Goal: Transaction & Acquisition: Purchase product/service

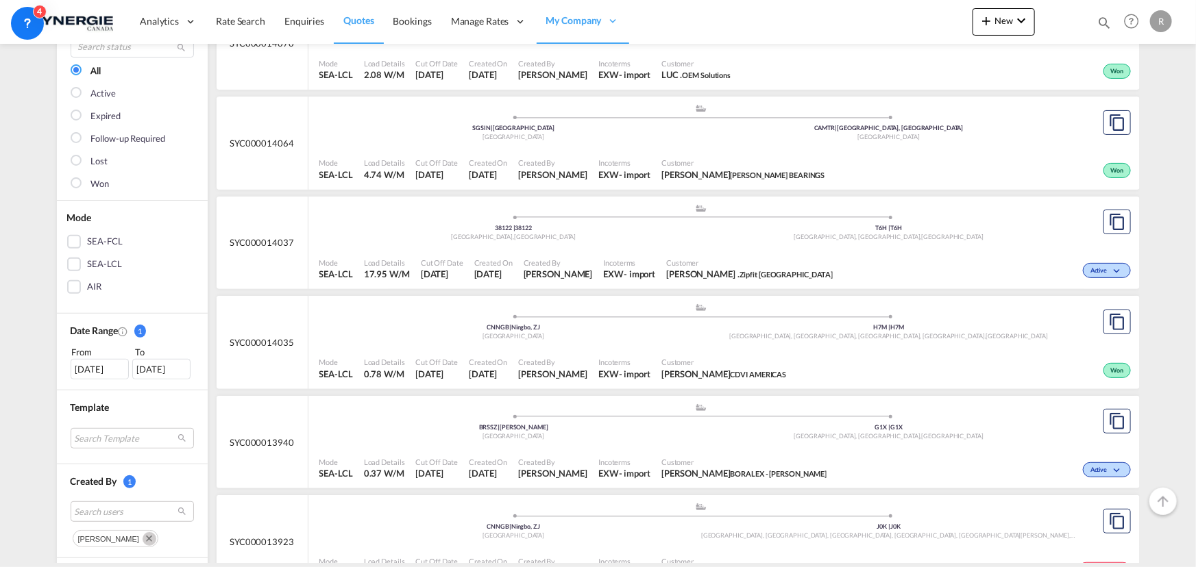
scroll to position [249, 0]
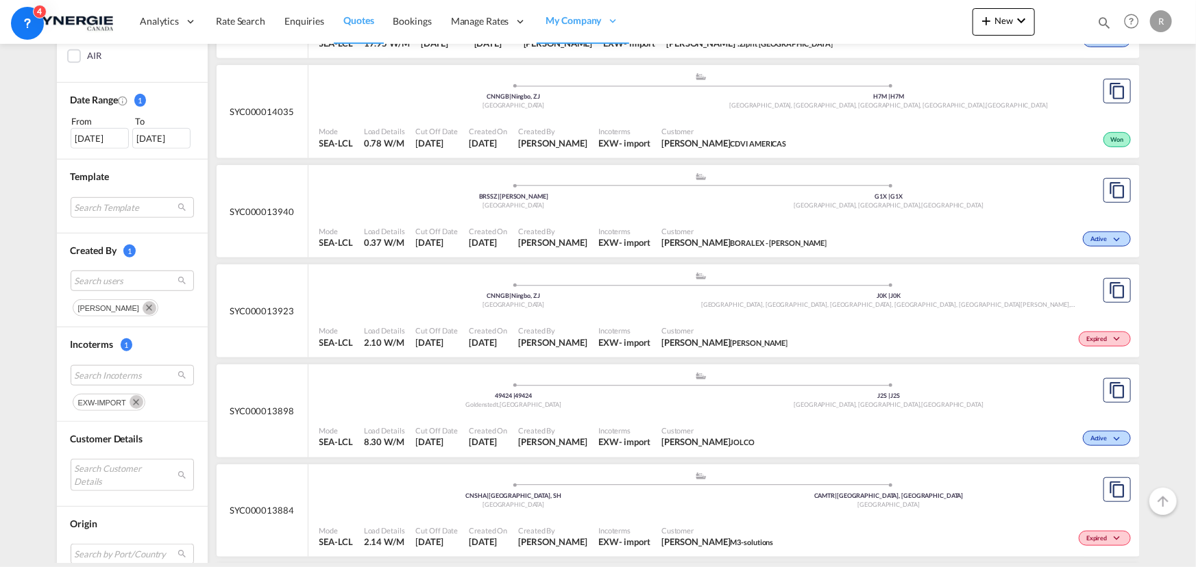
click at [129, 401] on md-icon "Remove" at bounding box center [136, 402] width 14 height 14
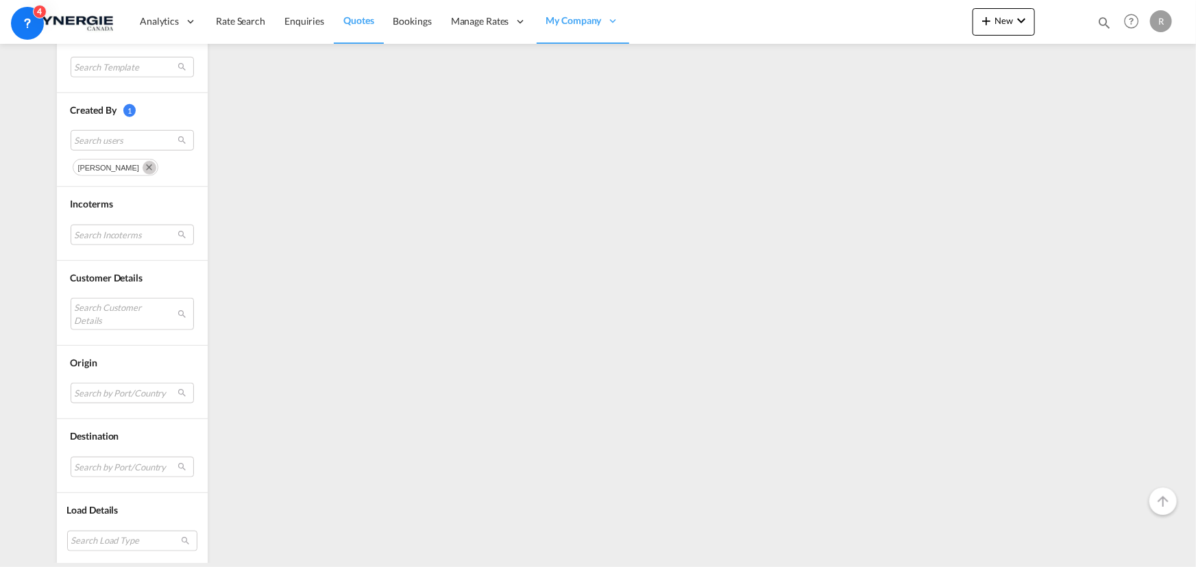
scroll to position [515, 0]
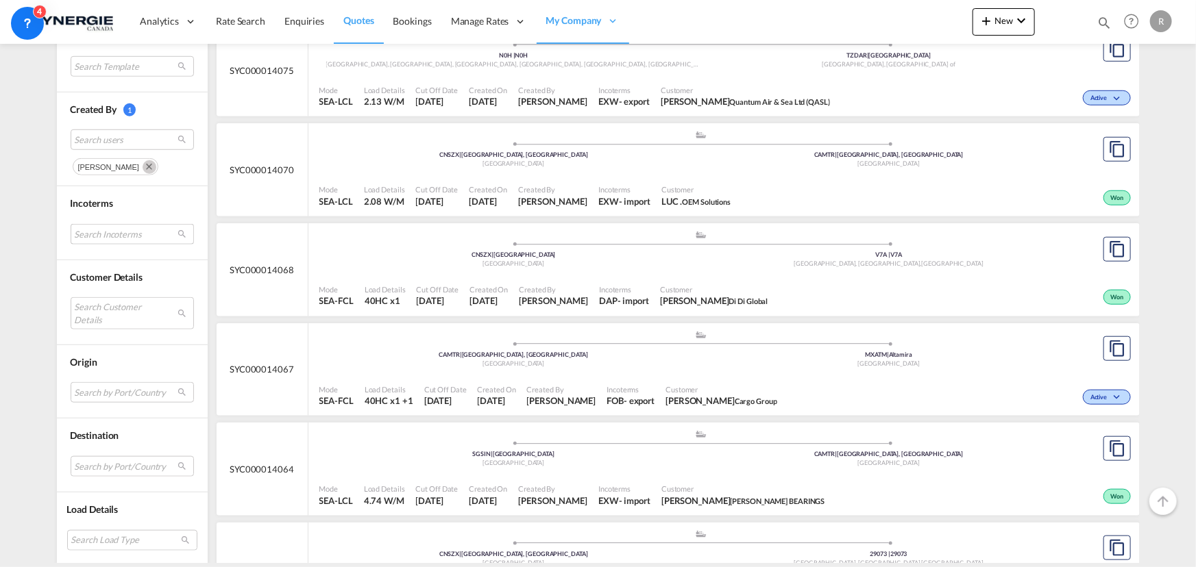
click at [116, 227] on md-select "Search Incoterms" at bounding box center [132, 234] width 123 height 21
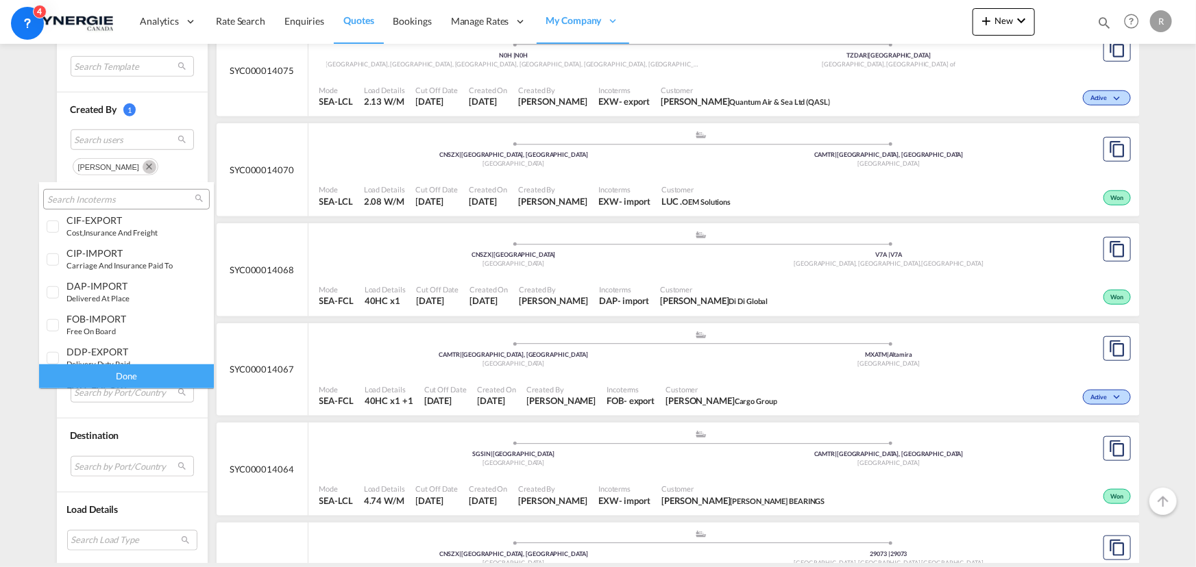
scroll to position [541, 0]
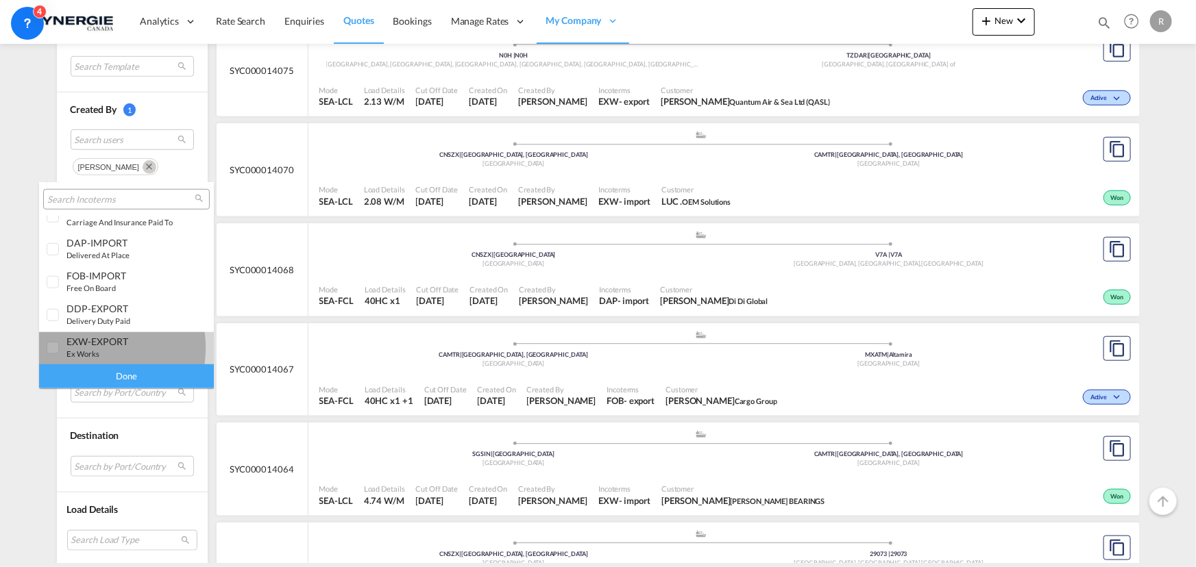
click at [87, 347] on div "EXW-EXPORT ex works" at bounding box center [120, 347] width 108 height 23
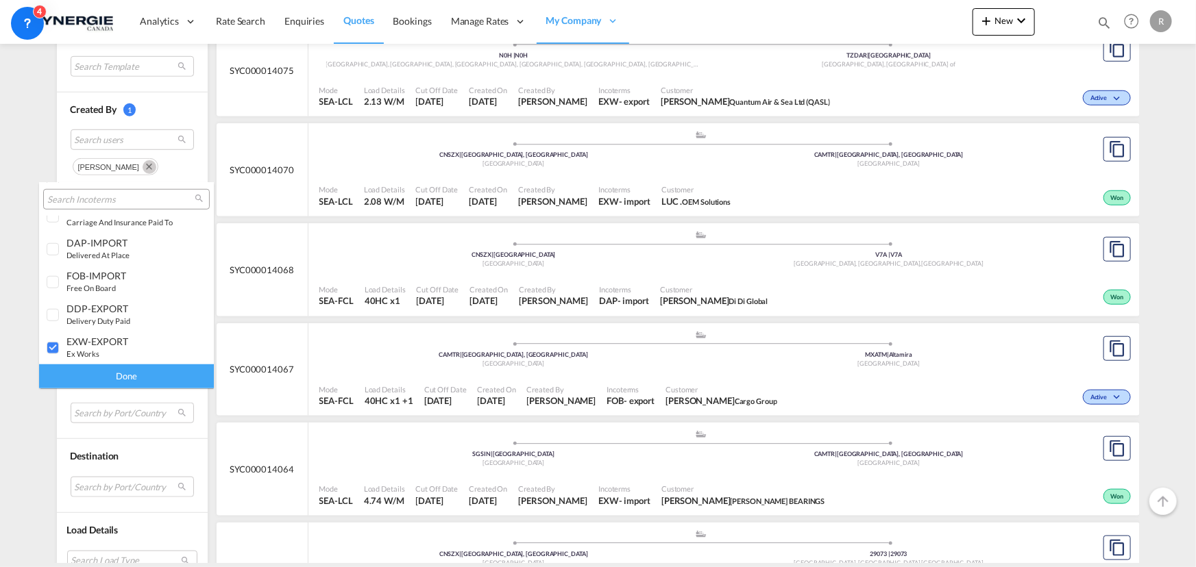
click at [124, 376] on div "Done" at bounding box center [126, 377] width 175 height 24
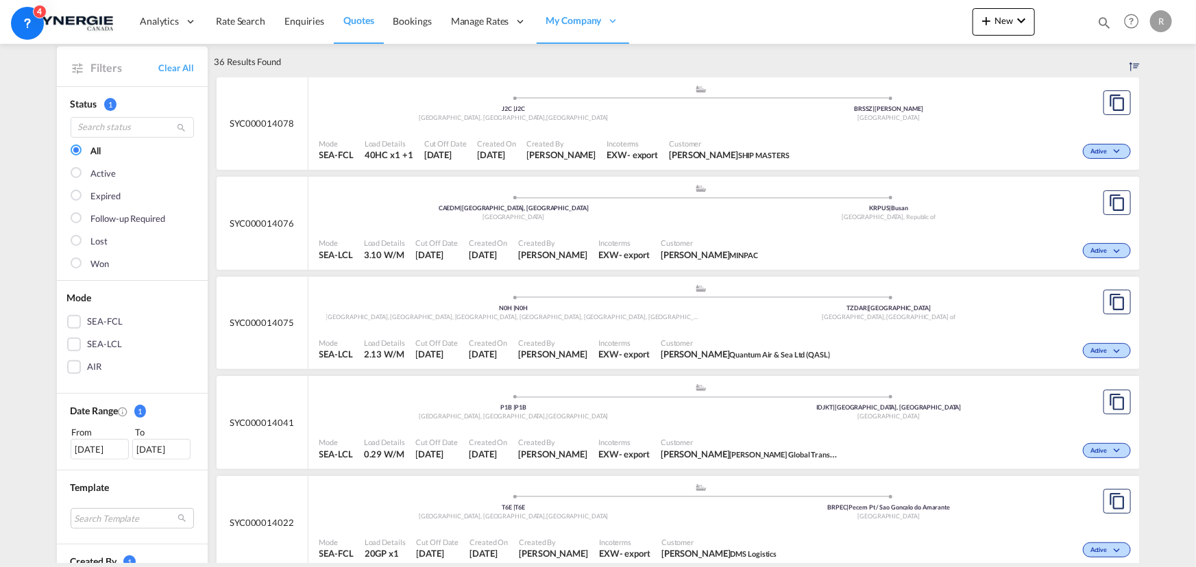
scroll to position [124, 0]
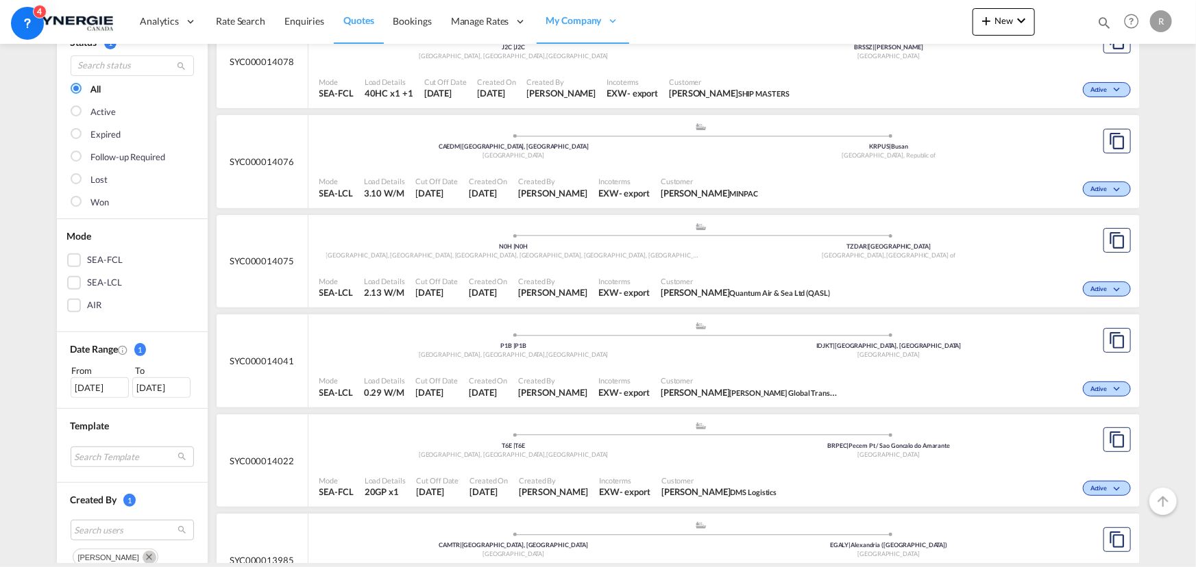
click at [706, 276] on span "Customer" at bounding box center [744, 281] width 169 height 10
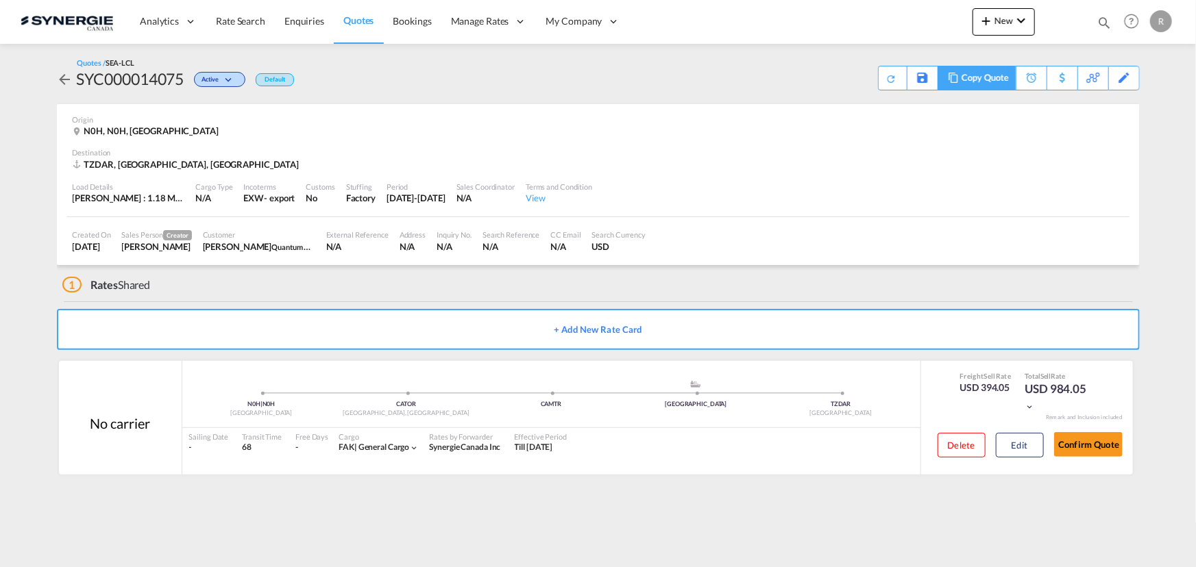
click at [966, 78] on div "Copy Quote" at bounding box center [984, 77] width 47 height 23
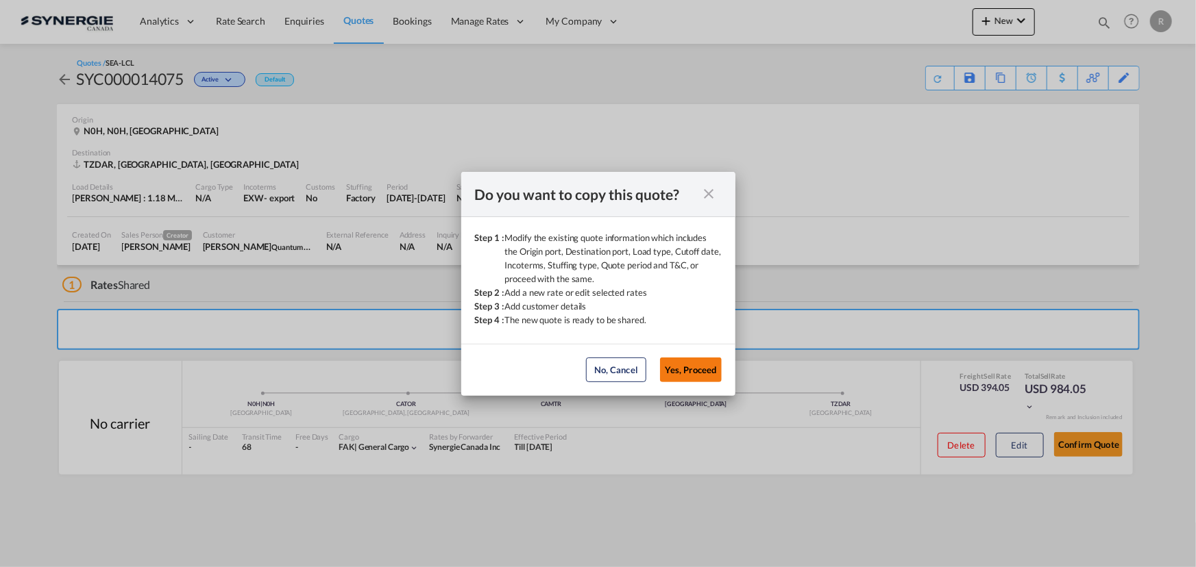
click at [694, 366] on button "Yes, Proceed" at bounding box center [691, 370] width 62 height 25
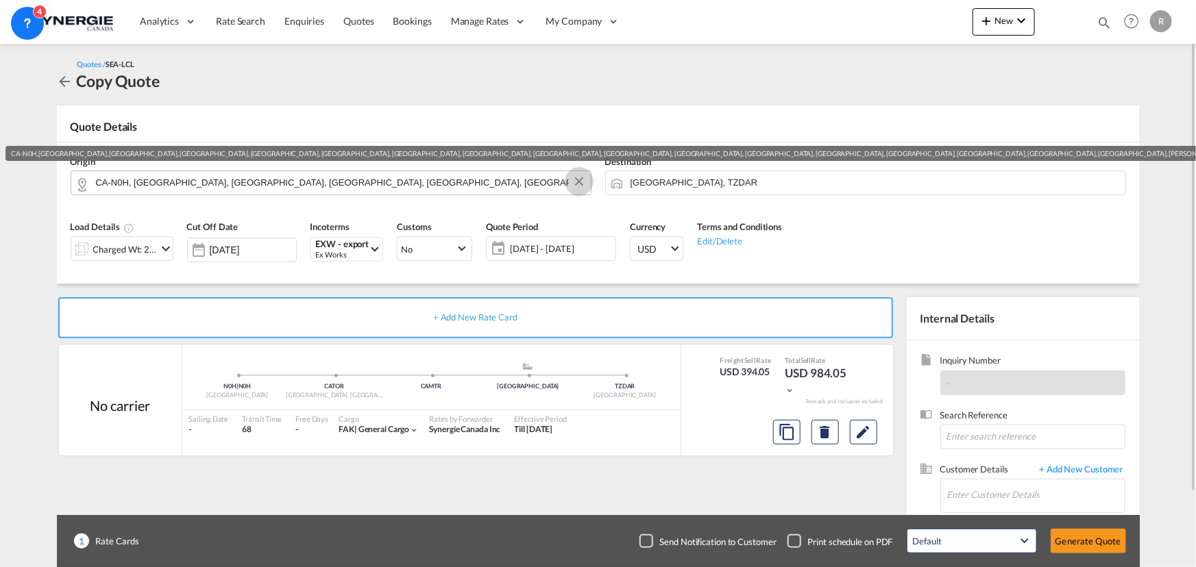
click at [580, 183] on button "Clear Input" at bounding box center [579, 181] width 21 height 21
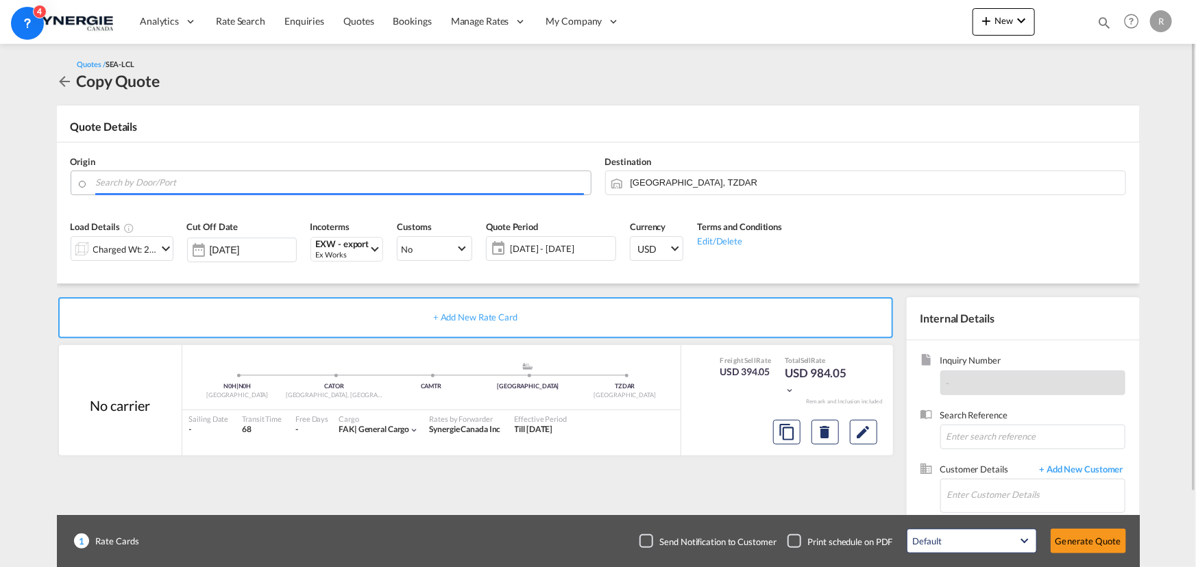
click at [535, 188] on input "Search by Door/Port" at bounding box center [340, 183] width 488 height 24
click at [396, 180] on input "Search by Door/Port" at bounding box center [340, 183] width 488 height 24
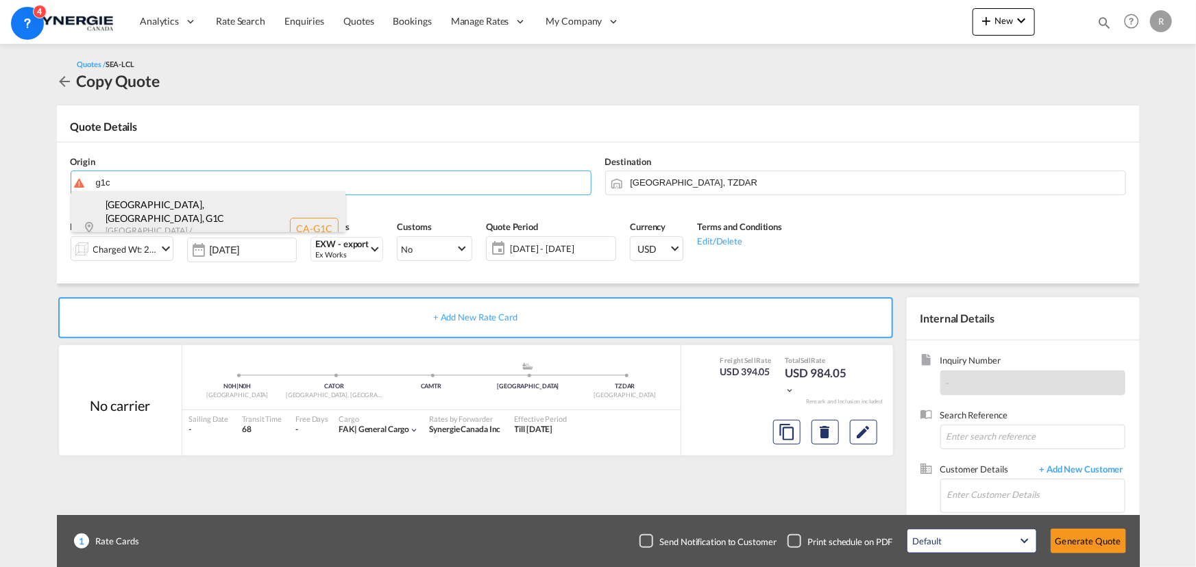
click at [188, 211] on div "Québec, QC , G1C Quebec / Québec , Canada CA-G1C" at bounding box center [208, 228] width 274 height 75
type input "CA-G1C, Québec, QC, Quebec / Québec"
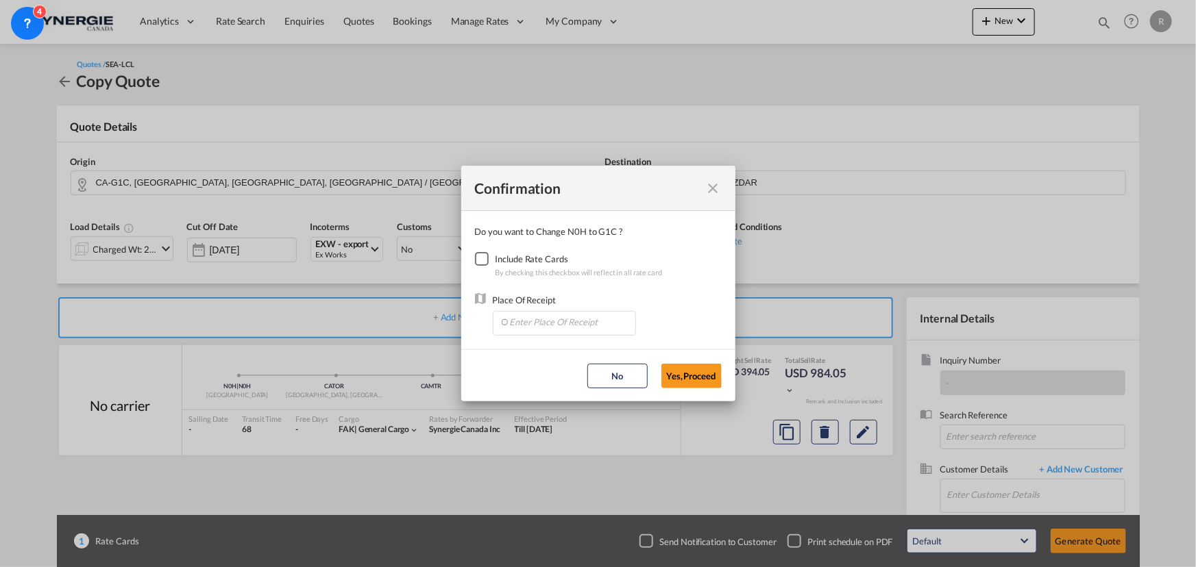
click at [480, 257] on div "Checkbox No Ink" at bounding box center [482, 259] width 14 height 14
click at [547, 326] on input "Enter Place Of Receipt" at bounding box center [567, 322] width 136 height 21
click at [530, 351] on span "CAMTR, Montreal, QC, Canada, North America, Americas" at bounding box center [778, 353] width 538 height 12
type input "CAMTR, Montreal, QC, Canada, North America, Americas"
click at [686, 375] on button "Yes,Proceed" at bounding box center [691, 376] width 60 height 25
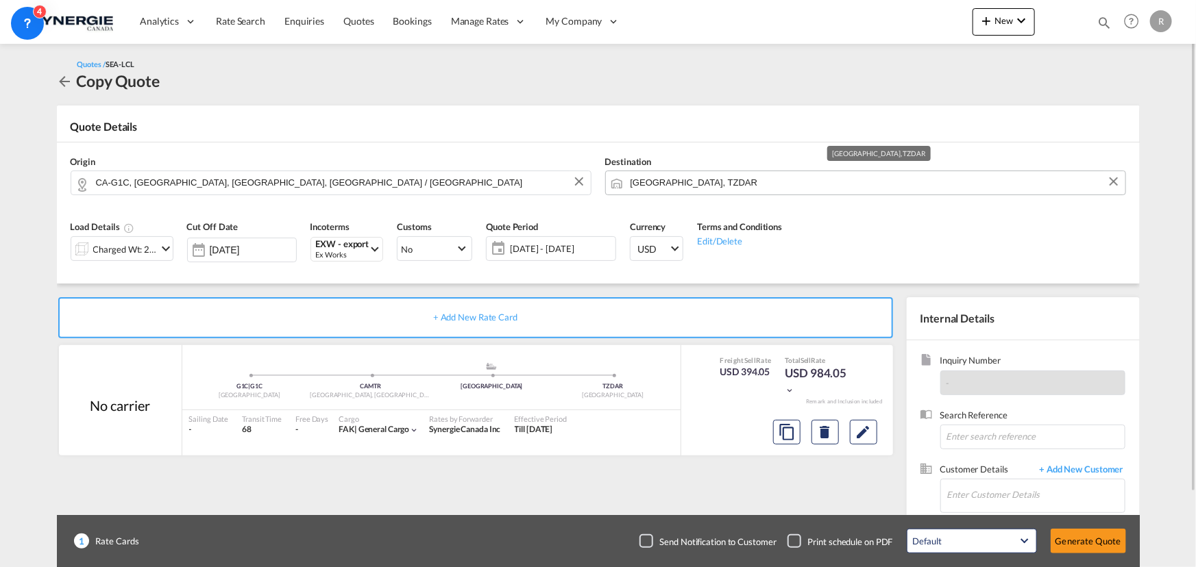
click at [756, 182] on input "Dar es Salaam, TZDAR" at bounding box center [874, 183] width 488 height 24
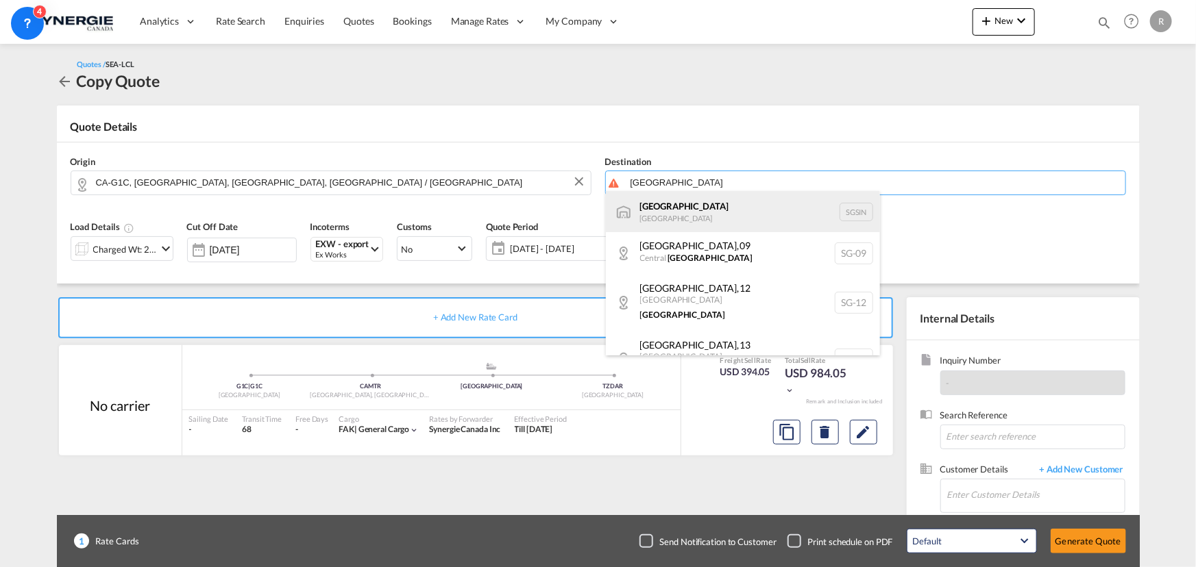
click at [657, 214] on div "Singapore Singapore SGSIN" at bounding box center [743, 211] width 274 height 41
type input "Singapore, SGSIN"
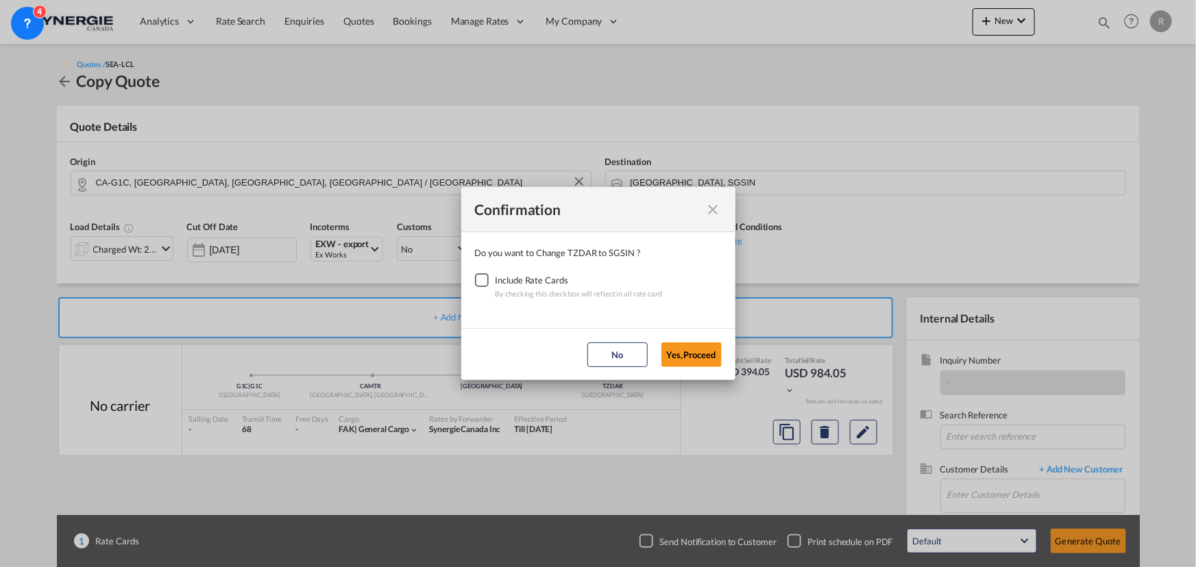
click at [479, 279] on div "Checkbox No Ink" at bounding box center [482, 280] width 14 height 14
click at [708, 356] on button "Yes,Proceed" at bounding box center [691, 355] width 60 height 25
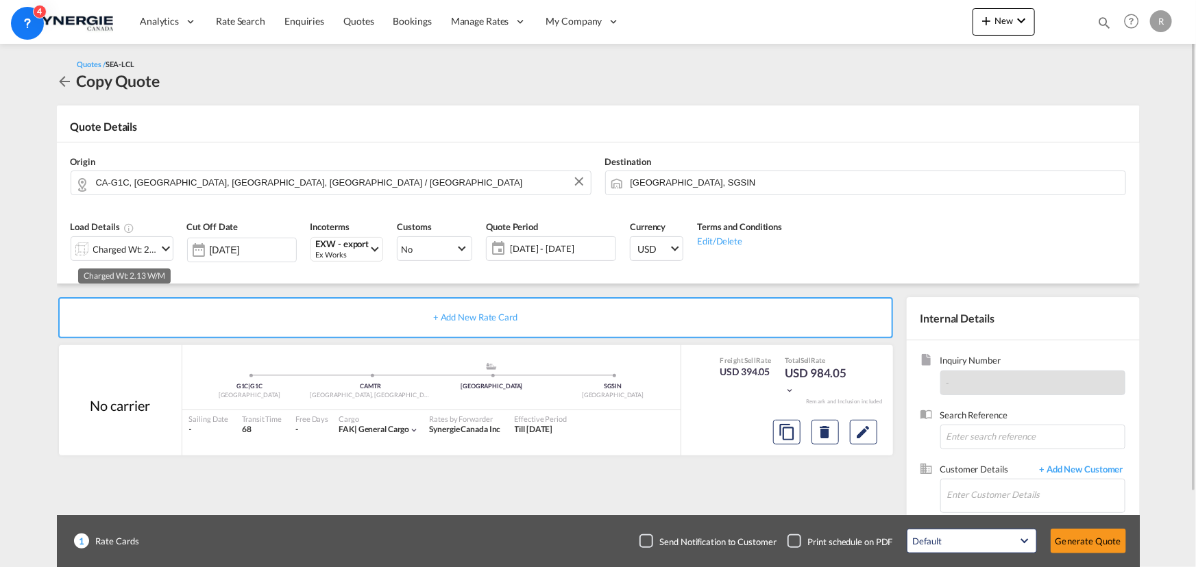
click at [136, 254] on div "Charged Wt: 2.13 W/M" at bounding box center [125, 249] width 64 height 19
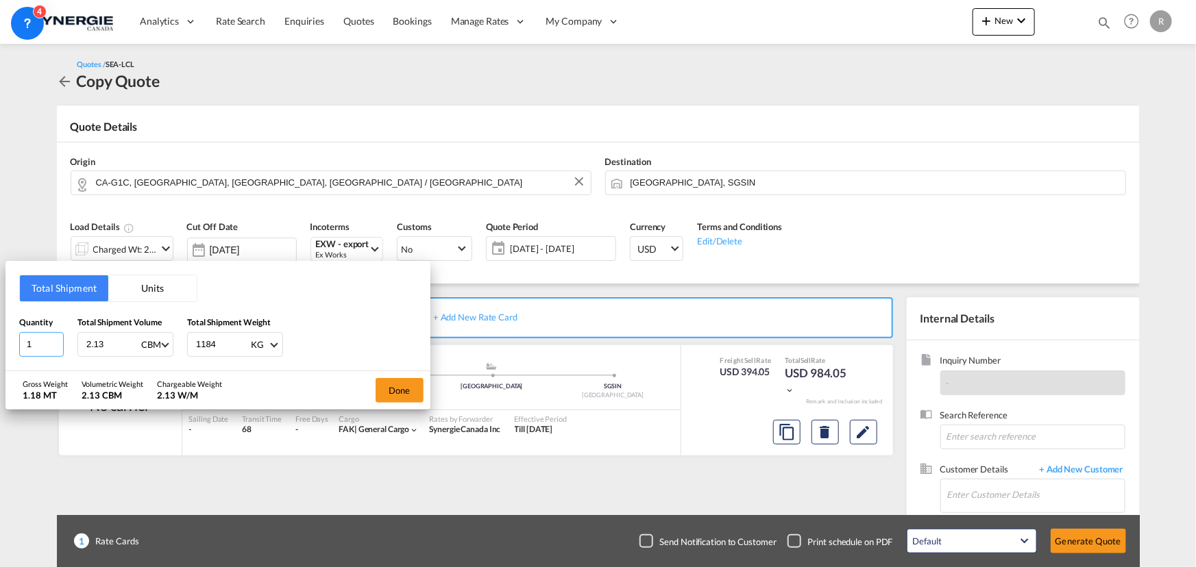
drag, startPoint x: 40, startPoint y: 343, endPoint x: -11, endPoint y: 335, distance: 52.0
click at [0, 335] on html "Analytics Reports Dashboard Rate Search Enquiries Quotes" at bounding box center [598, 283] width 1196 height 567
type input "2"
drag, startPoint x: 107, startPoint y: 347, endPoint x: 86, endPoint y: 342, distance: 21.1
click at [86, 342] on input "2.13" at bounding box center [112, 344] width 55 height 23
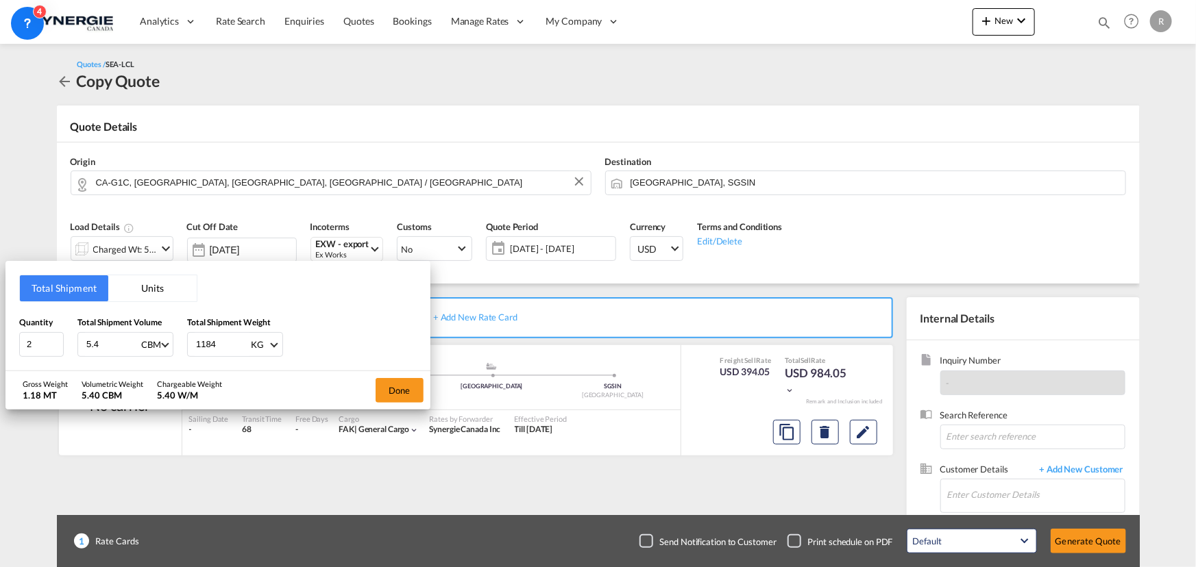
type input "5.4"
drag, startPoint x: 217, startPoint y: 345, endPoint x: 156, endPoint y: 338, distance: 61.4
click at [156, 338] on div "Quantity 2 Total Shipment Volume 5.4 CBM CBM CFT Total Shipment Weight 1184 KG …" at bounding box center [217, 336] width 397 height 41
click at [199, 341] on input "number" at bounding box center [222, 344] width 55 height 23
type input "790"
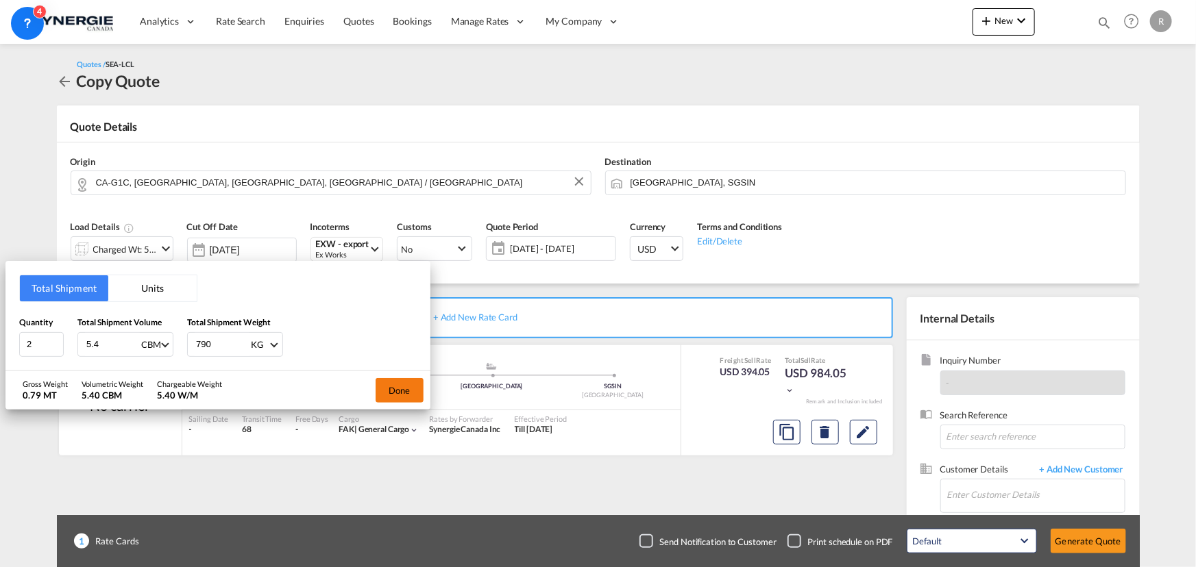
click at [392, 387] on button "Done" at bounding box center [399, 390] width 48 height 25
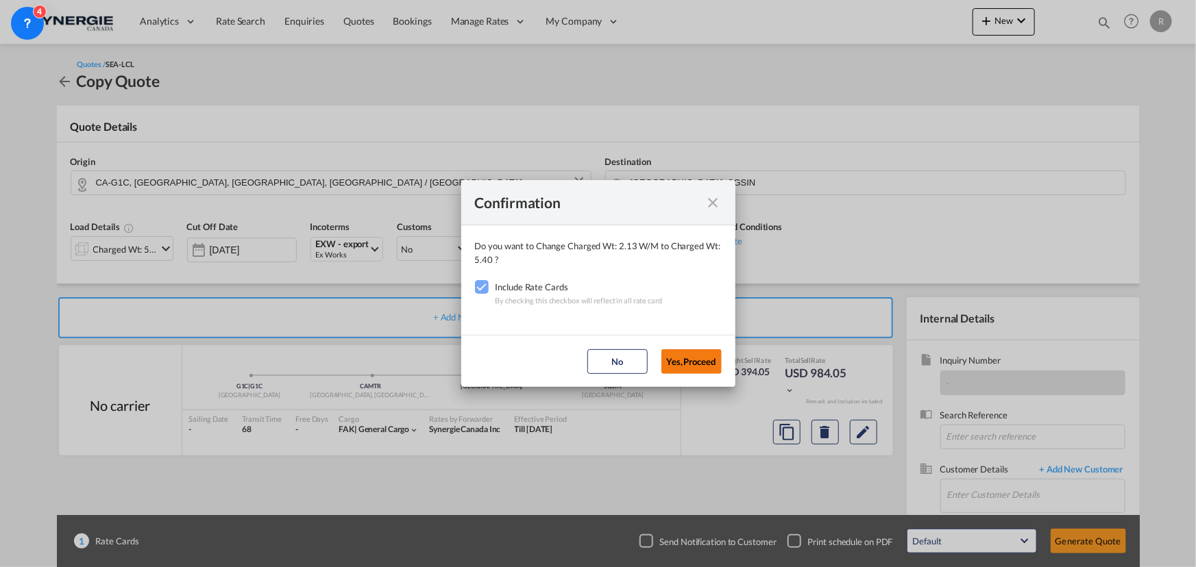
click at [706, 367] on button "Yes,Proceed" at bounding box center [691, 361] width 60 height 25
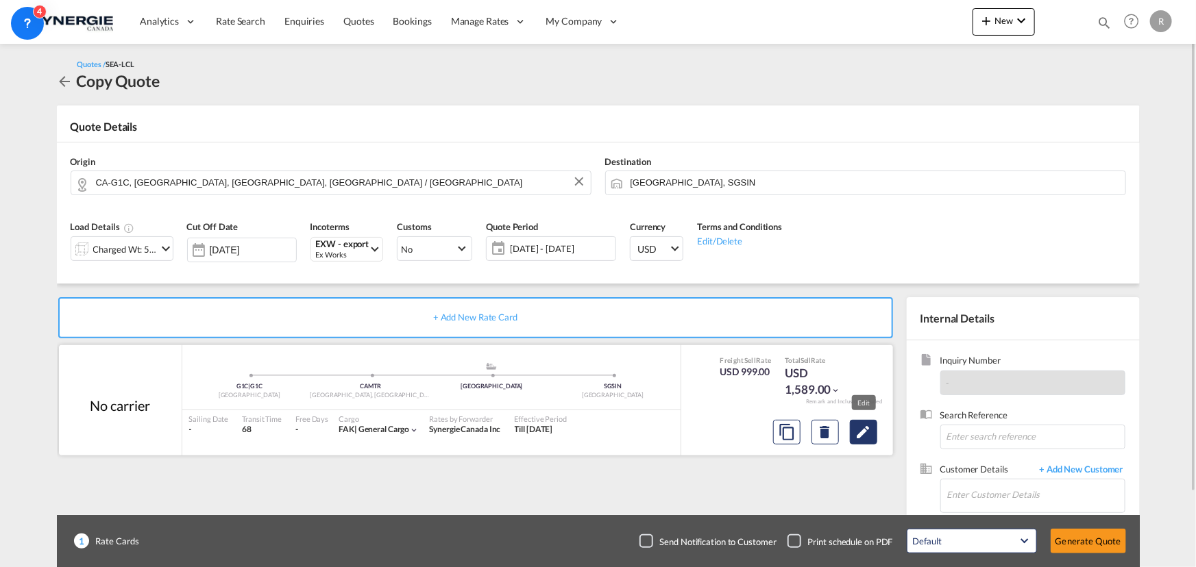
click at [864, 439] on md-icon "Edit" at bounding box center [863, 432] width 16 height 16
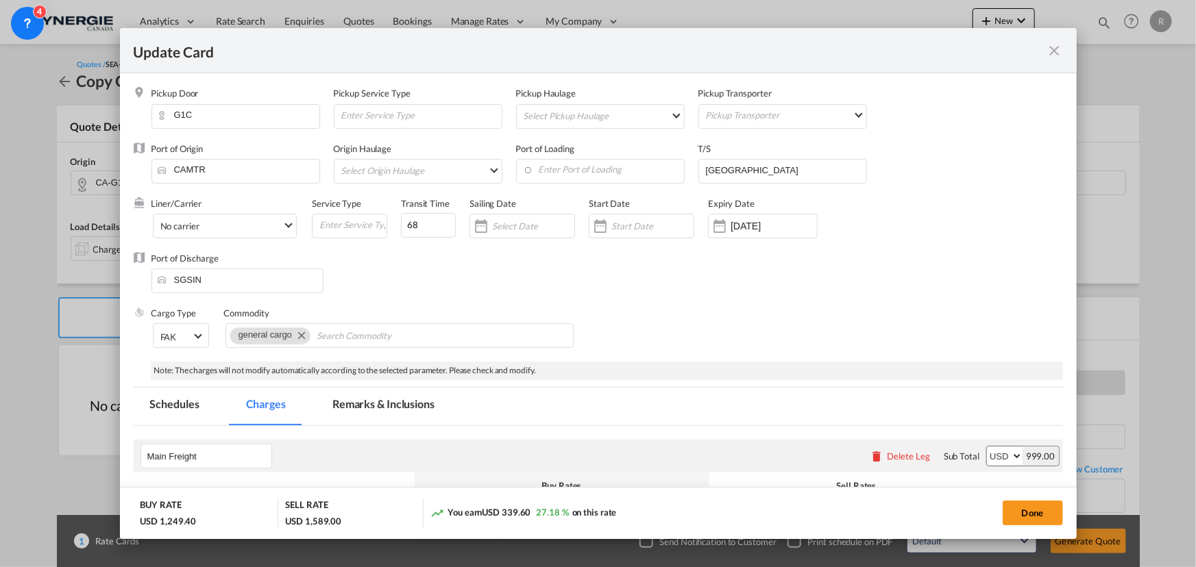
select select "per_w/m"
select select "per_shipment"
select select "per_bl"
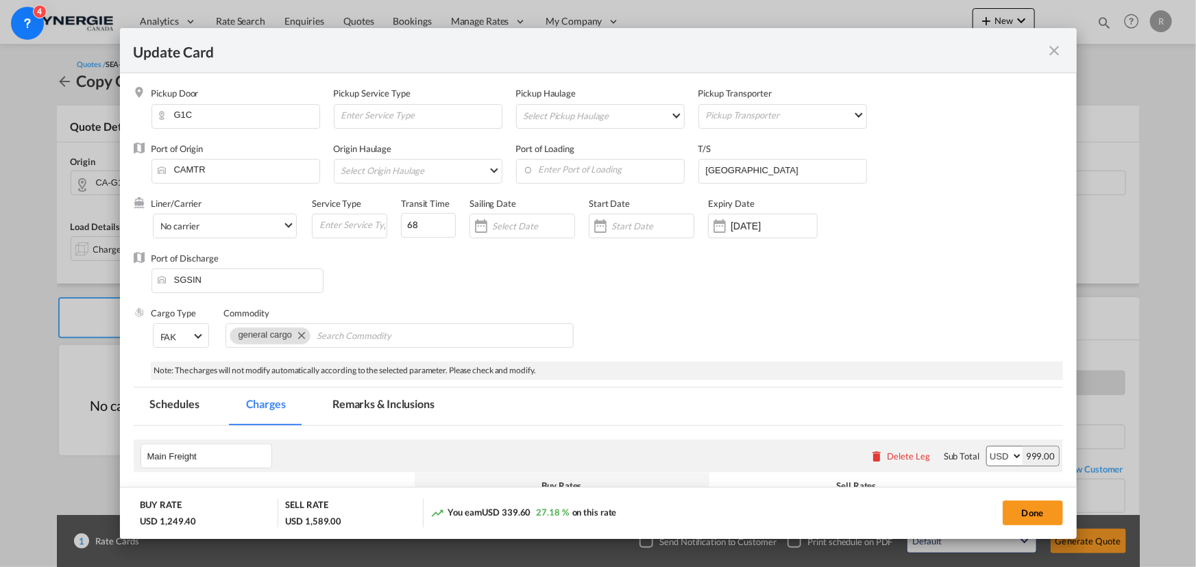
select select "per_bl"
drag, startPoint x: 421, startPoint y: 223, endPoint x: 367, endPoint y: 219, distance: 54.9
click at [367, 219] on div "Liner/Carrier No carrier 2HM LOGISTICS D.O.O AAXL GLOBAL SHIPPING LINES LLC ABD…" at bounding box center [553, 224] width 804 height 55
type input "37"
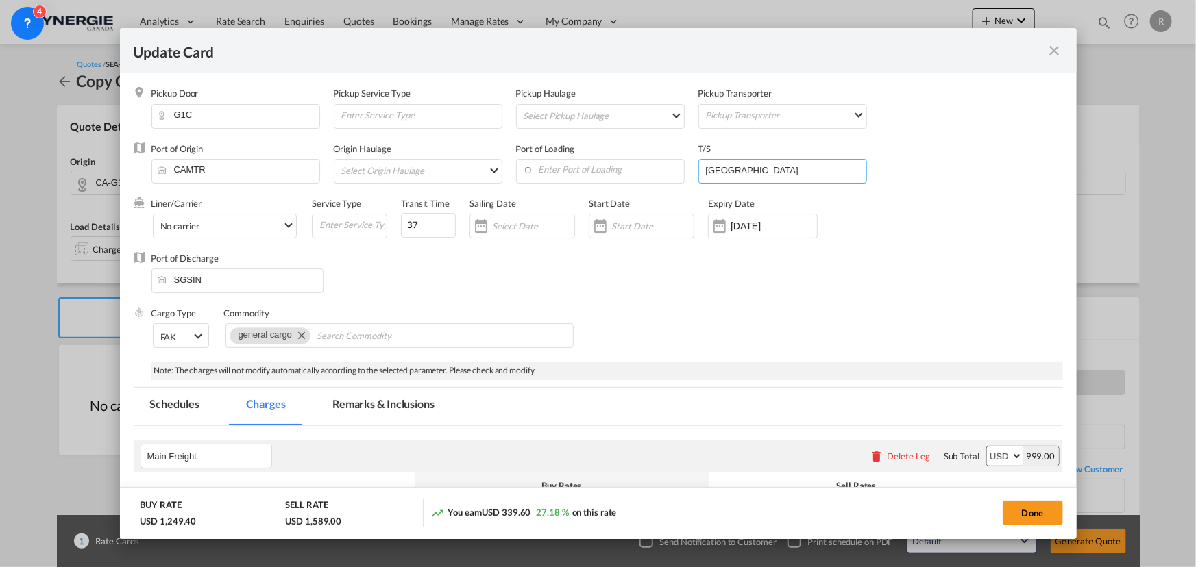
drag, startPoint x: 757, startPoint y: 171, endPoint x: 706, endPoint y: 171, distance: 50.7
click at [706, 171] on input "[GEOGRAPHIC_DATA]" at bounding box center [785, 170] width 162 height 21
type input "J"
click at [589, 174] on input "Enter Port of Loading" at bounding box center [603, 170] width 161 height 21
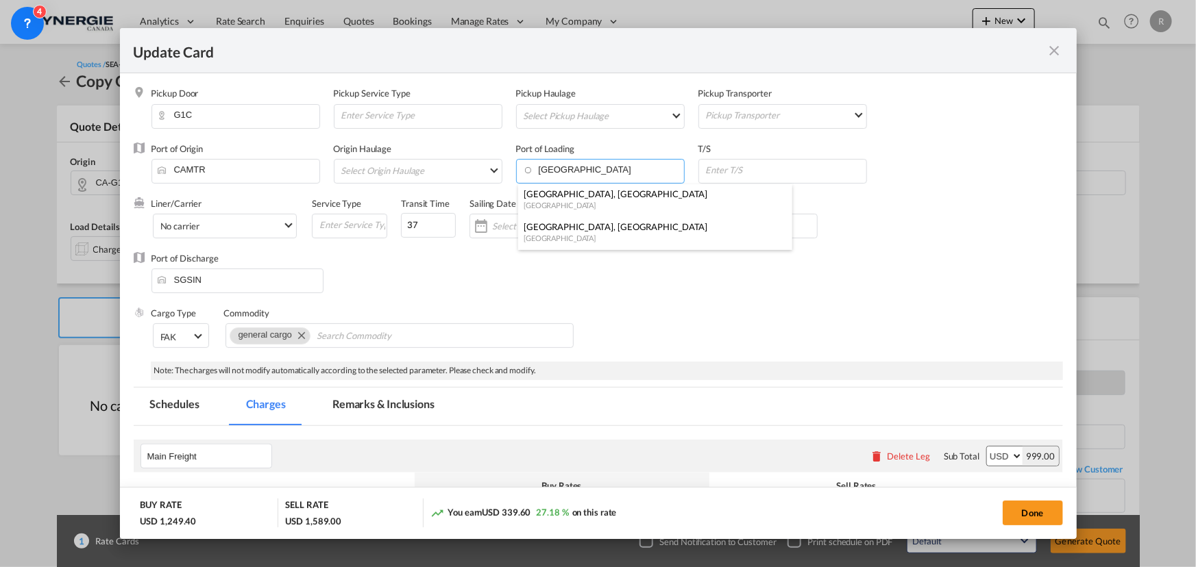
click at [548, 205] on div "[GEOGRAPHIC_DATA]" at bounding box center [650, 205] width 255 height 10
type input "Vancouver, BC, CAVAN"
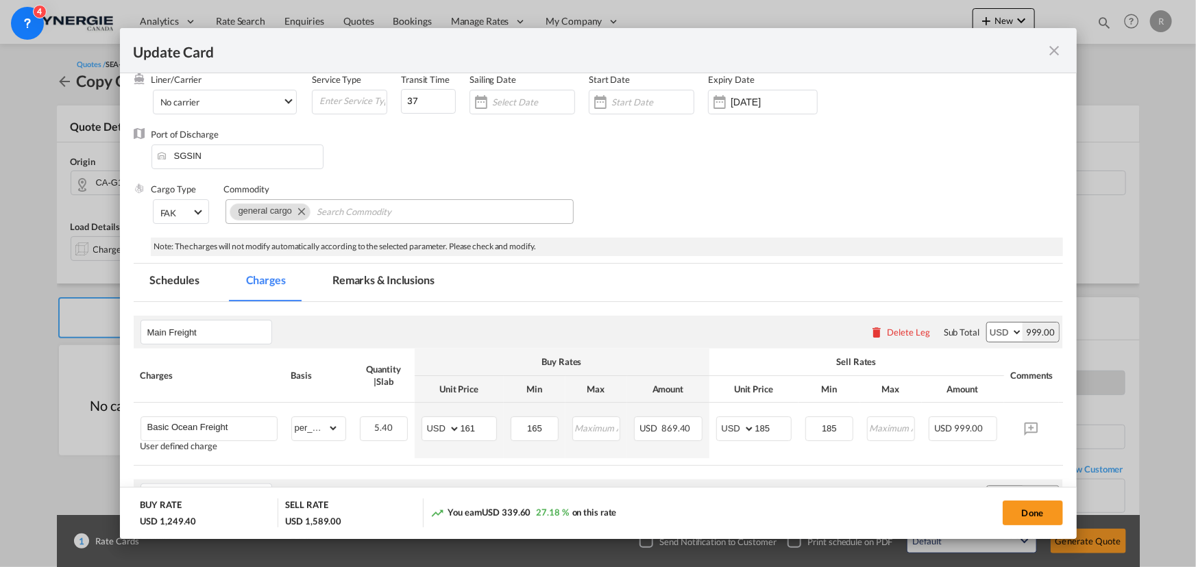
scroll to position [186, 0]
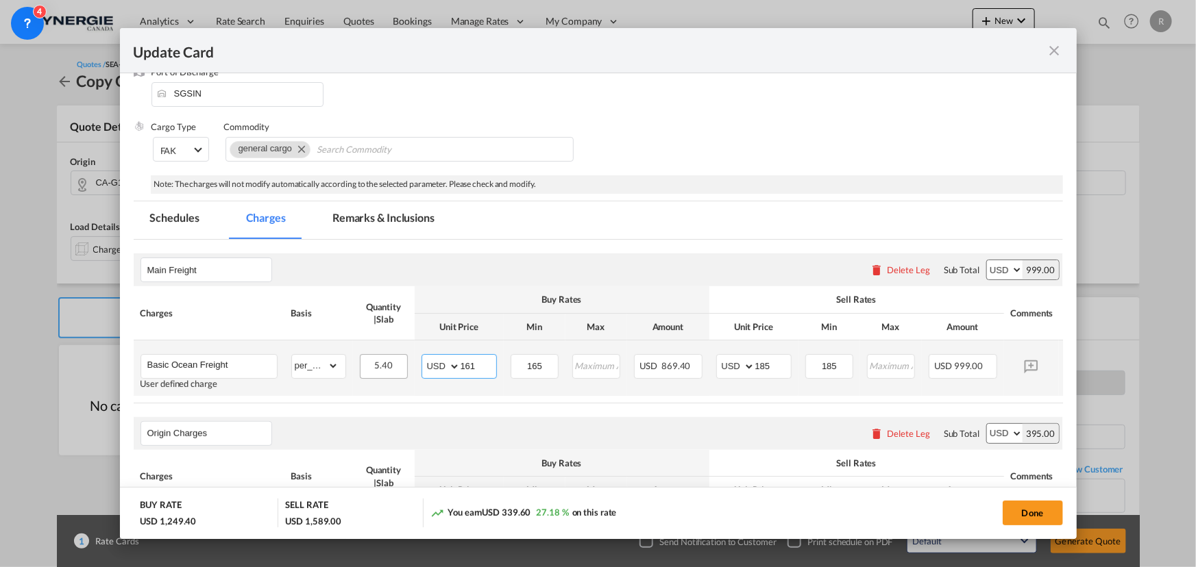
drag, startPoint x: 486, startPoint y: 367, endPoint x: 399, endPoint y: 357, distance: 88.2
click at [399, 357] on tr "Basic Ocean Freight User defined charge Please Enter Already Exists gross_weigh…" at bounding box center [619, 368] width 971 height 55
type input "70"
drag, startPoint x: 552, startPoint y: 364, endPoint x: 507, endPoint y: 358, distance: 45.0
click at [510, 358] on md-input-container "165" at bounding box center [534, 366] width 48 height 25
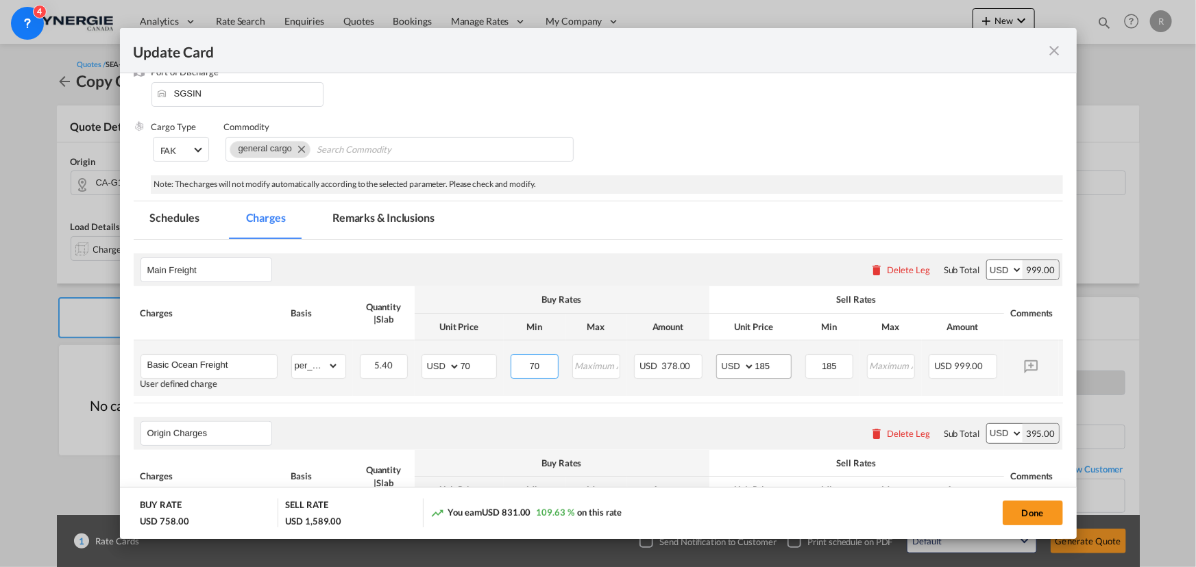
type input "70"
drag, startPoint x: 778, startPoint y: 368, endPoint x: 708, endPoint y: 366, distance: 69.2
click at [709, 366] on td "AED AFN ALL AMD ANG AOA ARS AUD AWG AZN BAM BBD BDT BGN BHD BIF BMD BND BOB BRL…" at bounding box center [753, 368] width 89 height 55
type input "85"
drag, startPoint x: 779, startPoint y: 358, endPoint x: 774, endPoint y: 350, distance: 8.9
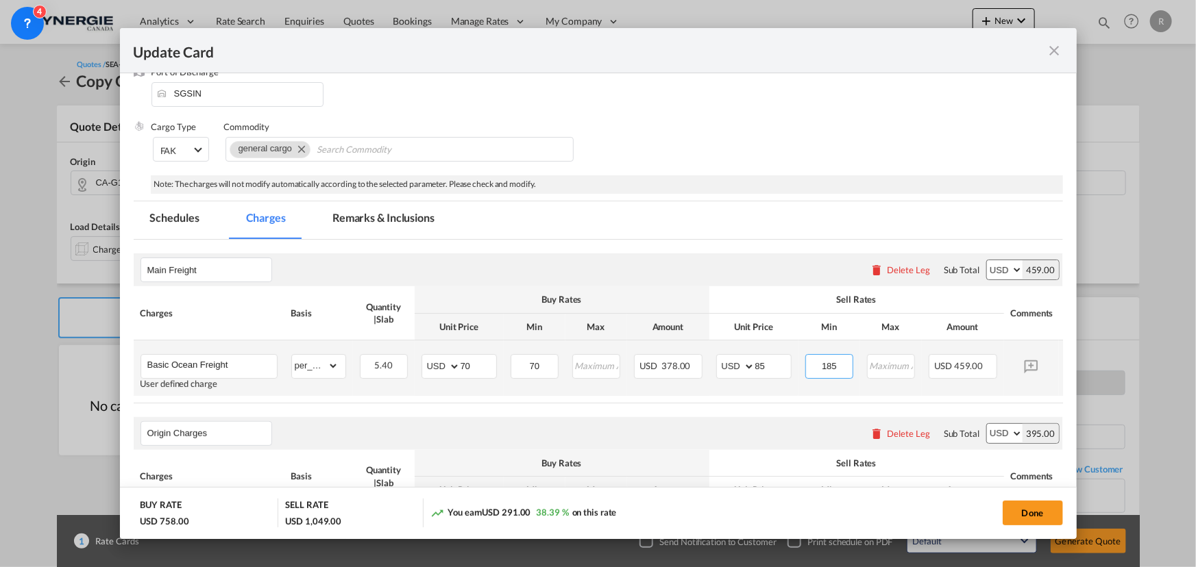
click at [778, 358] on tr "Basic Ocean Freight User defined charge Please Enter Already Exists gross_weigh…" at bounding box center [619, 368] width 971 height 55
type input "85"
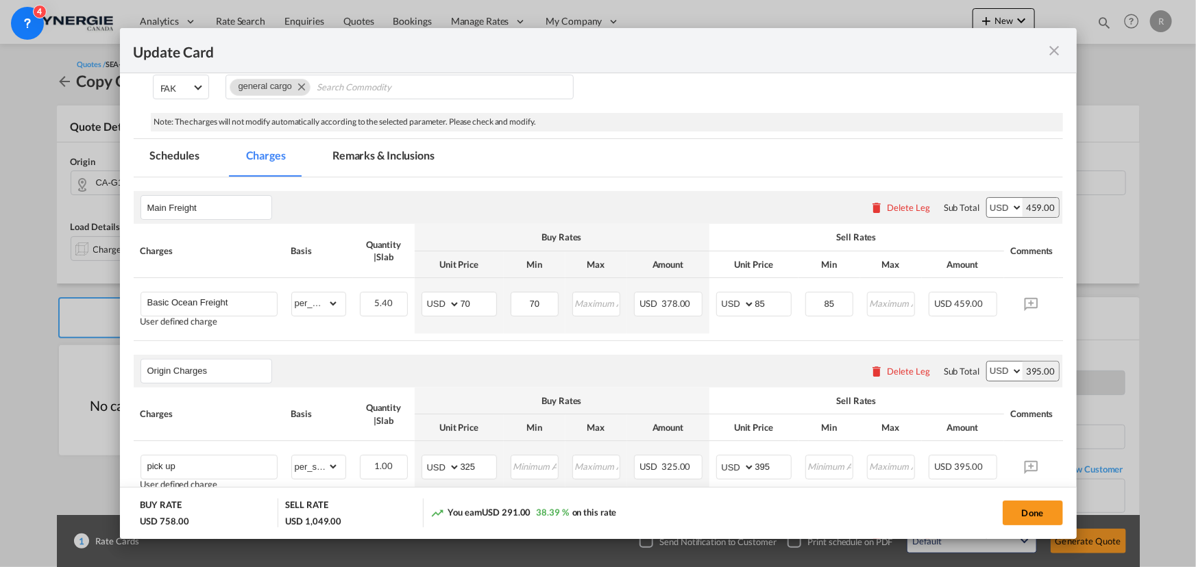
scroll to position [311, 0]
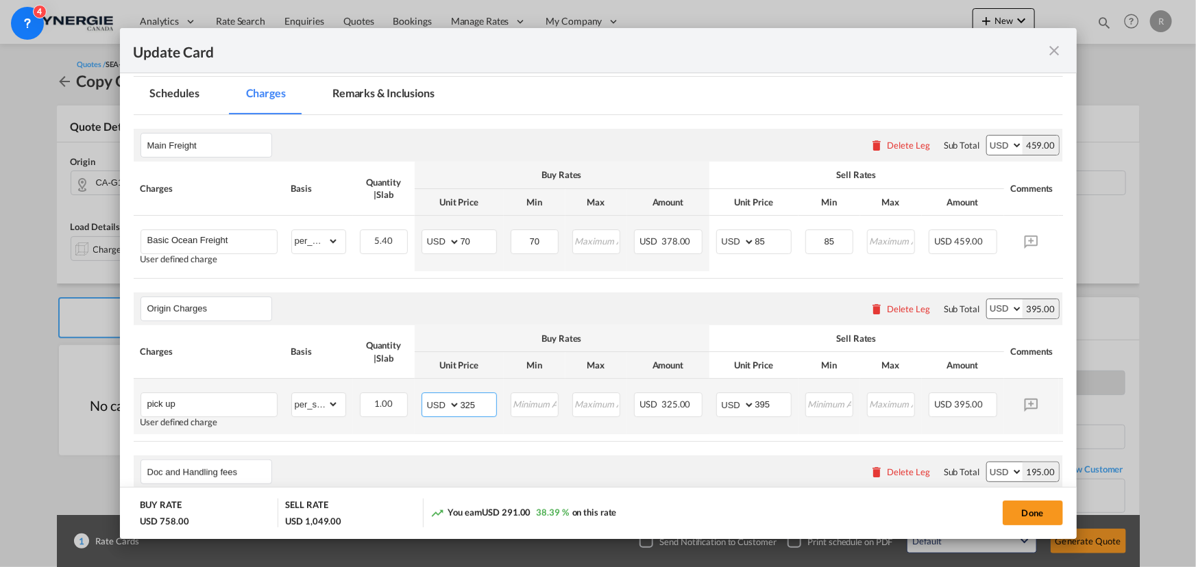
drag, startPoint x: 485, startPoint y: 406, endPoint x: 415, endPoint y: 397, distance: 71.1
click at [415, 397] on td "AED AFN ALL AMD ANG AOA ARS AUD AWG AZN BAM BBD BDT BGN BHD BIF BMD BND BOB BRL…" at bounding box center [459, 406] width 89 height 55
click at [486, 406] on input "325" at bounding box center [478, 403] width 36 height 21
drag, startPoint x: 486, startPoint y: 406, endPoint x: 430, endPoint y: 403, distance: 56.9
click at [430, 403] on md-input-container "AED AFN ALL AMD ANG AOA ARS AUD AWG AZN BAM BBD BDT BGN BHD BIF BMD BND BOB BRL…" at bounding box center [458, 405] width 75 height 25
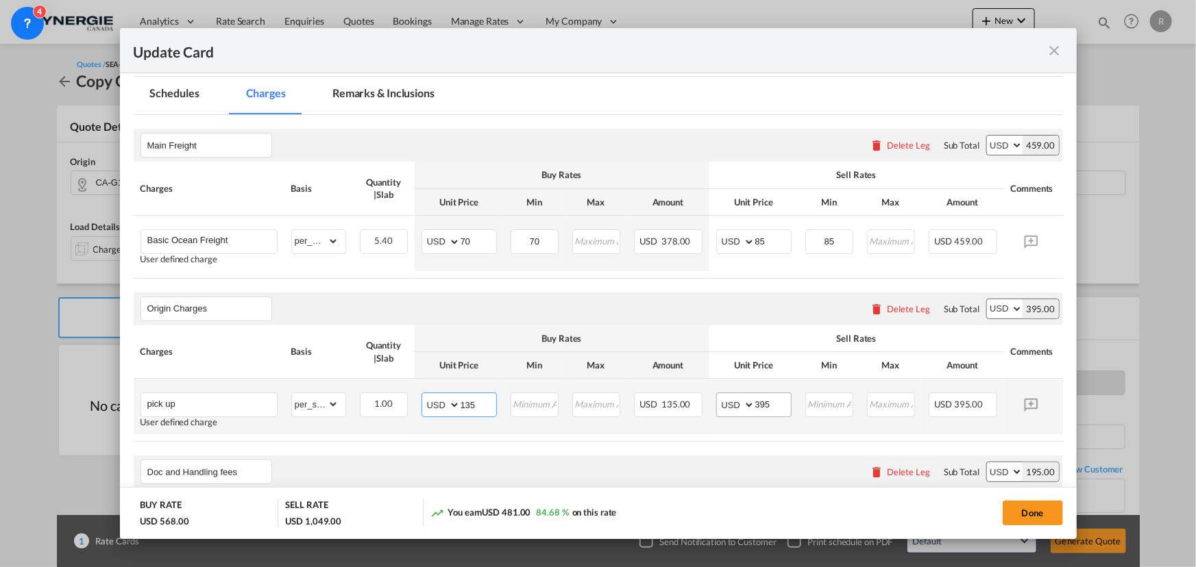
type input "135"
drag, startPoint x: 776, startPoint y: 407, endPoint x: 715, endPoint y: 401, distance: 61.3
click at [716, 401] on md-input-container "AED AFN ALL AMD ANG AOA ARS AUD AWG AZN BAM BBD BDT BGN BHD BIF BMD BND BOB BRL…" at bounding box center [753, 405] width 75 height 25
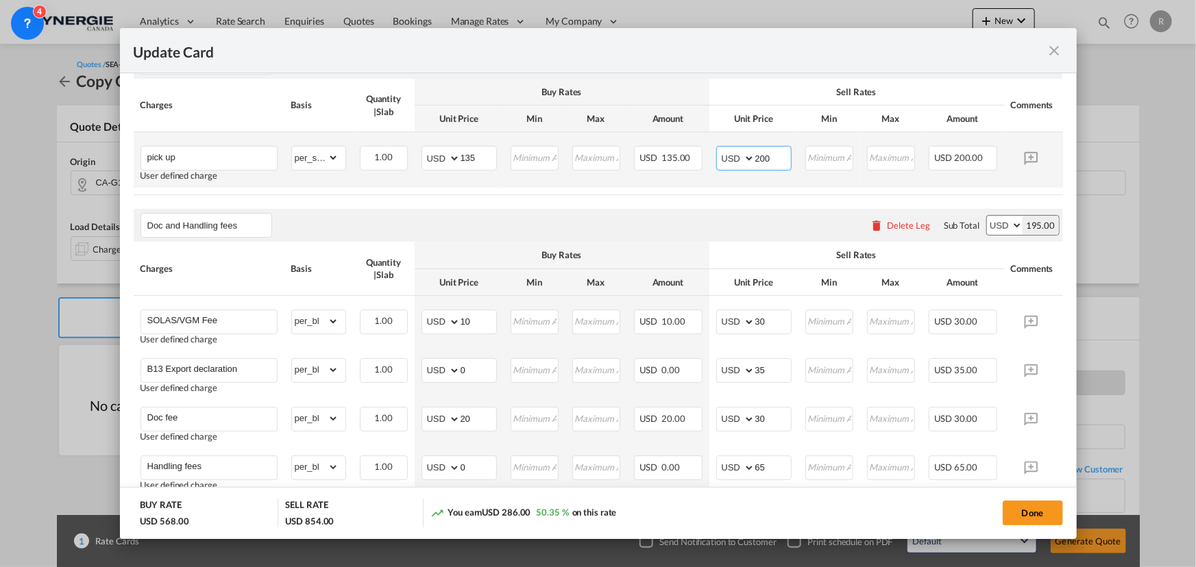
scroll to position [560, 0]
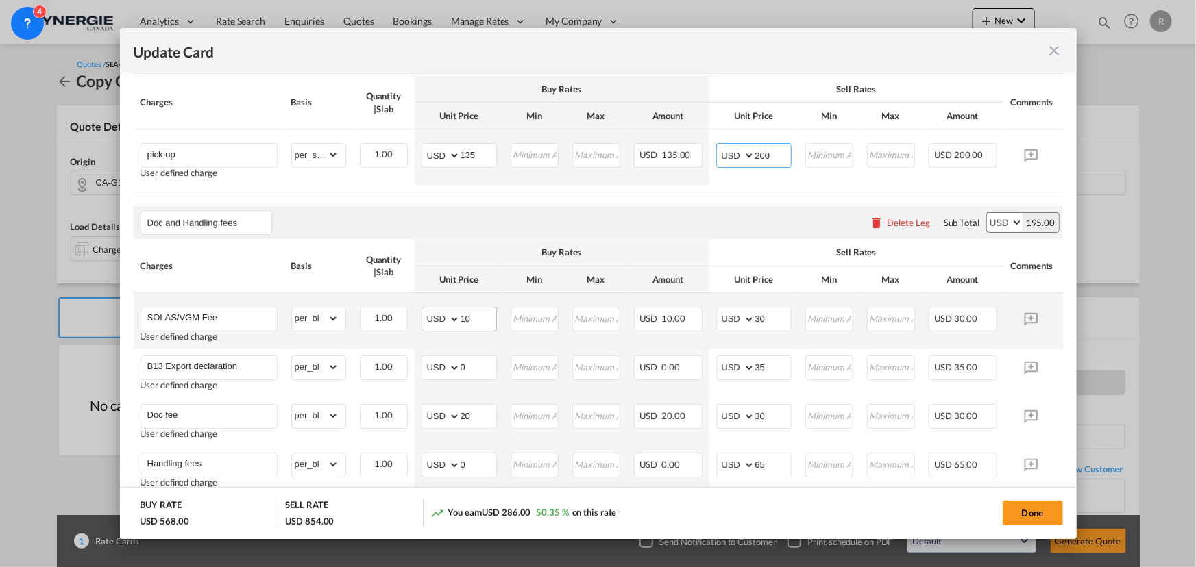
type input "200"
drag, startPoint x: 479, startPoint y: 328, endPoint x: 446, endPoint y: 324, distance: 33.1
click at [446, 324] on md-input-container "AED AFN ALL AMD ANG AOA ARS AUD AWG AZN BAM BBD BDT BGN BHD BIF BMD BND BOB BRL…" at bounding box center [458, 319] width 75 height 25
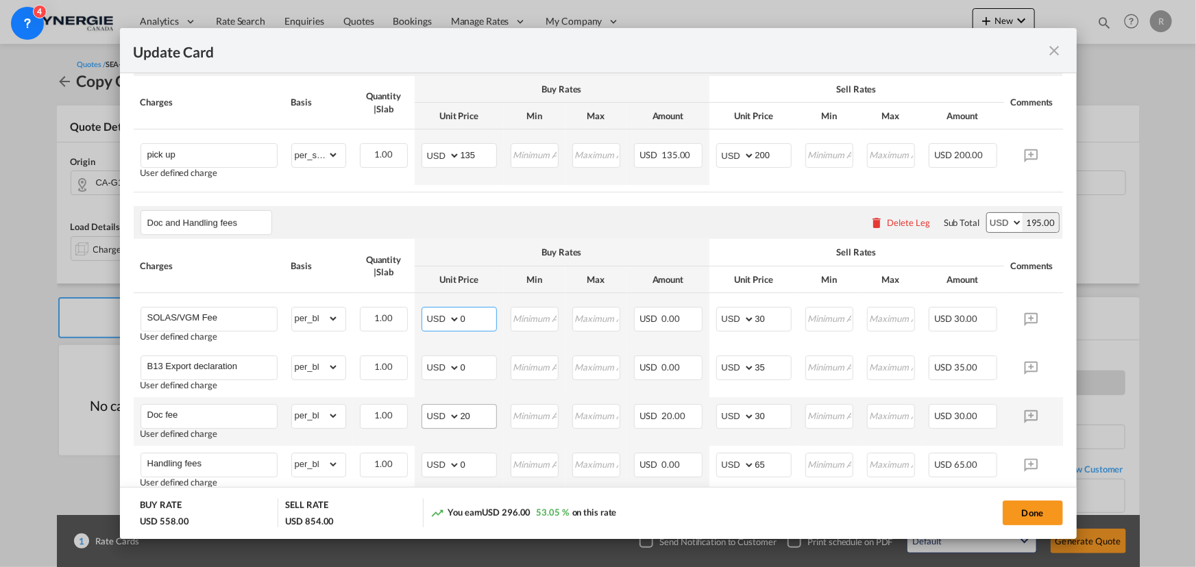
type input "0"
drag, startPoint x: 487, startPoint y: 420, endPoint x: 417, endPoint y: 405, distance: 72.2
click at [417, 412] on td "AED AFN ALL AMD ANG AOA ARS AUD AWG AZN BAM BBD BDT BGN BHD BIF BMD BND BOB BRL…" at bounding box center [459, 421] width 89 height 49
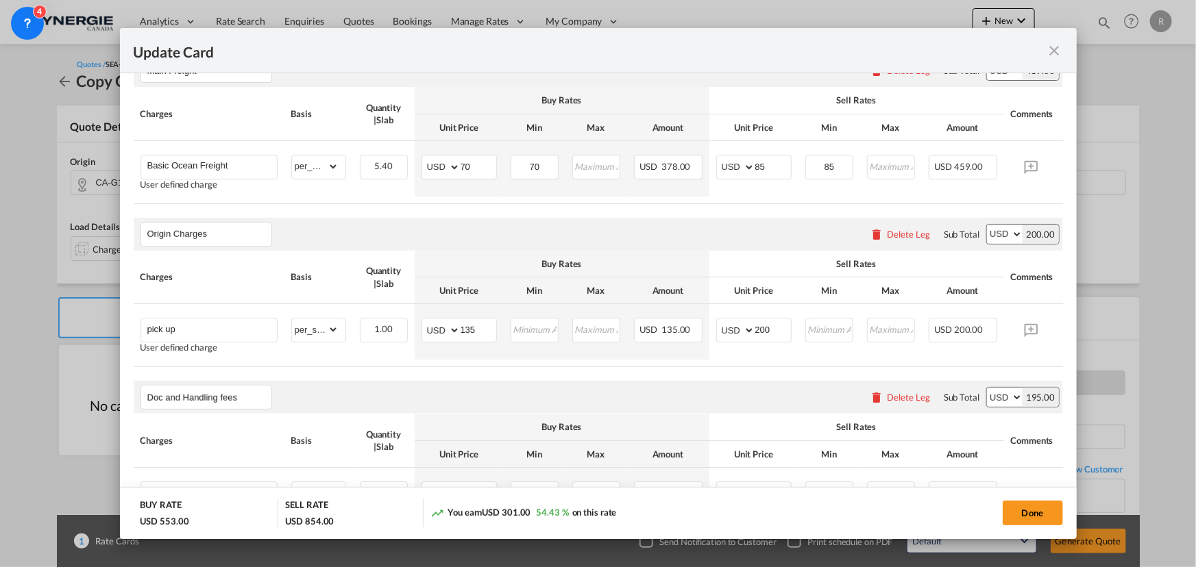
scroll to position [373, 0]
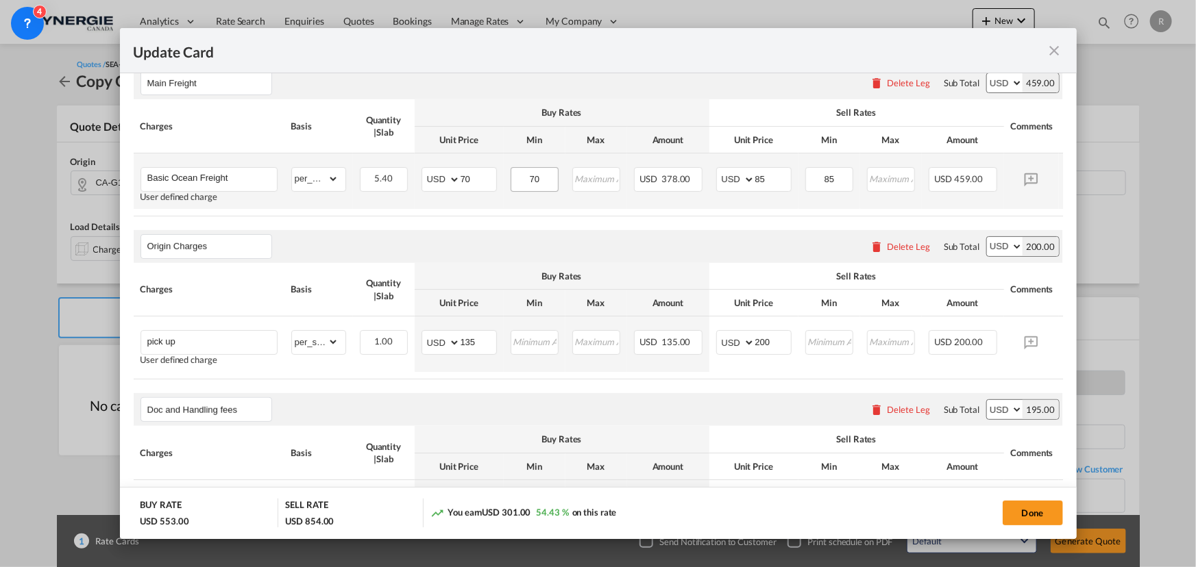
type input "15"
drag, startPoint x: 548, startPoint y: 179, endPoint x: 527, endPoint y: 175, distance: 21.6
click at [527, 175] on input "70" at bounding box center [535, 178] width 46 height 21
type input "78"
click at [654, 226] on air-lcl-rate-modification "Main Freight Please enter leg name Leg Name Already Exists Delete Leg Sub Total…" at bounding box center [598, 415] width 929 height 724
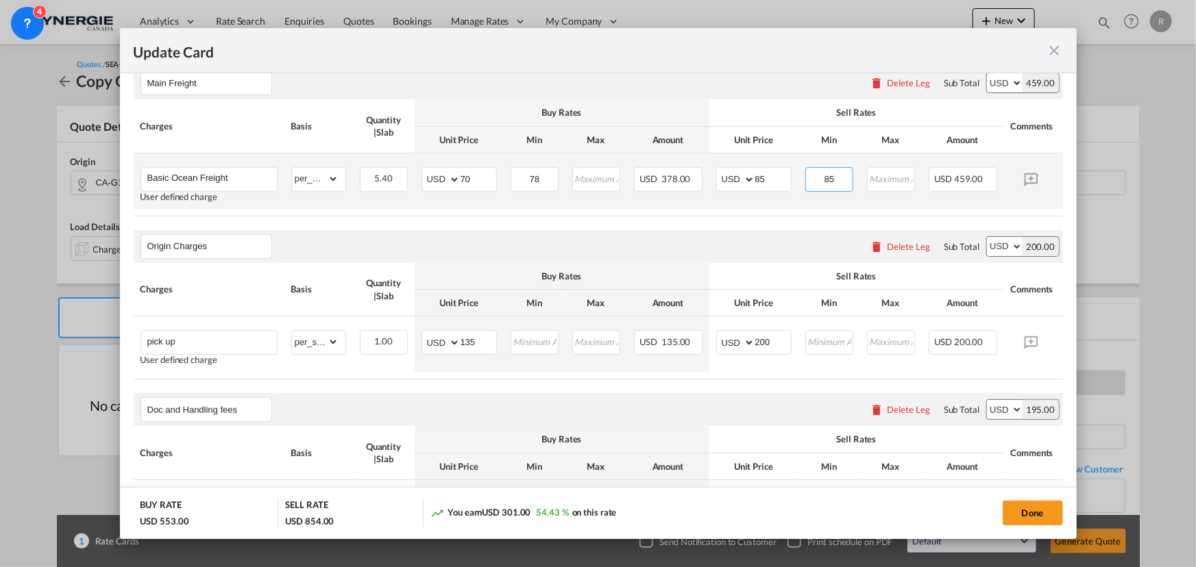
drag, startPoint x: 839, startPoint y: 180, endPoint x: 795, endPoint y: 177, distance: 44.6
click at [795, 177] on tr "Basic Ocean Freight User defined charge Please Enter Already Exists gross_weigh…" at bounding box center [619, 180] width 971 height 55
type input "9"
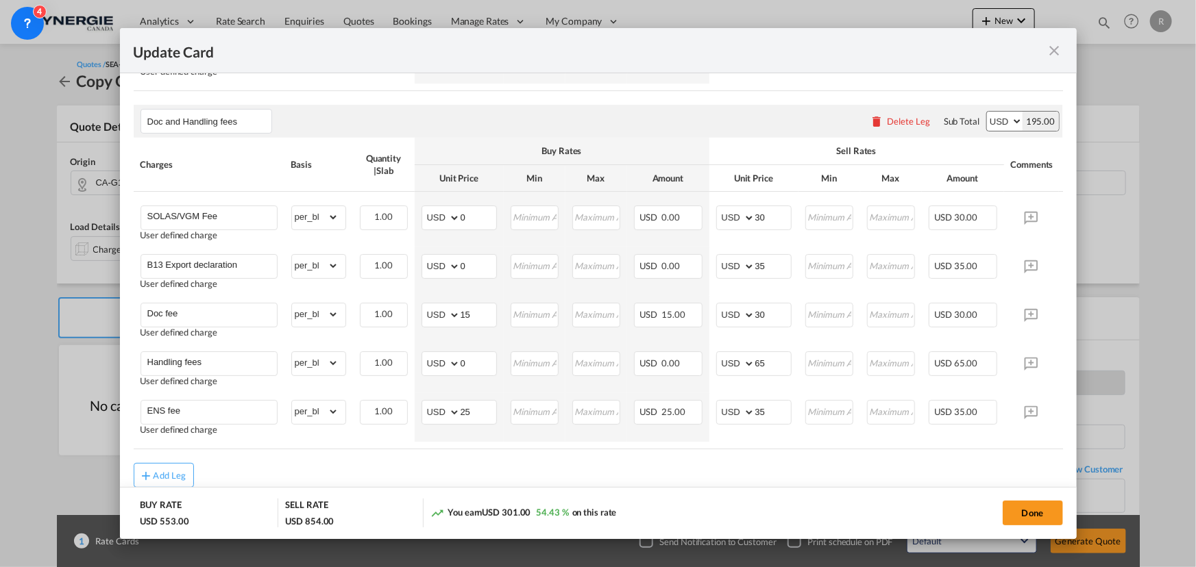
scroll to position [685, 0]
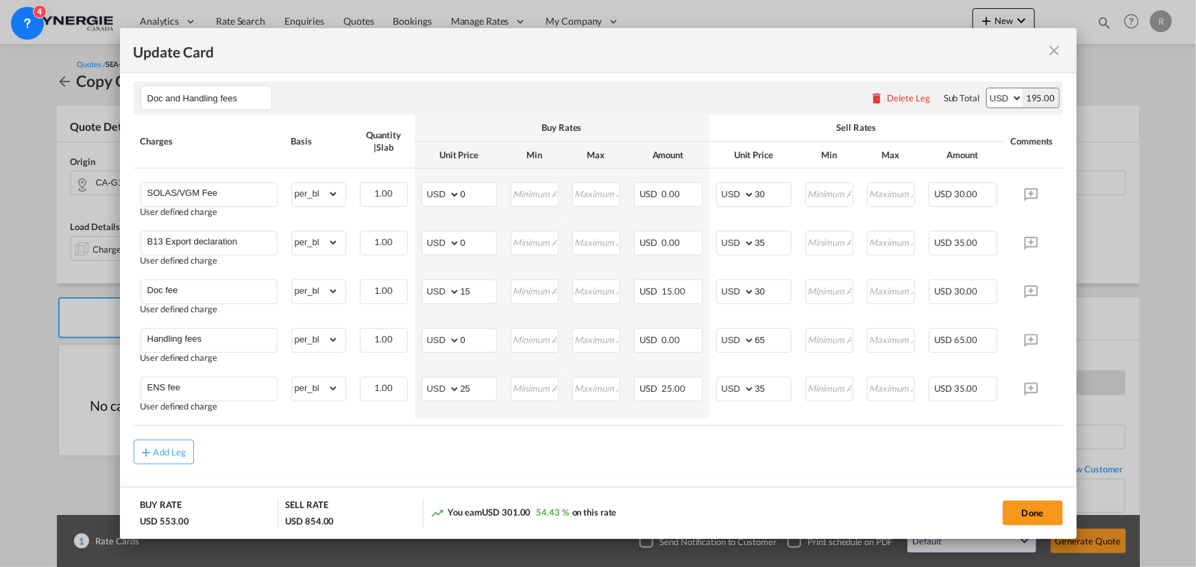
type input "100"
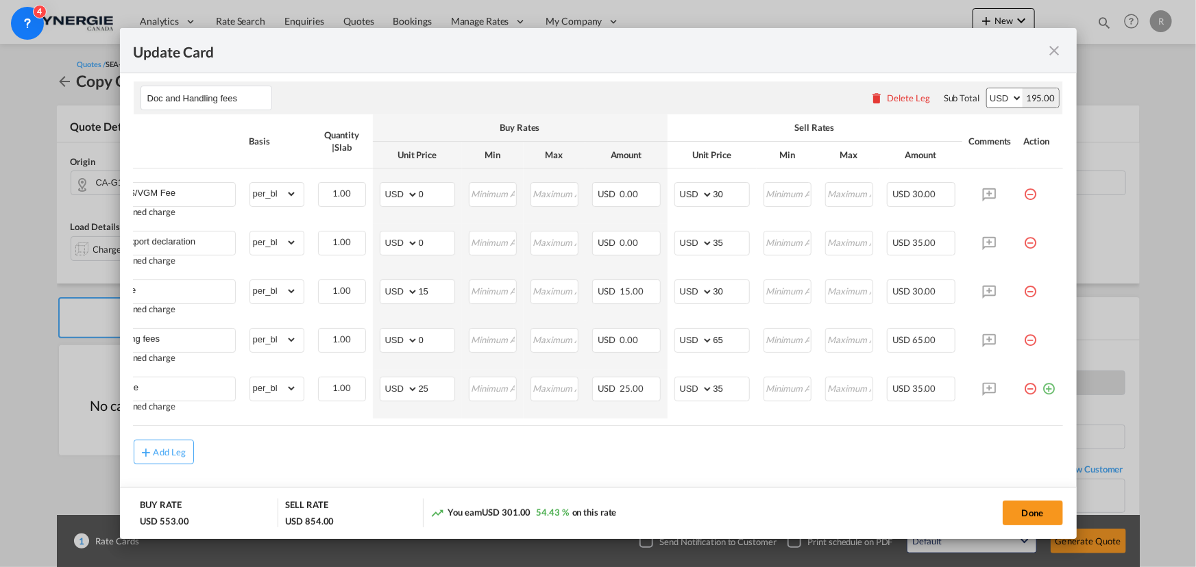
scroll to position [0, 51]
click at [1024, 391] on md-icon "icon-minus-circle-outline red-400-fg pt-7" at bounding box center [1031, 384] width 14 height 14
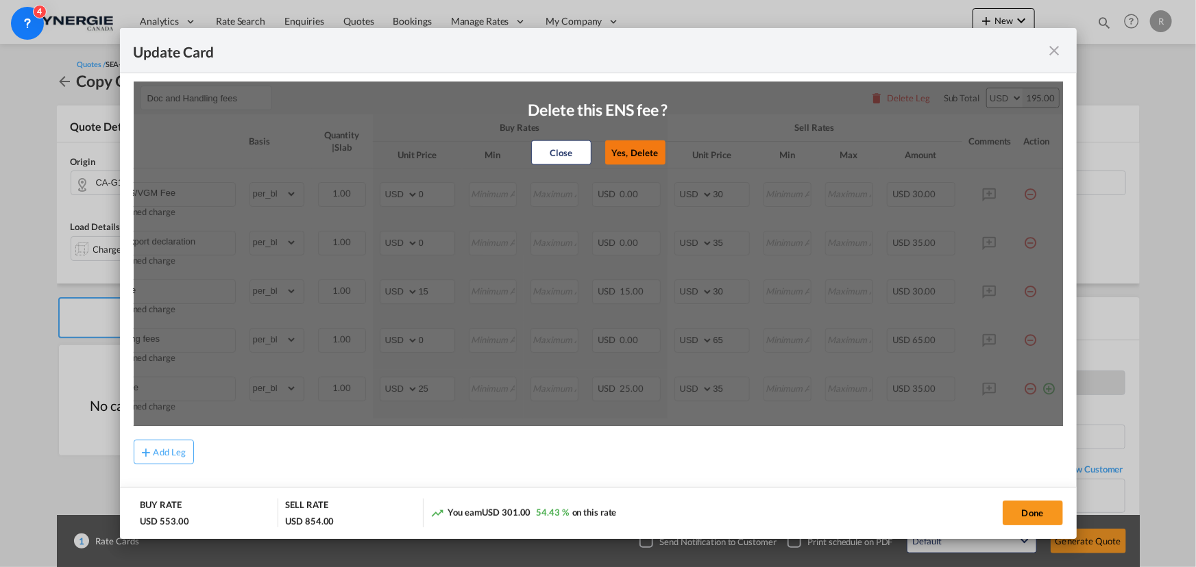
click at [637, 157] on button "Yes, Delete" at bounding box center [635, 152] width 60 height 25
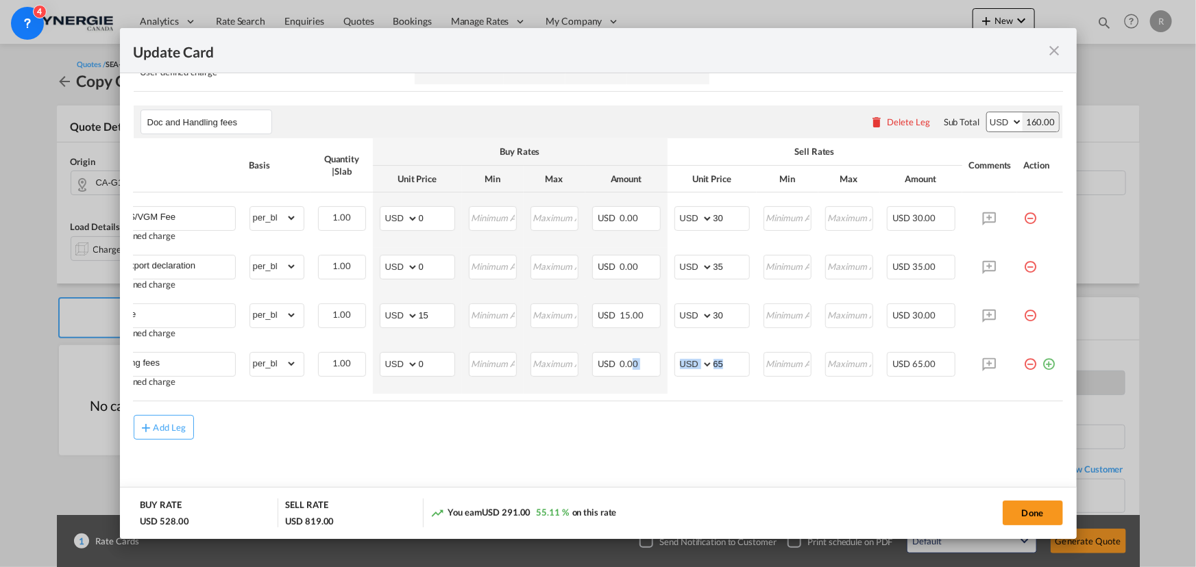
drag, startPoint x: 690, startPoint y: 395, endPoint x: 623, endPoint y: 391, distance: 67.3
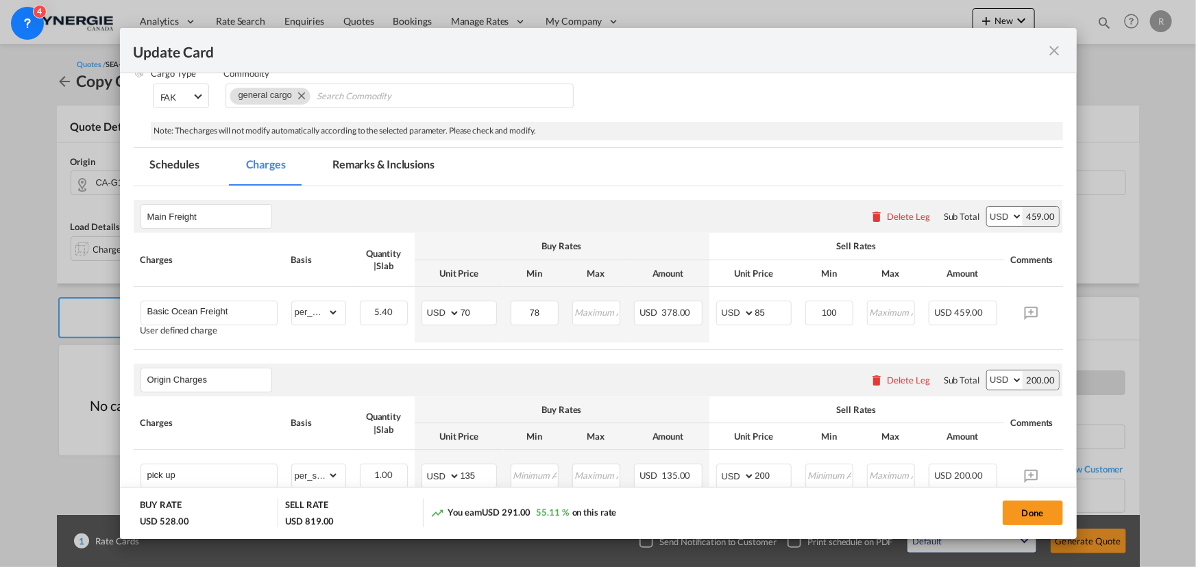
scroll to position [173, 0]
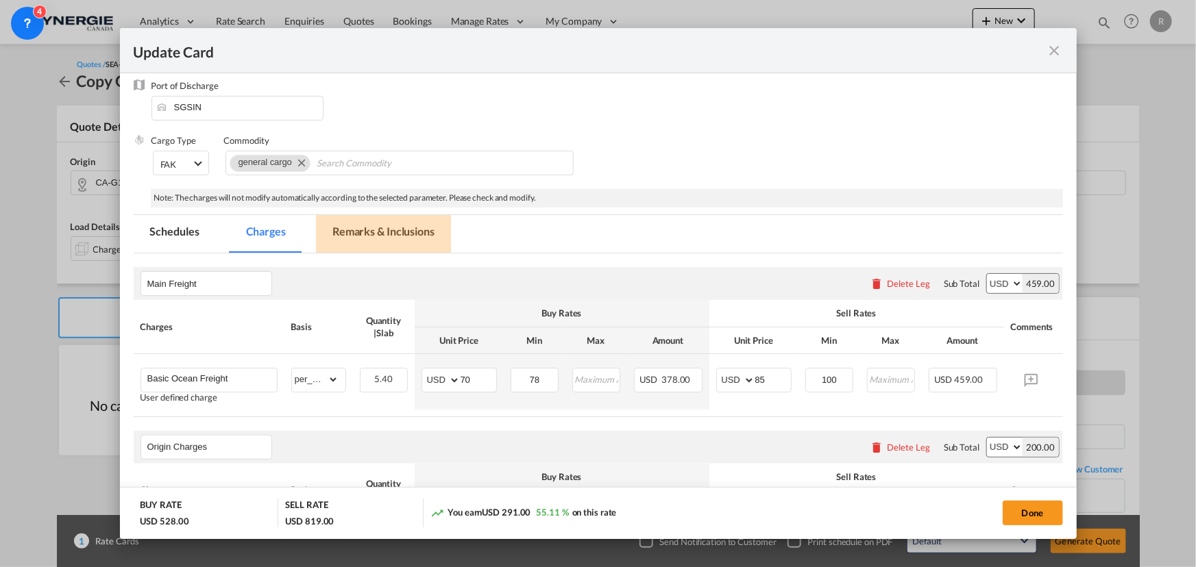
click at [383, 230] on md-tab-item "Remarks & Inclusions" at bounding box center [383, 234] width 135 height 38
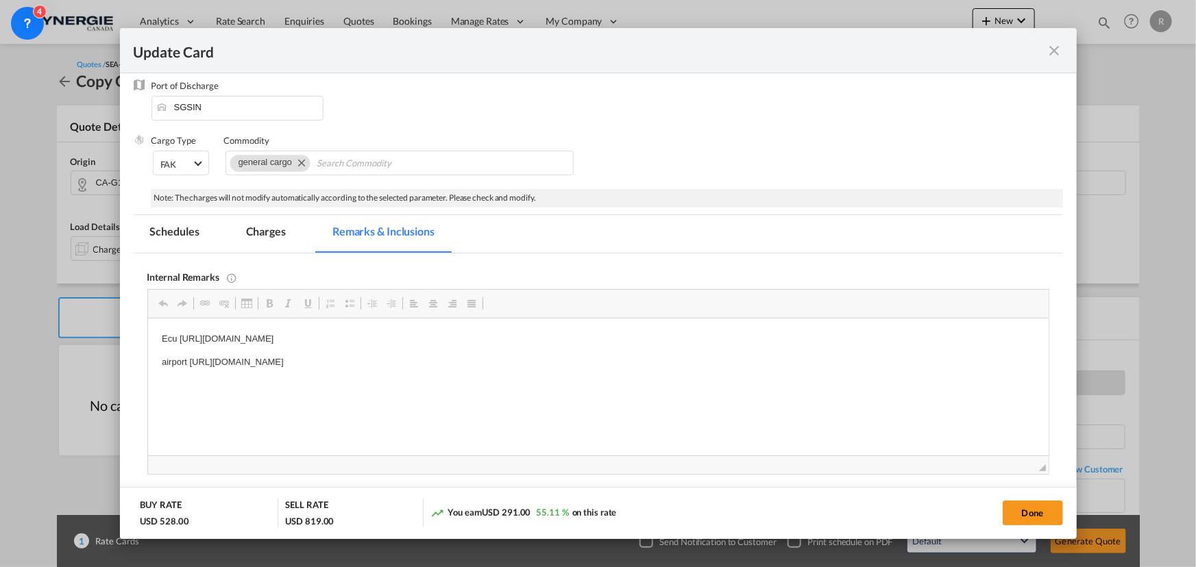
scroll to position [0, 0]
drag, startPoint x: 159, startPoint y: 336, endPoint x: 602, endPoint y: 360, distance: 443.3
click at [602, 360] on html "Ecu https://app.frontapp.com/open/msg_1h2s0cun?key=RAE7b4IqRDdMoogX65NxRg7yaHKl…" at bounding box center [597, 363] width 900 height 88
click at [341, 336] on p "Odyessey" at bounding box center [597, 339] width 873 height 14
click at [264, 357] on p "Labranche" at bounding box center [597, 363] width 873 height 14
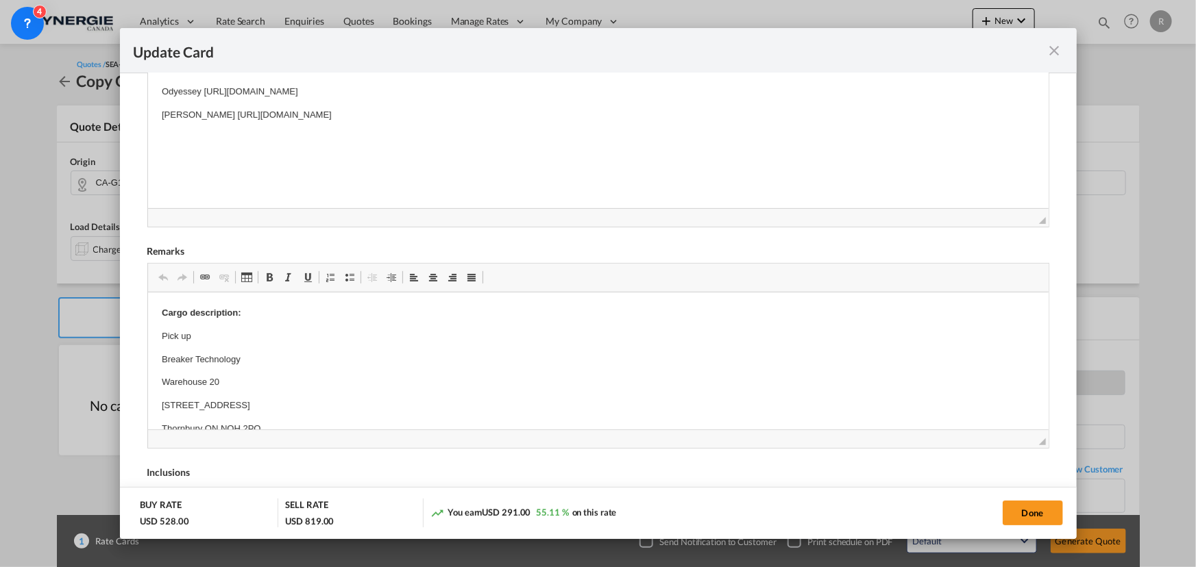
scroll to position [422, 0]
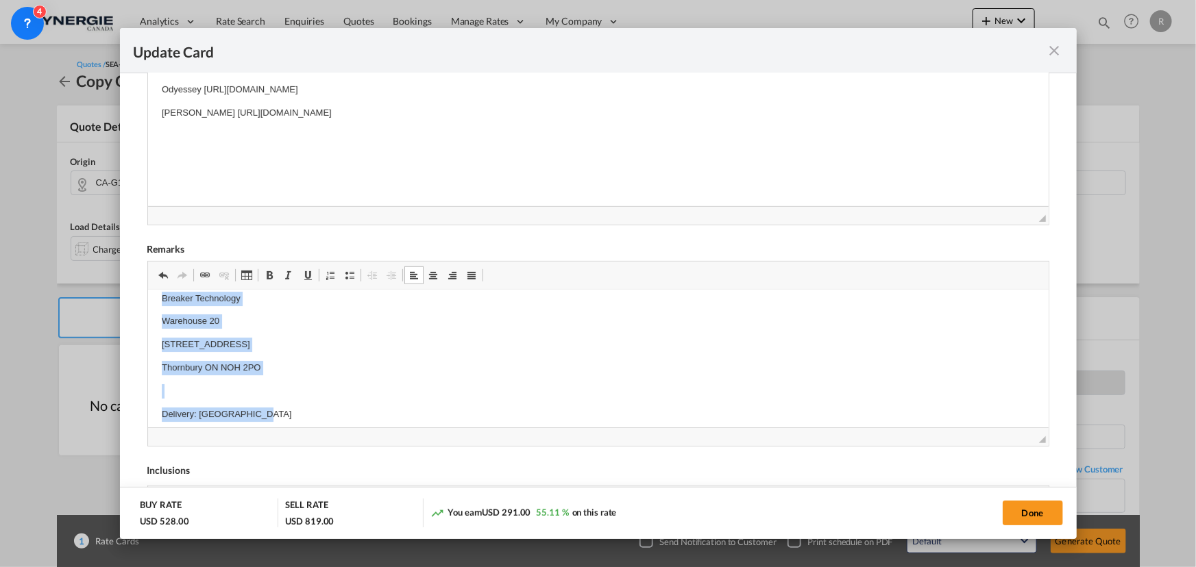
scroll to position [119, 0]
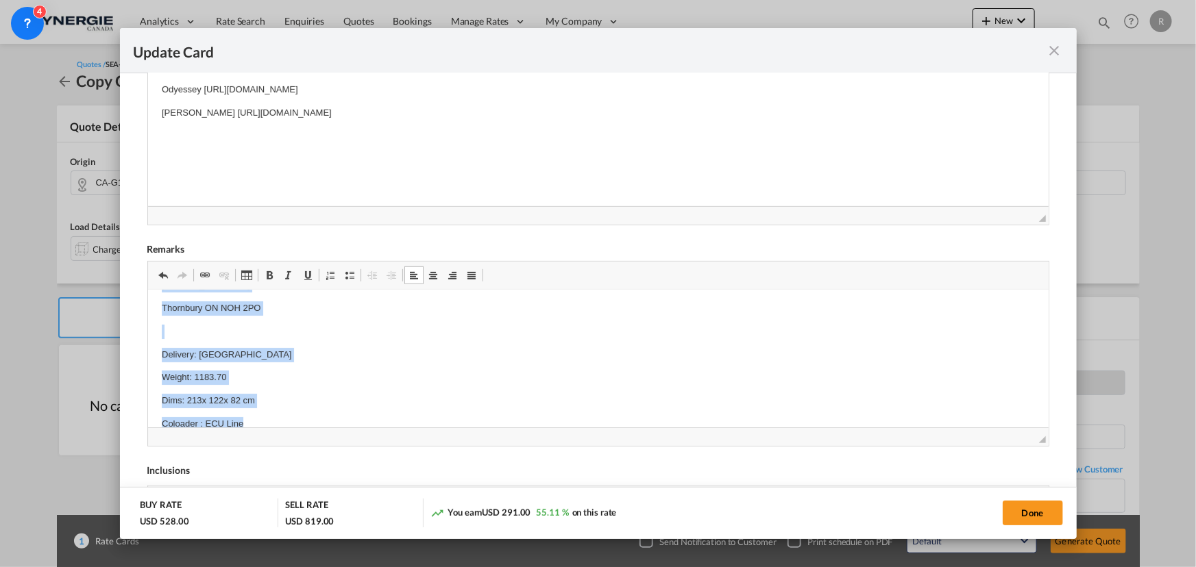
drag, startPoint x: 157, startPoint y: 334, endPoint x: 277, endPoint y: 410, distance: 142.9
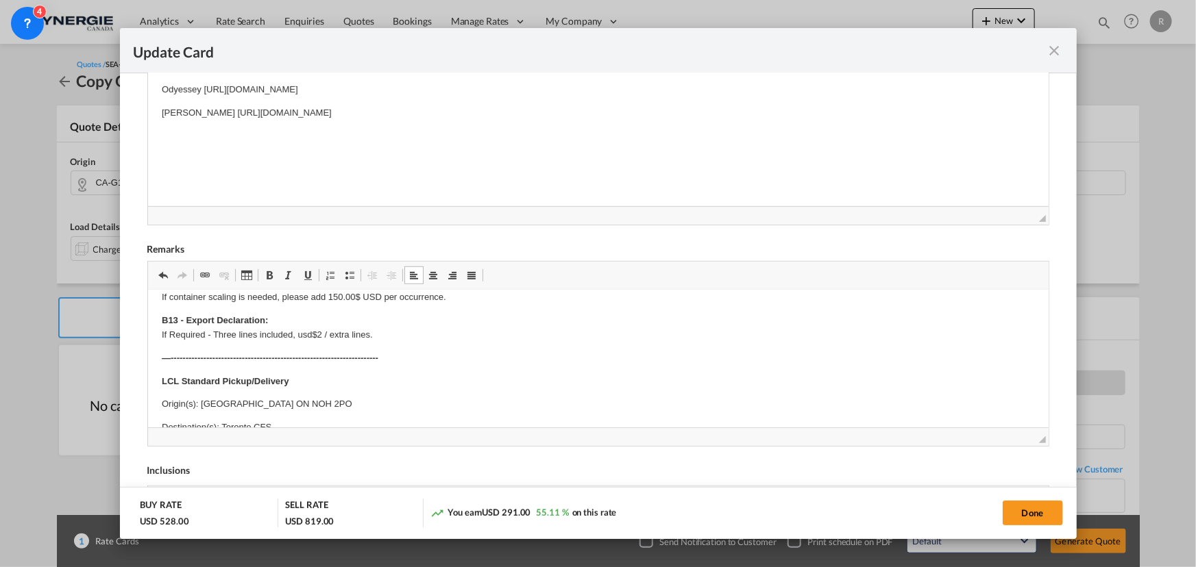
scroll to position [368, 0]
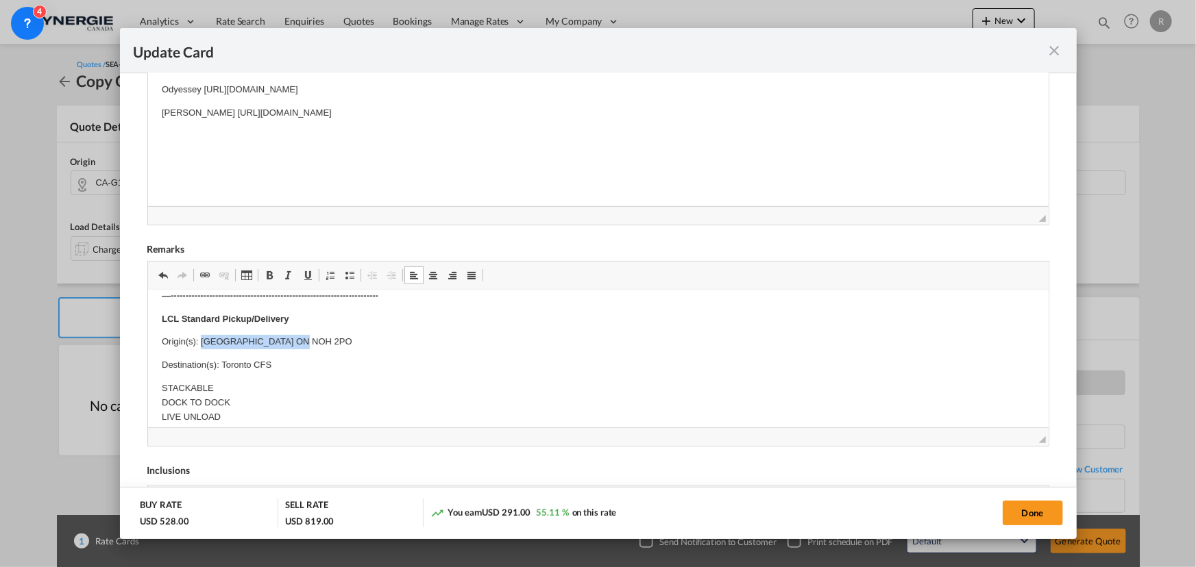
drag, startPoint x: 200, startPoint y: 341, endPoint x: 317, endPoint y: 348, distance: 117.4
click at [317, 348] on p "Origin(s): Thornbury ON NOH 2PO" at bounding box center [597, 342] width 873 height 14
drag, startPoint x: 220, startPoint y: 363, endPoint x: 299, endPoint y: 354, distance: 80.0
click at [301, 360] on p "Destination(s): Toronto CFS" at bounding box center [597, 365] width 873 height 14
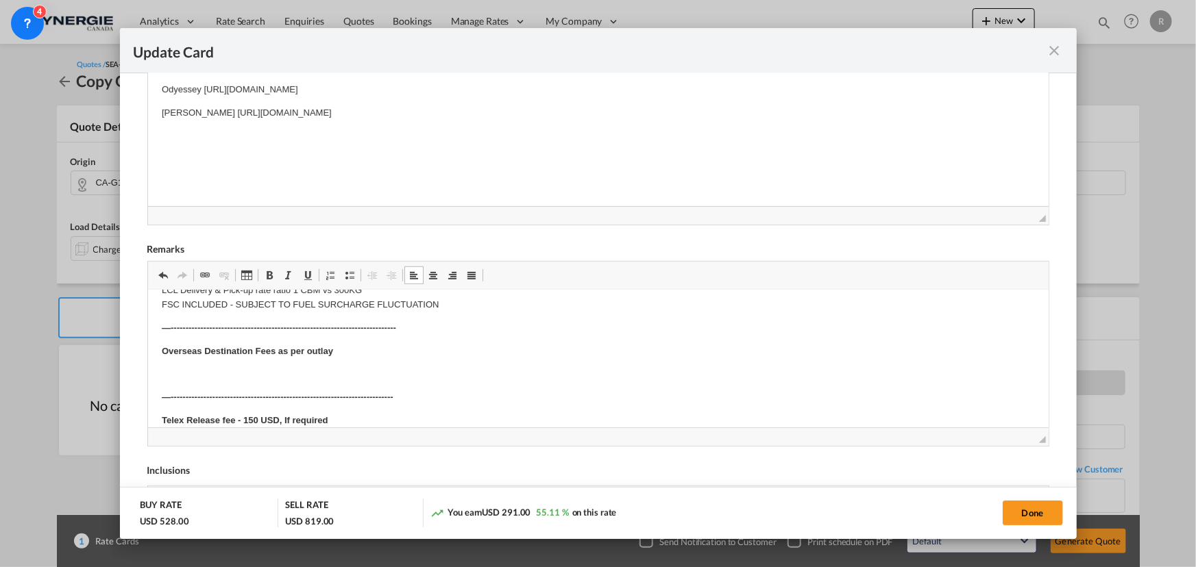
scroll to position [617, 0]
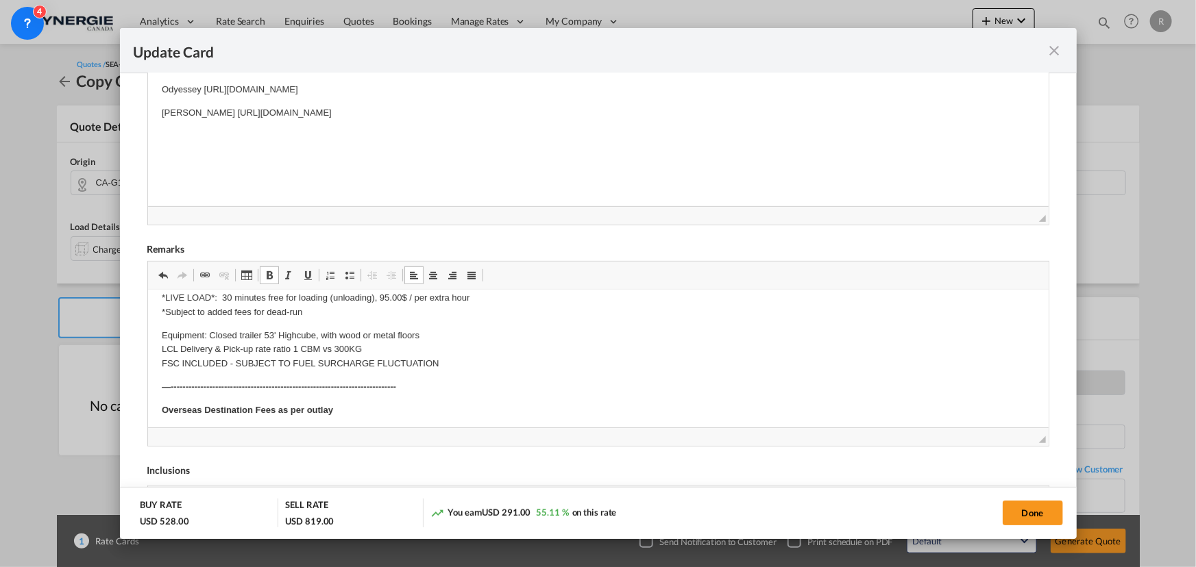
click at [231, 347] on body "Cargo description: ick up from G1C 8A3 to Montreal CFS Gross: 218.64 KG Volume:…" at bounding box center [597, 206] width 873 height 880
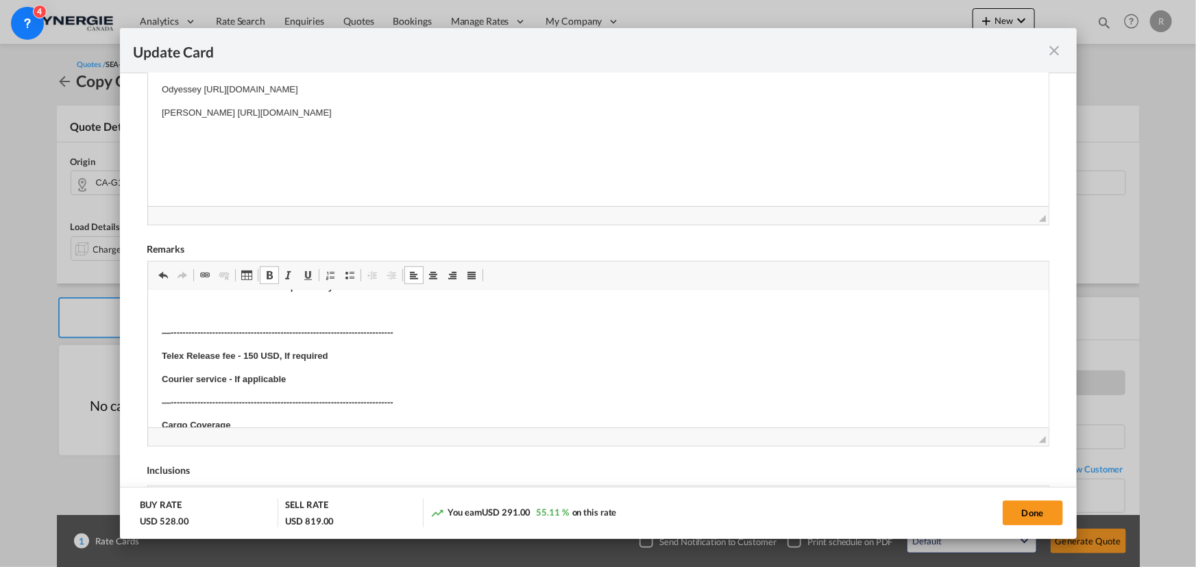
scroll to position [663, 0]
click at [172, 309] on p "Editor, editor5" at bounding box center [597, 309] width 873 height 14
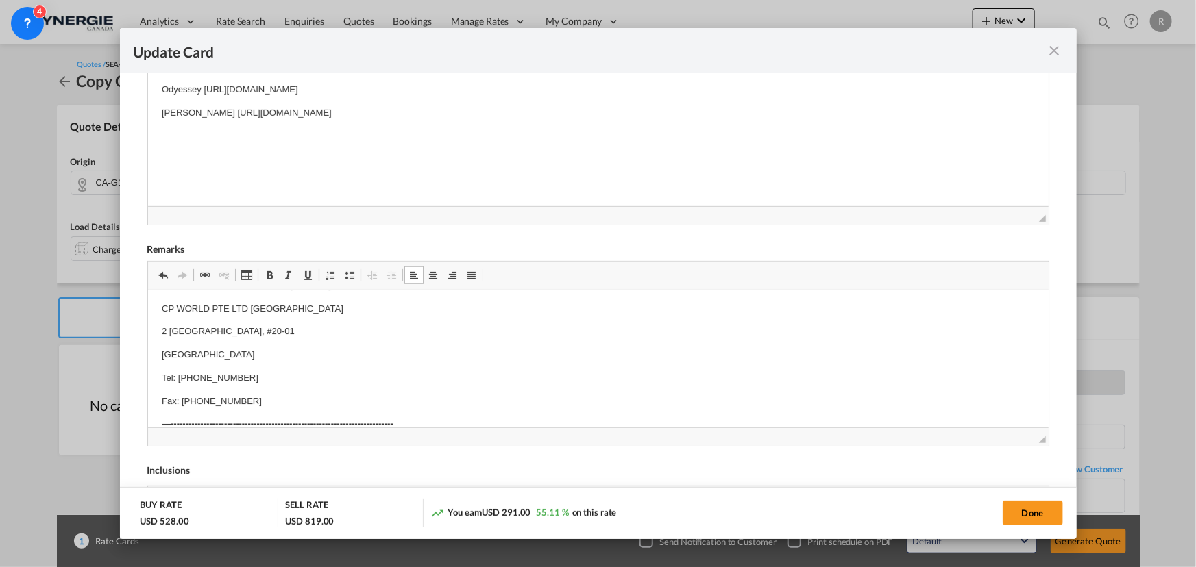
scroll to position [601, 0]
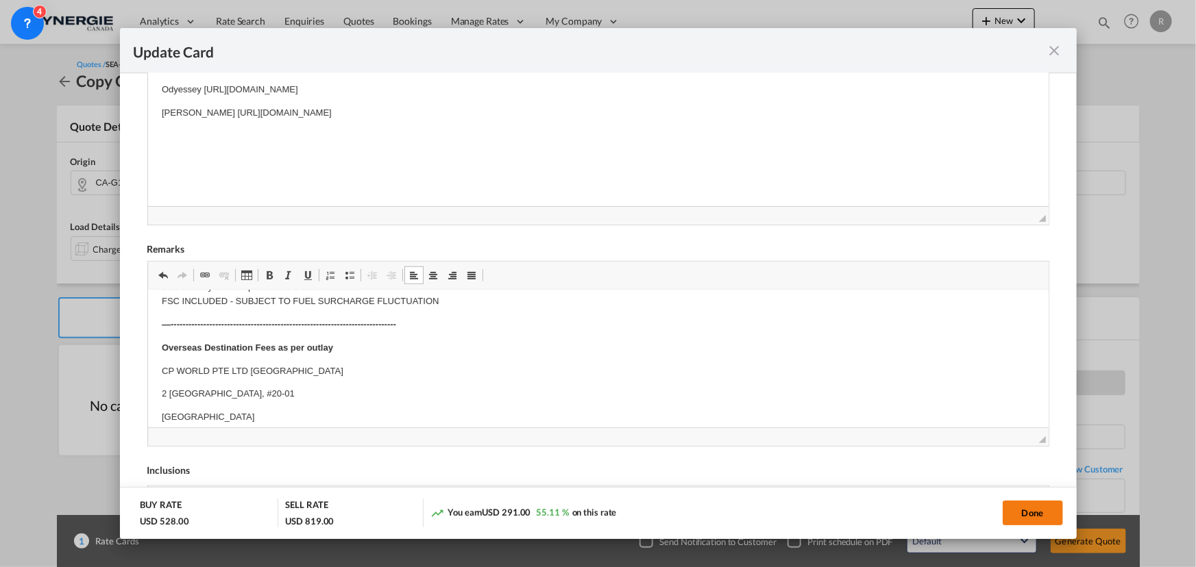
click at [1023, 515] on button "Done" at bounding box center [1032, 513] width 60 height 25
type input "30 Aug 2025"
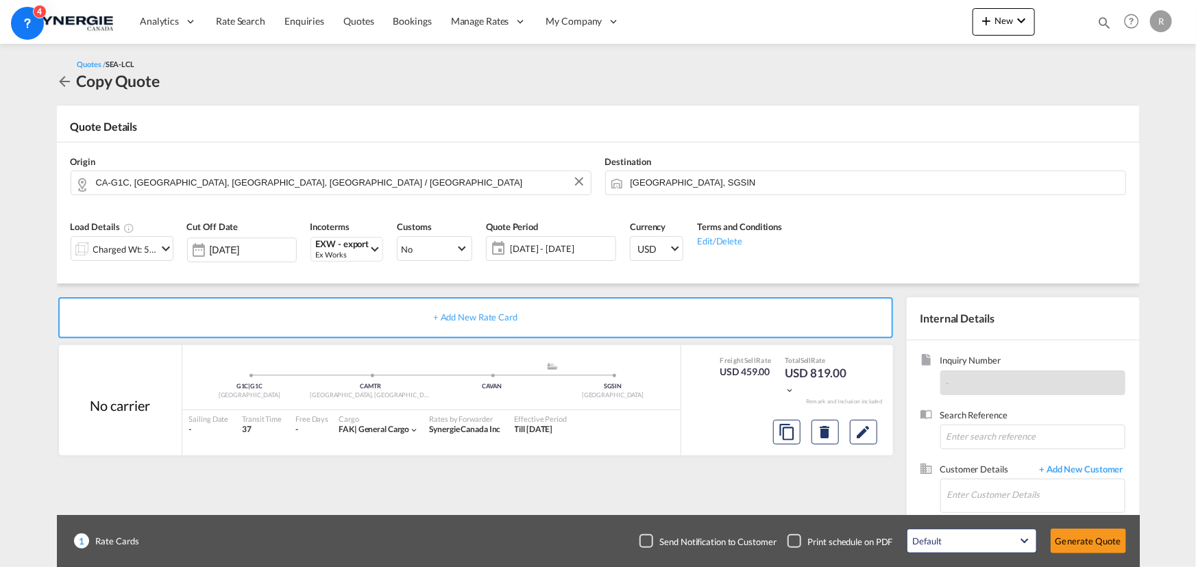
scroll to position [206, 0]
click at [1007, 489] on input "Enter Customer Details" at bounding box center [1035, 495] width 177 height 31
paste input "joyce.tan@speedmark.com.sg"
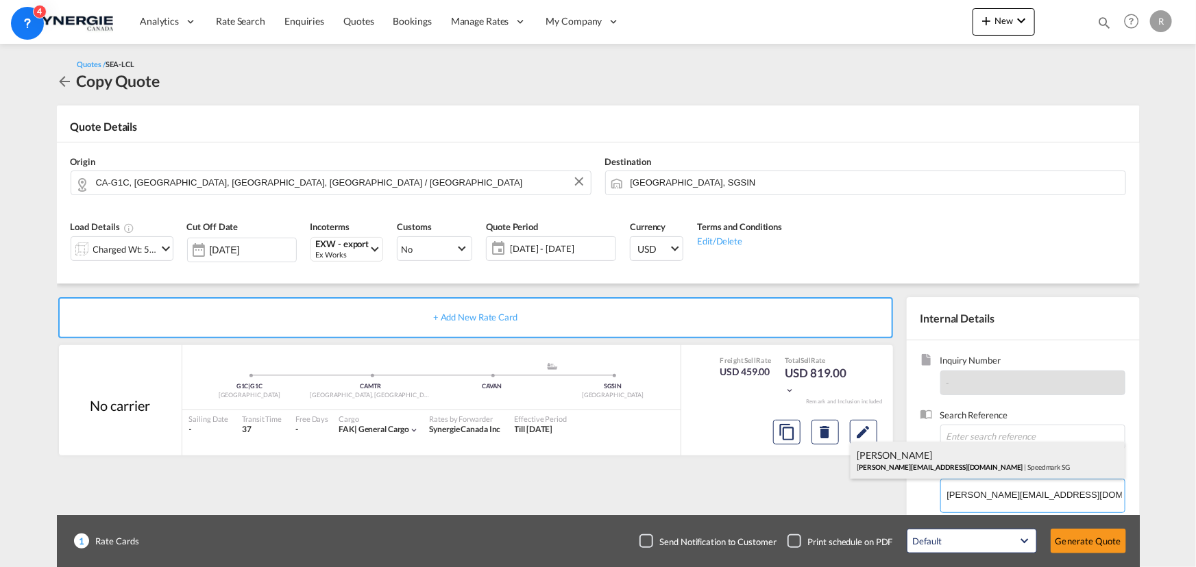
click at [926, 461] on div "Joyce Tan joyce.tan@speedmark.com.sg | Speedmark SG" at bounding box center [987, 460] width 274 height 37
type input "Speedmark SG, Joyce Tan, joyce.tan@speedmark.com.sg"
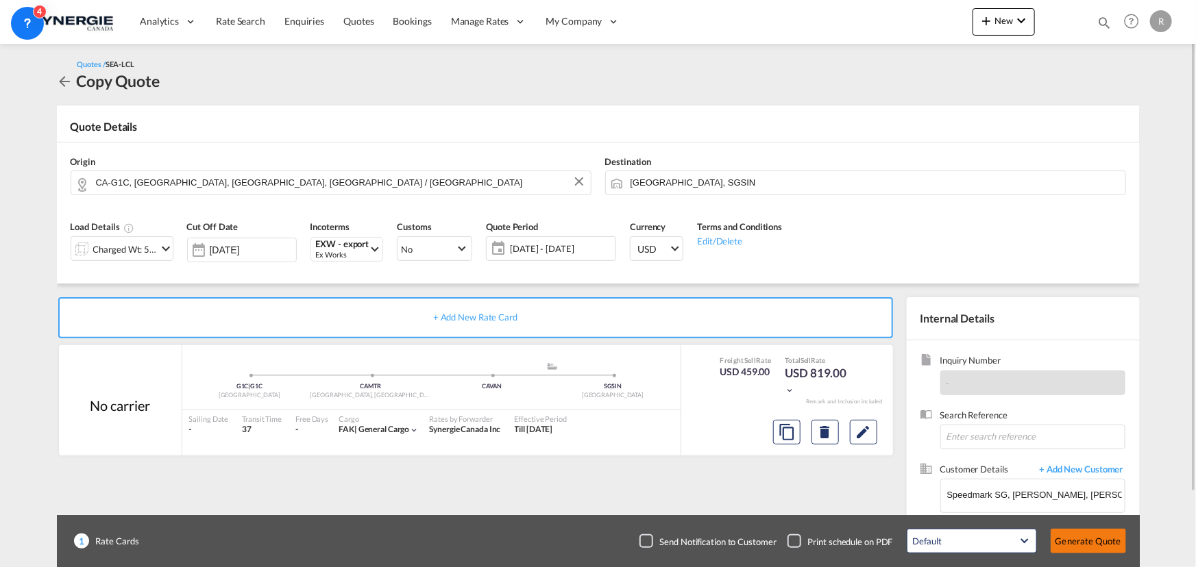
click at [1069, 535] on button "Generate Quote" at bounding box center [1087, 541] width 75 height 25
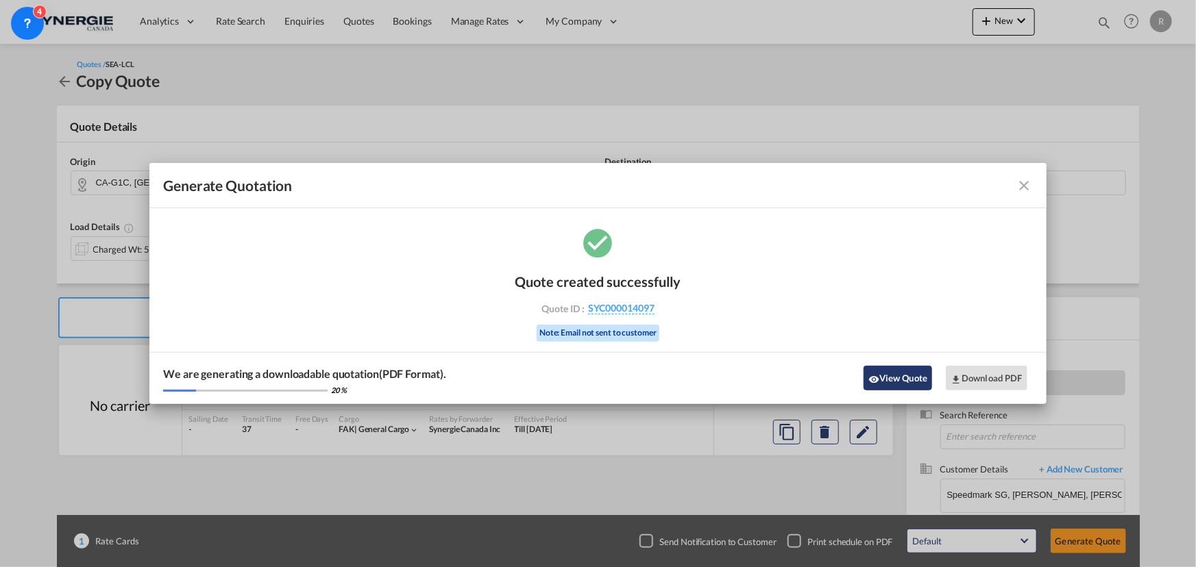
click at [904, 378] on button "View Quote" at bounding box center [897, 378] width 69 height 25
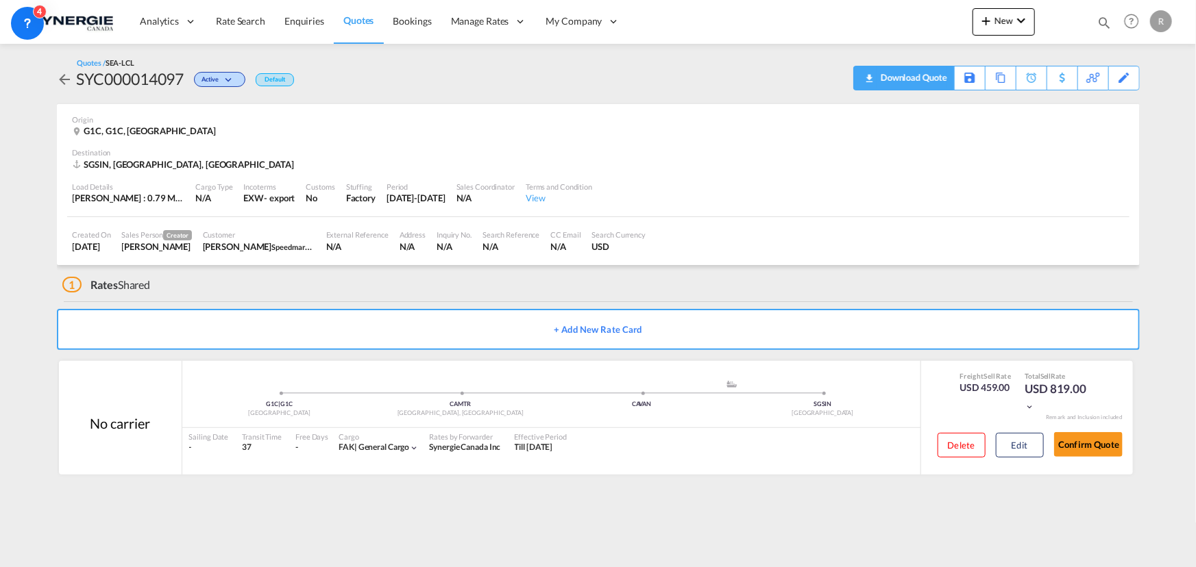
click at [935, 84] on div "Download Quote" at bounding box center [912, 77] width 70 height 22
click at [356, 18] on span "Quotes" at bounding box center [358, 20] width 30 height 12
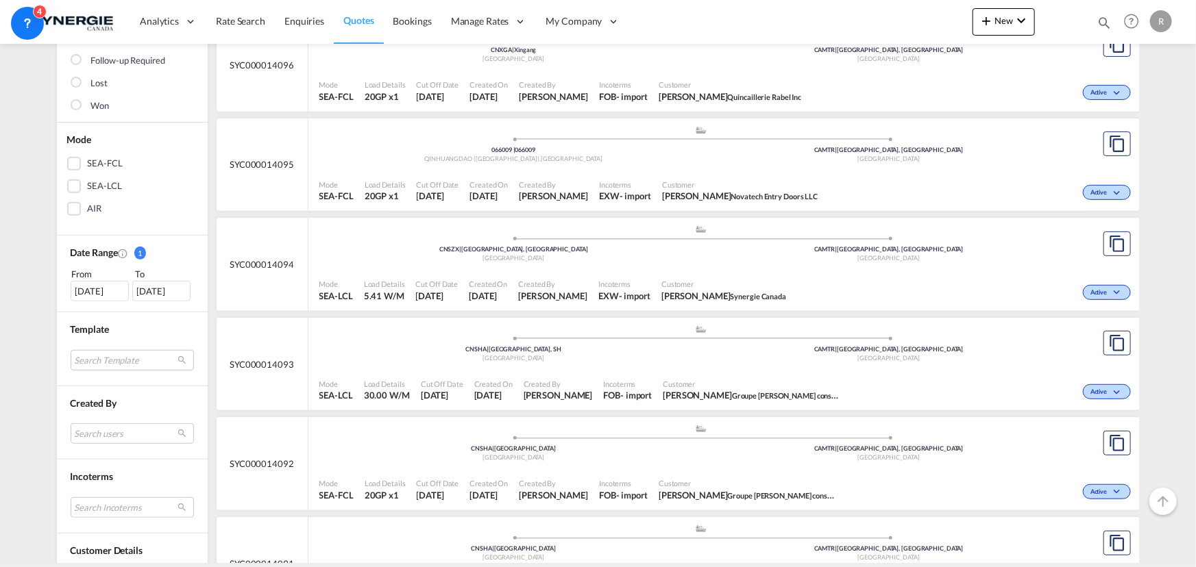
scroll to position [249, 0]
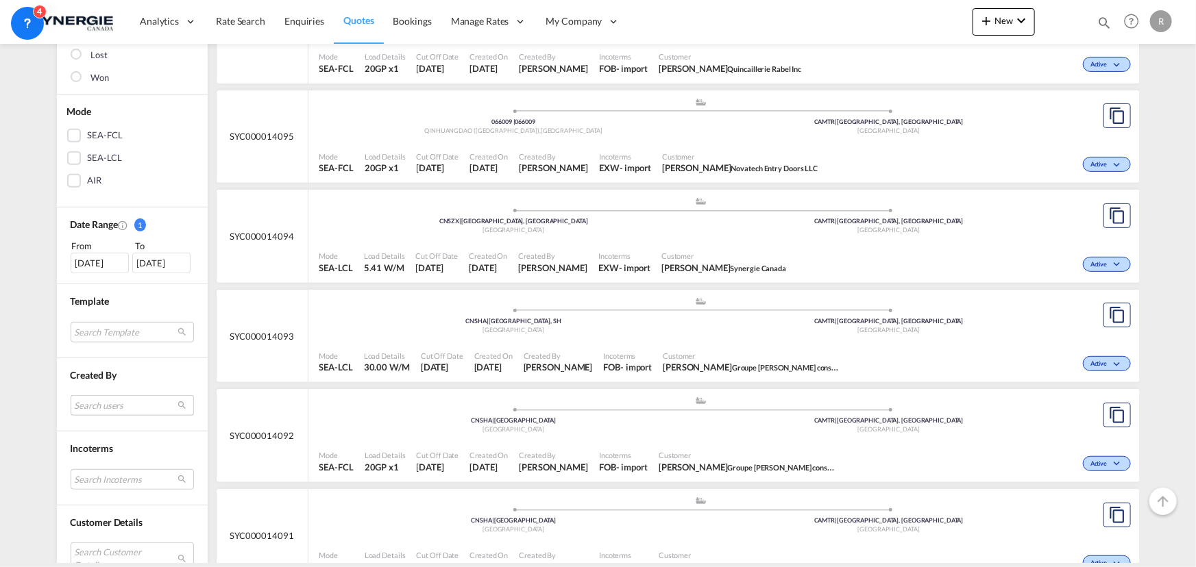
click at [108, 411] on md-select "Search users sugan T sugantha.rajan@freightfy.com raquel Jimenez raquel.jimenez…" at bounding box center [132, 405] width 123 height 21
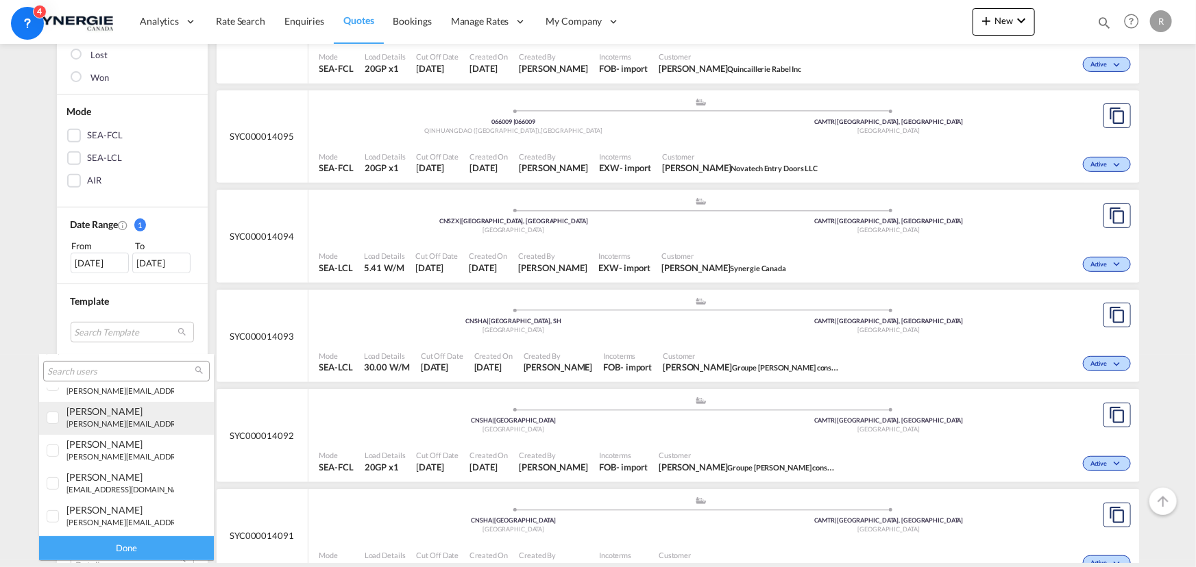
click at [54, 413] on div at bounding box center [54, 419] width 14 height 14
click at [118, 548] on div "Done" at bounding box center [126, 548] width 175 height 24
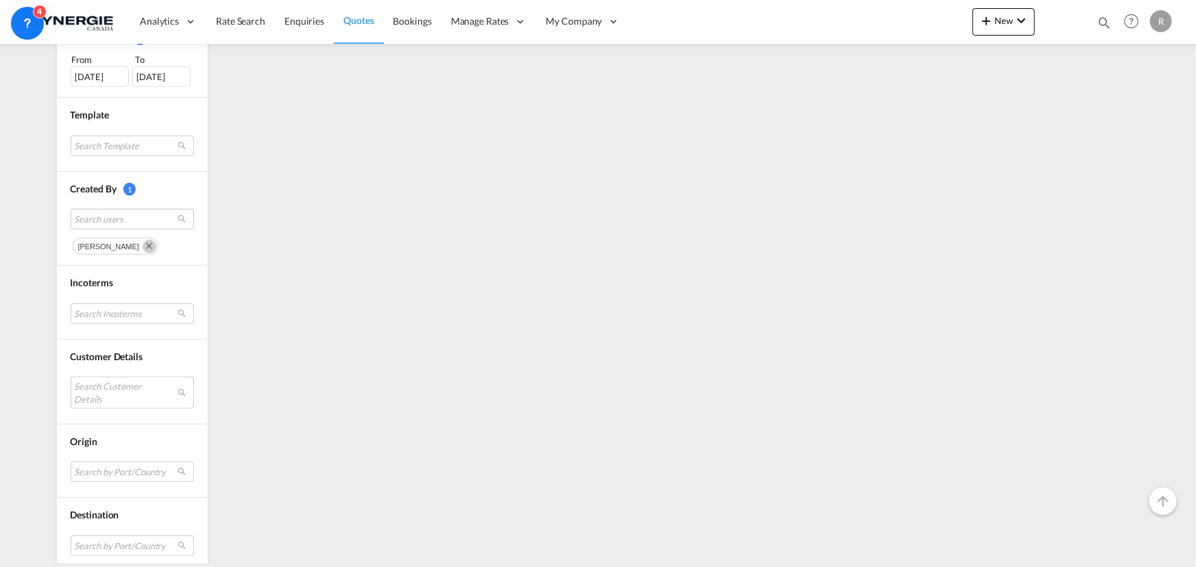
scroll to position [436, 0]
click at [123, 312] on md-select "Search Incoterms FOB-EXPORT free on board FOB-IMPORT free on board DDP-EXPORT d…" at bounding box center [132, 313] width 123 height 21
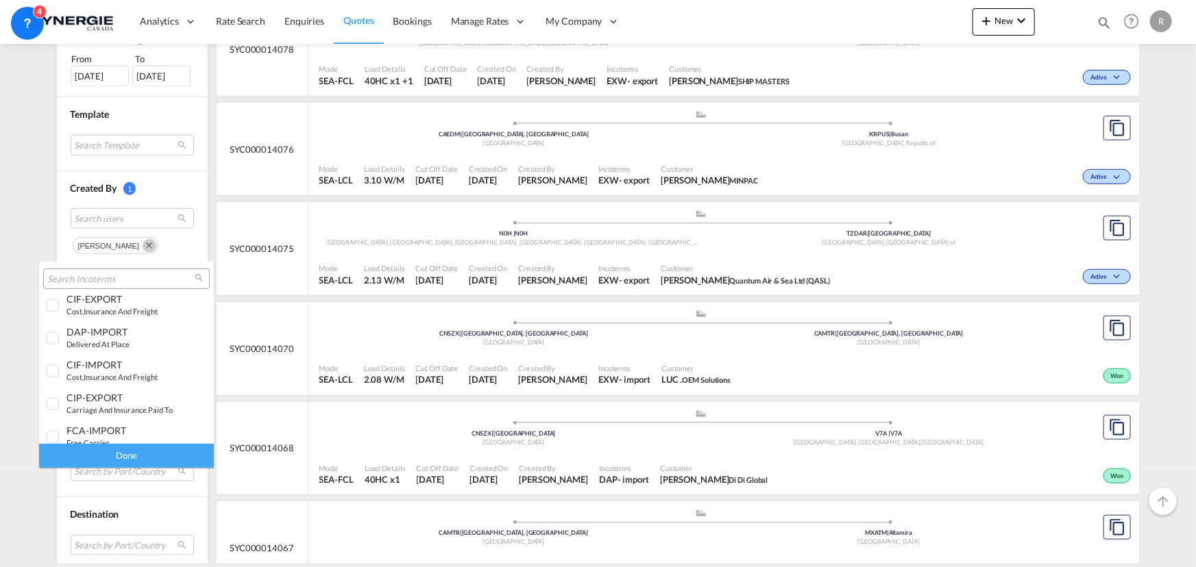
scroll to position [249, 0]
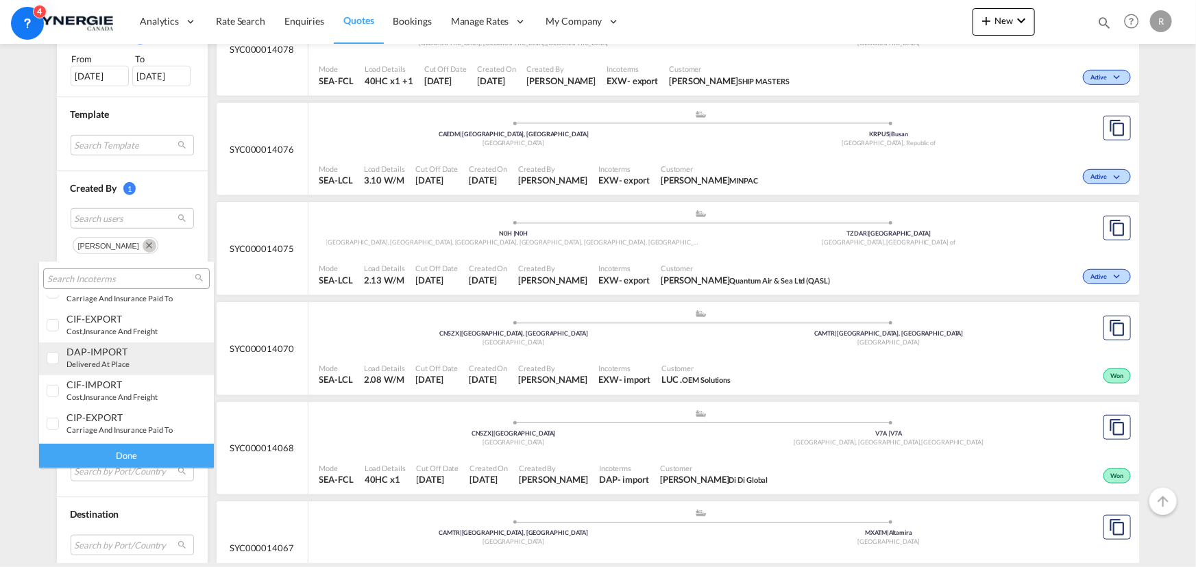
click at [96, 356] on div "DAP-IMPORT" at bounding box center [120, 352] width 108 height 12
click at [141, 454] on div "Done" at bounding box center [126, 456] width 175 height 24
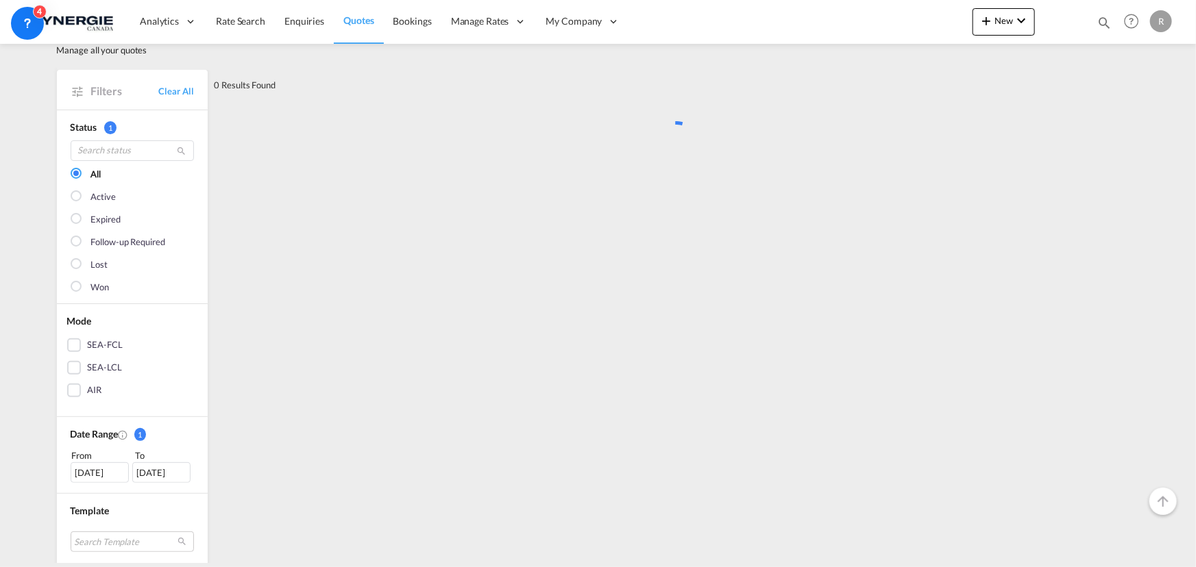
scroll to position [0, 0]
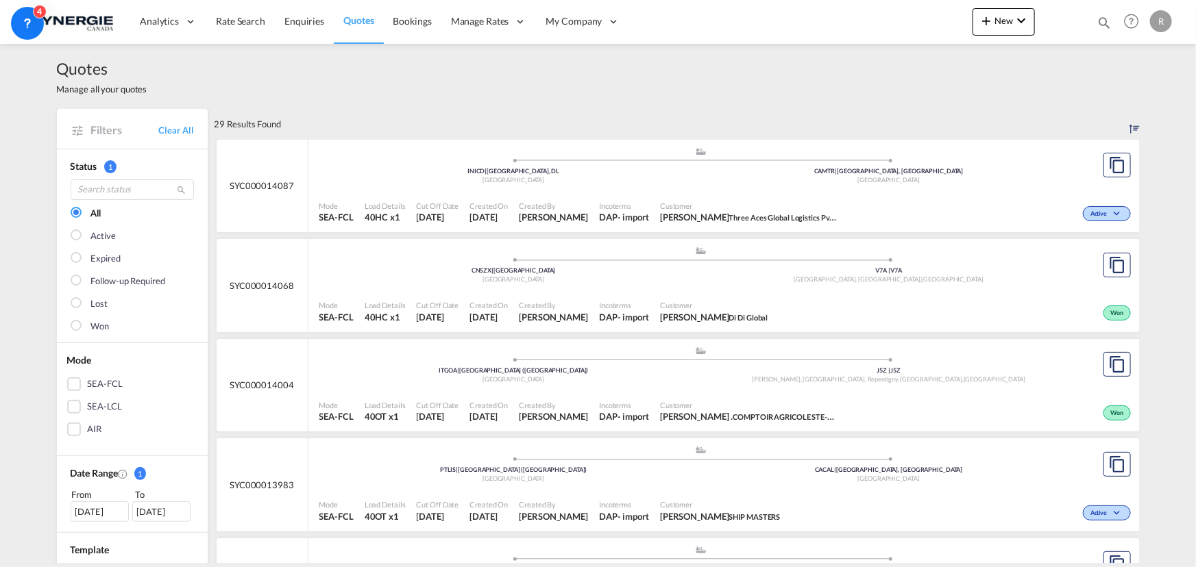
click at [560, 304] on span "Created By" at bounding box center [553, 305] width 69 height 10
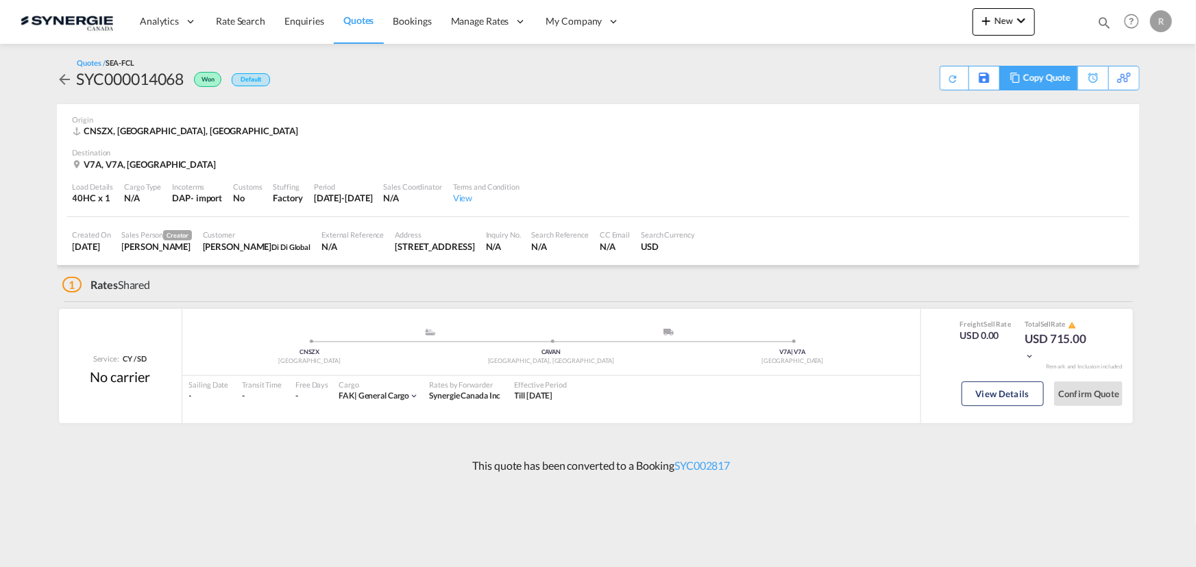
click at [1049, 82] on div "Copy Quote" at bounding box center [1046, 77] width 47 height 23
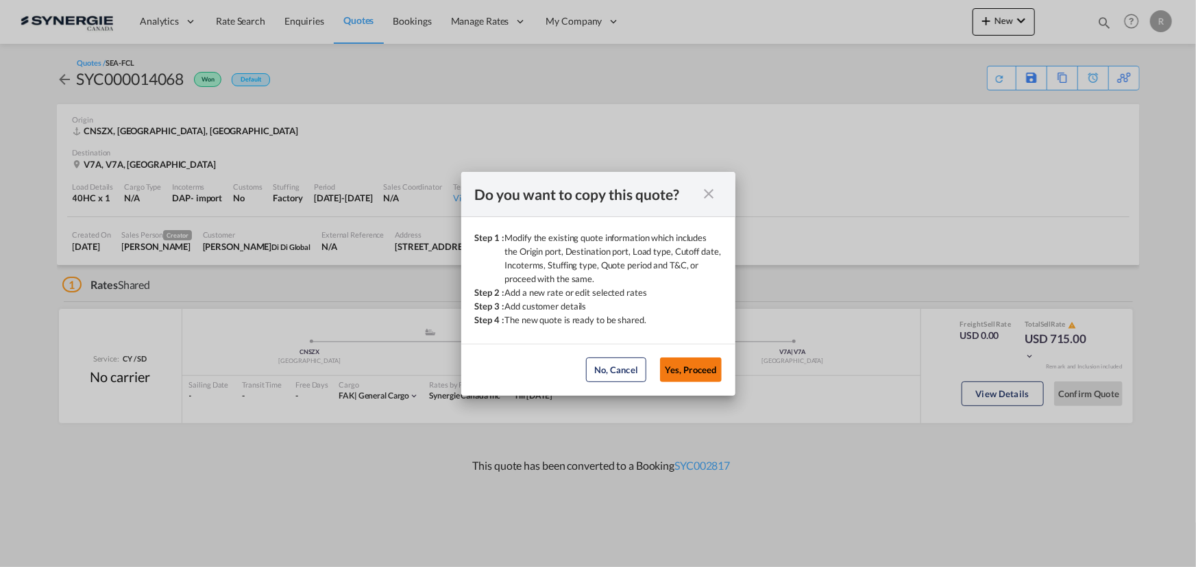
click at [698, 367] on button "Yes, Proceed" at bounding box center [691, 370] width 62 height 25
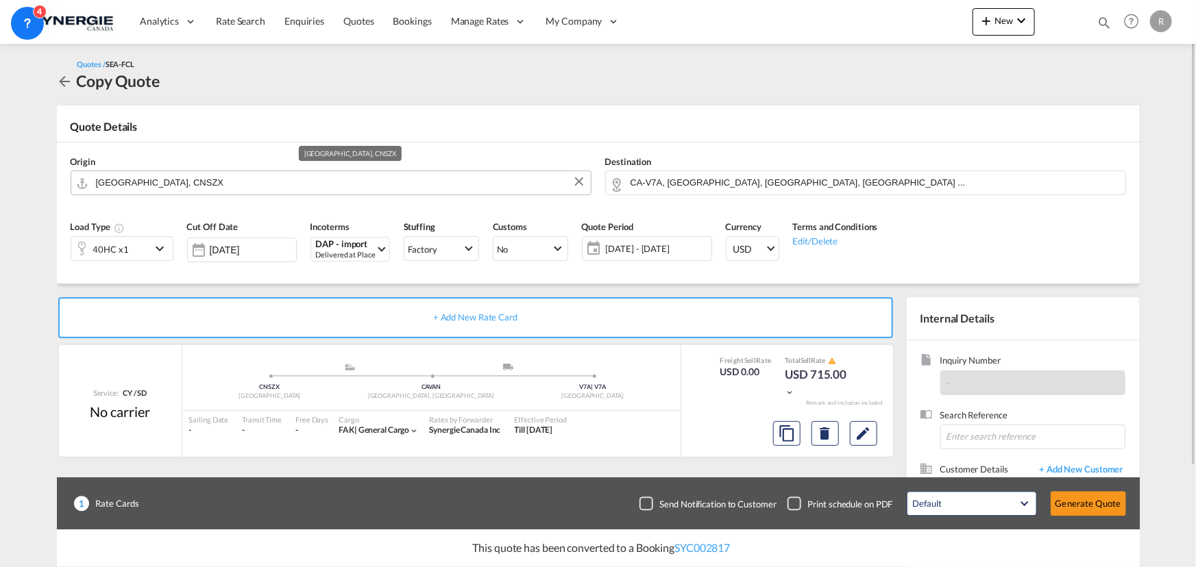
click at [236, 189] on input "Shenzhen, CNSZX" at bounding box center [340, 183] width 488 height 24
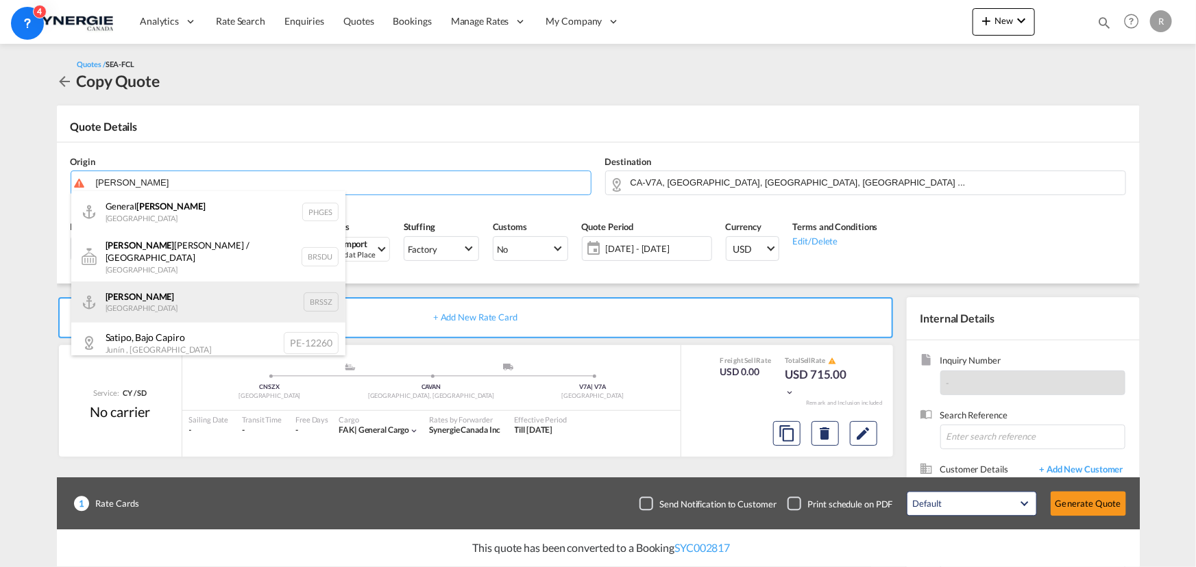
click at [123, 301] on div "Santos Brazil BRSSZ" at bounding box center [208, 302] width 274 height 41
type input "Santos, BRSSZ"
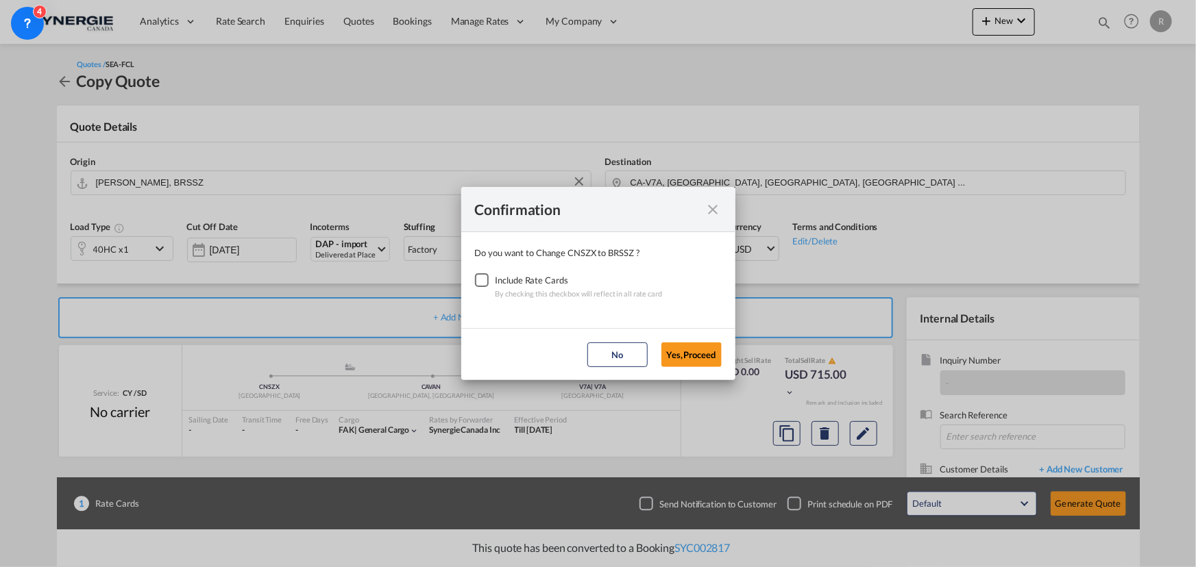
click at [480, 284] on div "Checkbox No Ink" at bounding box center [482, 280] width 14 height 14
click at [706, 356] on button "Yes,Proceed" at bounding box center [691, 355] width 60 height 25
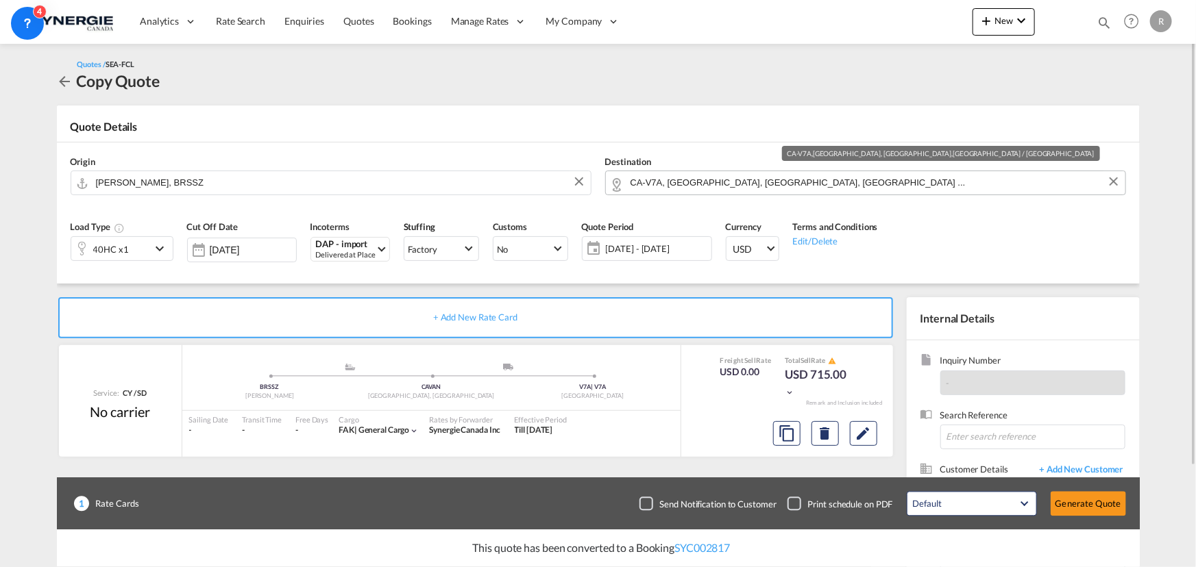
click at [864, 194] on md-autocomplete "CA-V7A, Richmond, BC, British Columbia ..." at bounding box center [874, 183] width 489 height 25
click at [862, 188] on input "CA-V7A, Richmond, BC, British Columbia ..." at bounding box center [874, 183] width 488 height 24
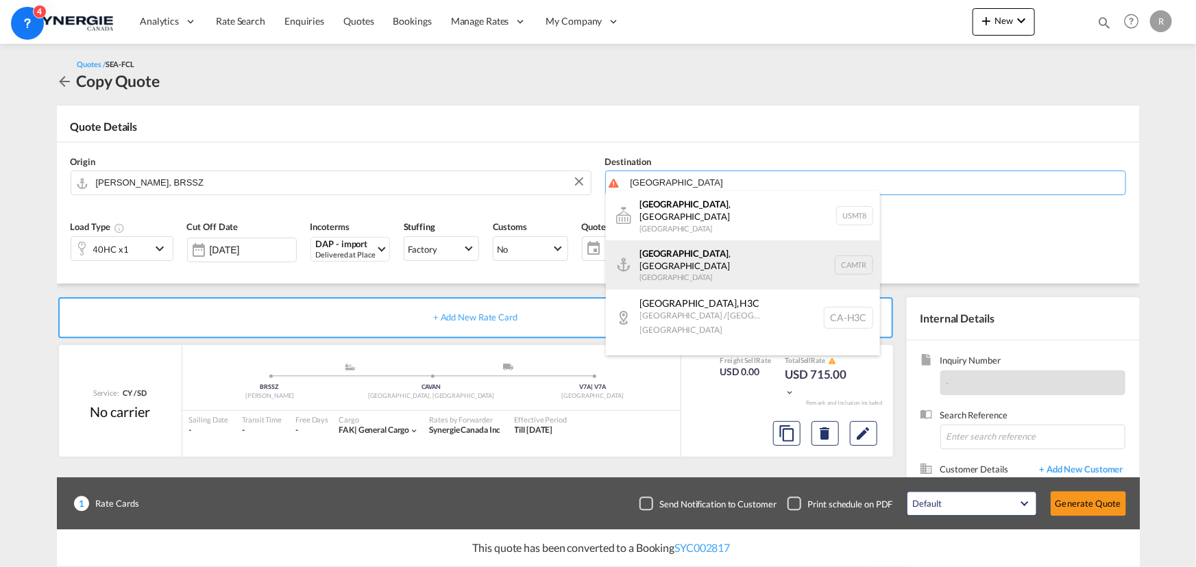
click at [682, 257] on div "Montreal , QC Canada CAMTR" at bounding box center [743, 264] width 274 height 49
type input "Montreal, QC, CAMTR"
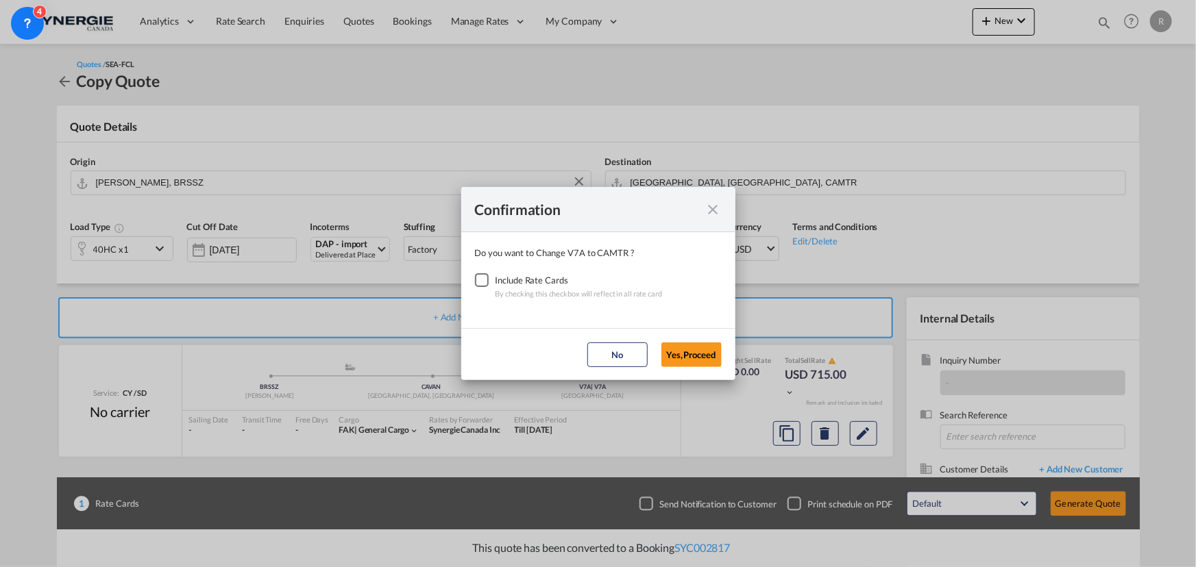
click at [480, 284] on div "Checkbox No Ink" at bounding box center [482, 280] width 14 height 14
click at [702, 358] on button "Yes,Proceed" at bounding box center [691, 355] width 60 height 25
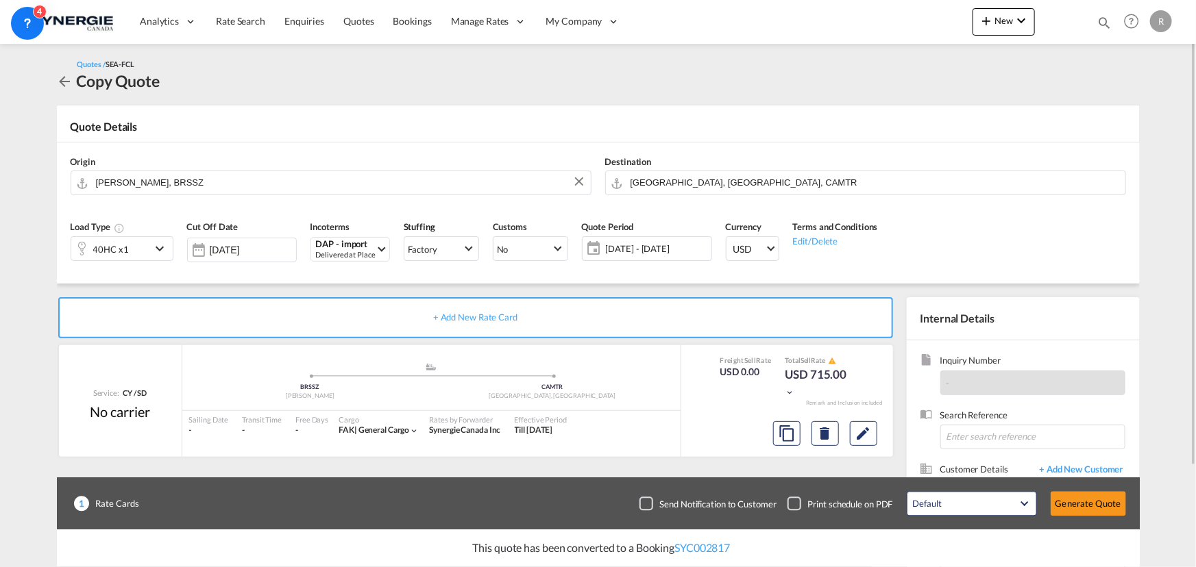
click at [639, 249] on span "14 Aug - 13 Sep 2025" at bounding box center [657, 249] width 102 height 12
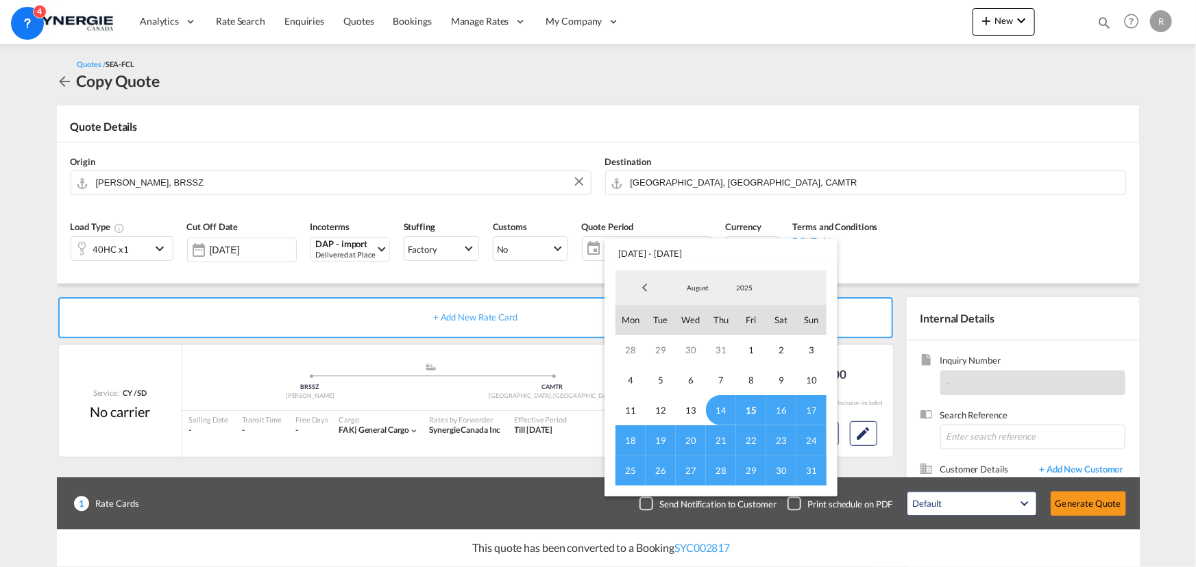
click at [809, 471] on span "31" at bounding box center [811, 471] width 30 height 30
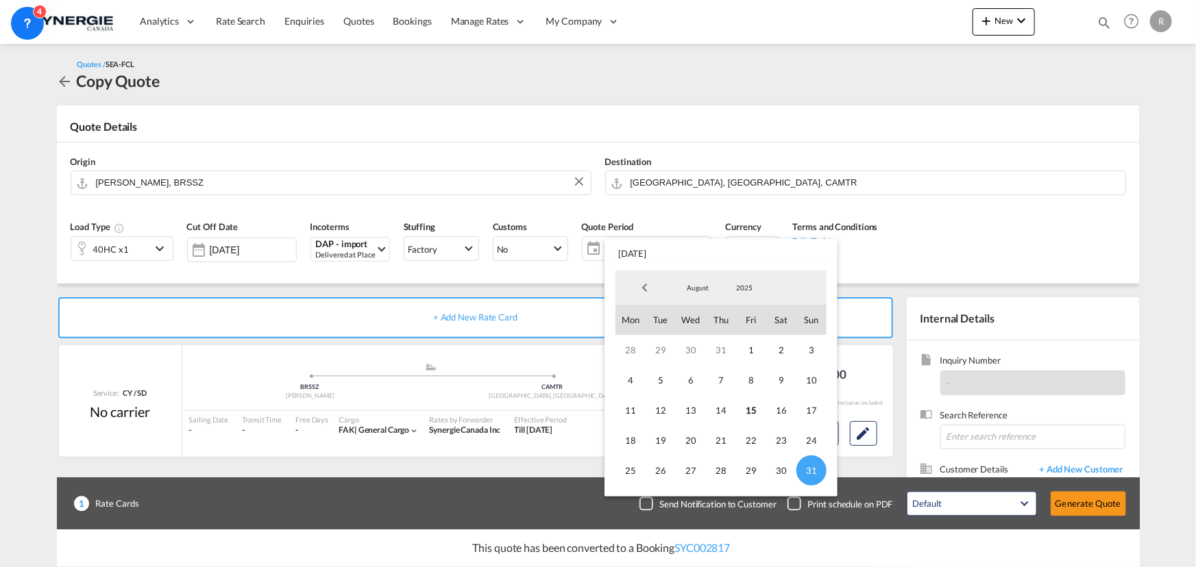
click at [359, 321] on md-backdrop at bounding box center [598, 283] width 1196 height 567
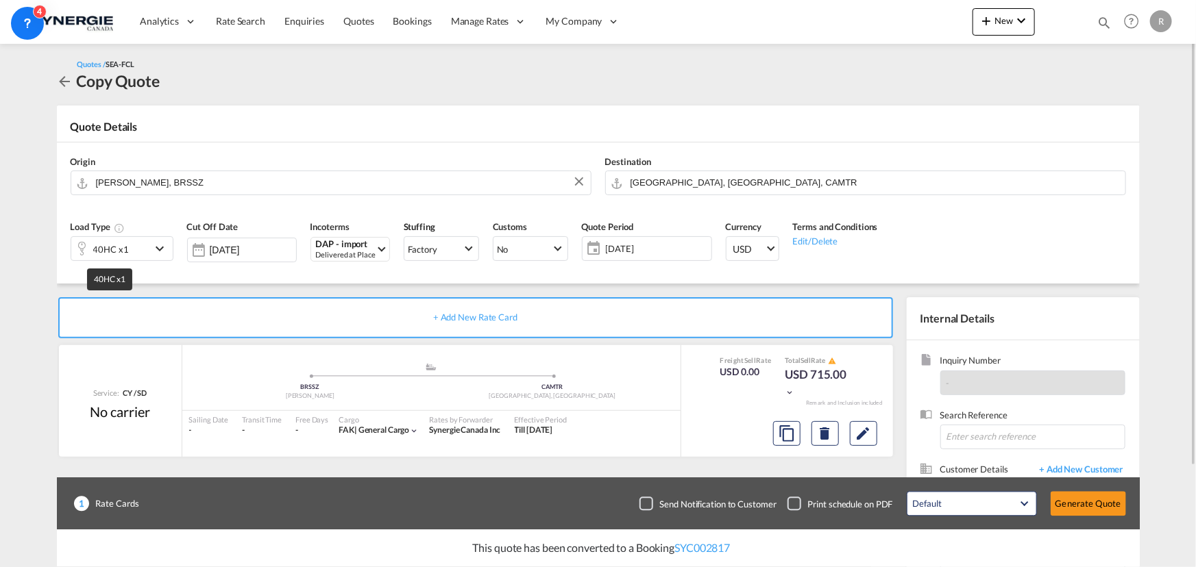
click at [124, 247] on div "40HC x1" at bounding box center [111, 249] width 36 height 19
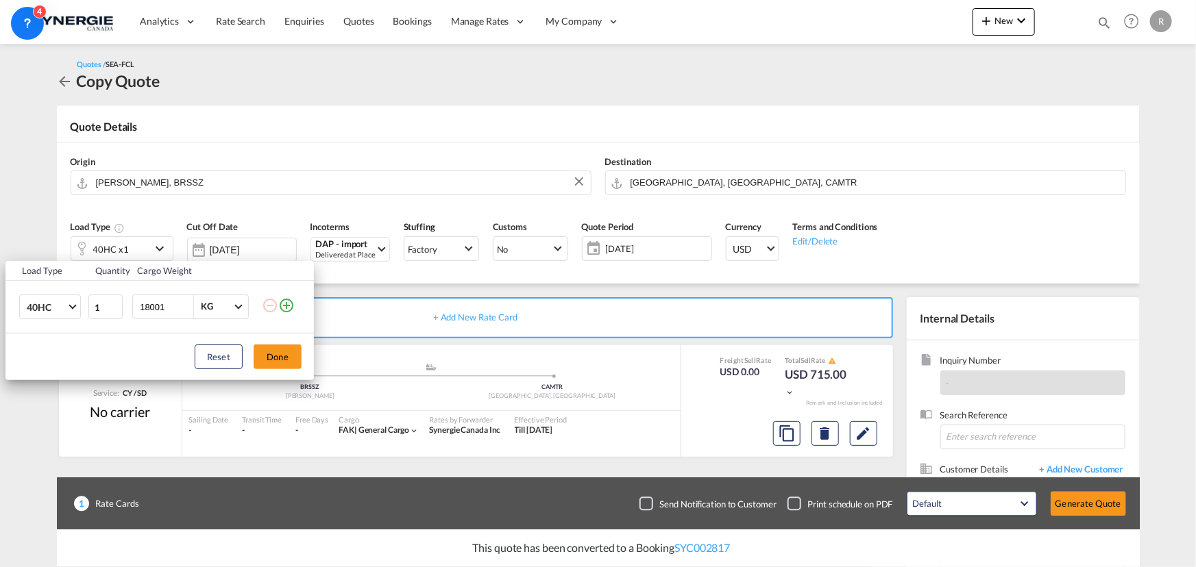
click at [184, 306] on input "18001" at bounding box center [165, 306] width 55 height 23
click at [187, 312] on span at bounding box center [185, 306] width 11 height 11
drag, startPoint x: 163, startPoint y: 304, endPoint x: 129, endPoint y: 295, distance: 35.6
click at [129, 295] on td "18001 KG KG" at bounding box center [195, 307] width 133 height 53
type input "20000"
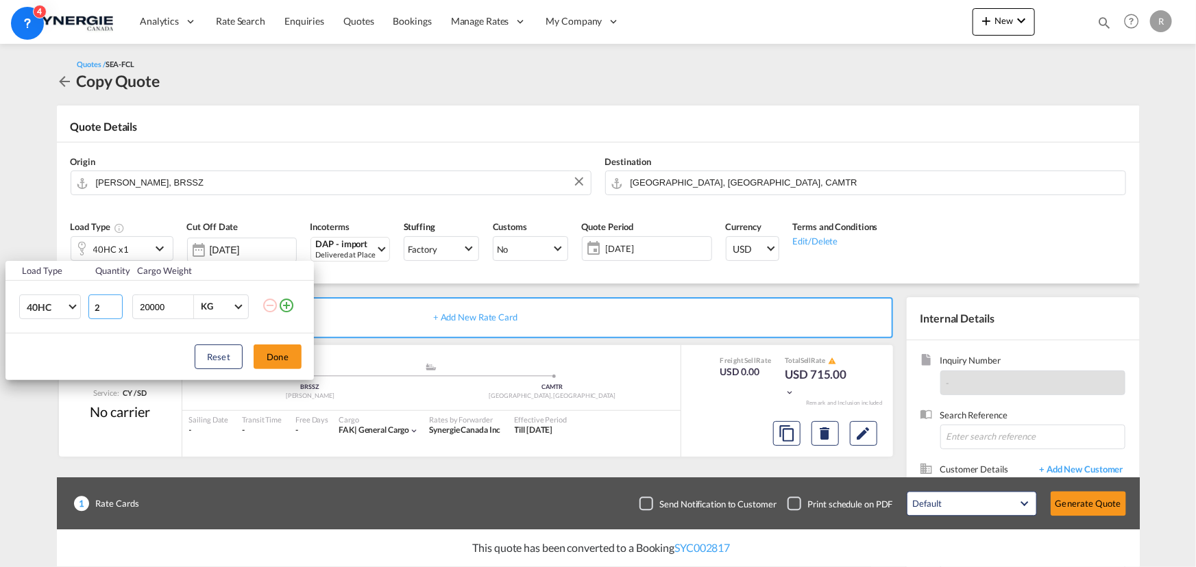
type input "2"
click at [114, 302] on input "2" at bounding box center [105, 307] width 34 height 25
click at [279, 360] on button "Done" at bounding box center [278, 357] width 48 height 25
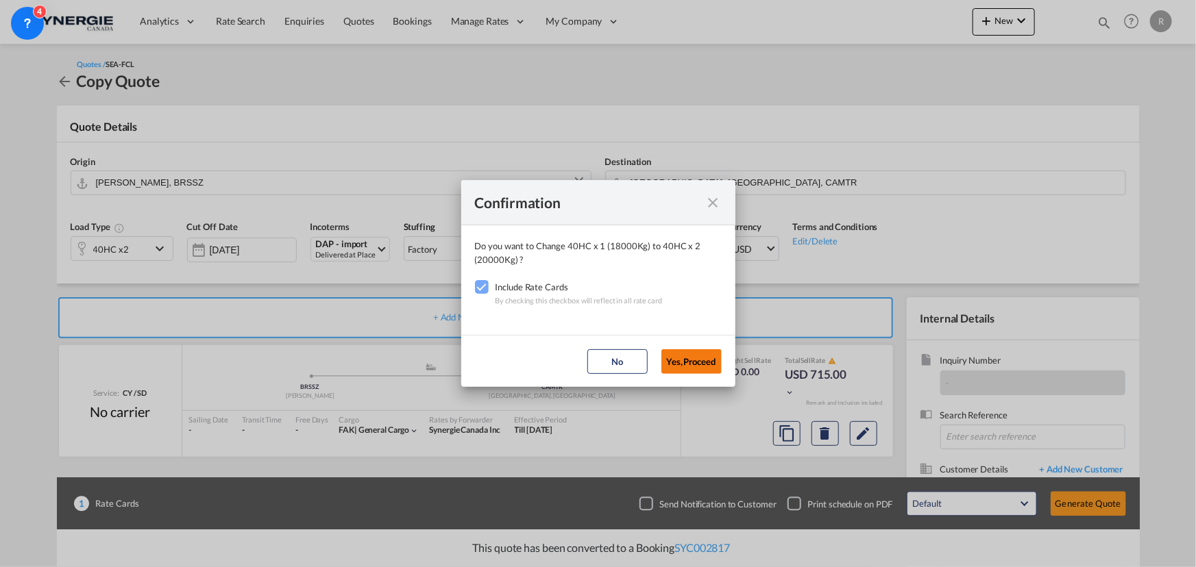
click at [697, 366] on button "Yes,Proceed" at bounding box center [691, 361] width 60 height 25
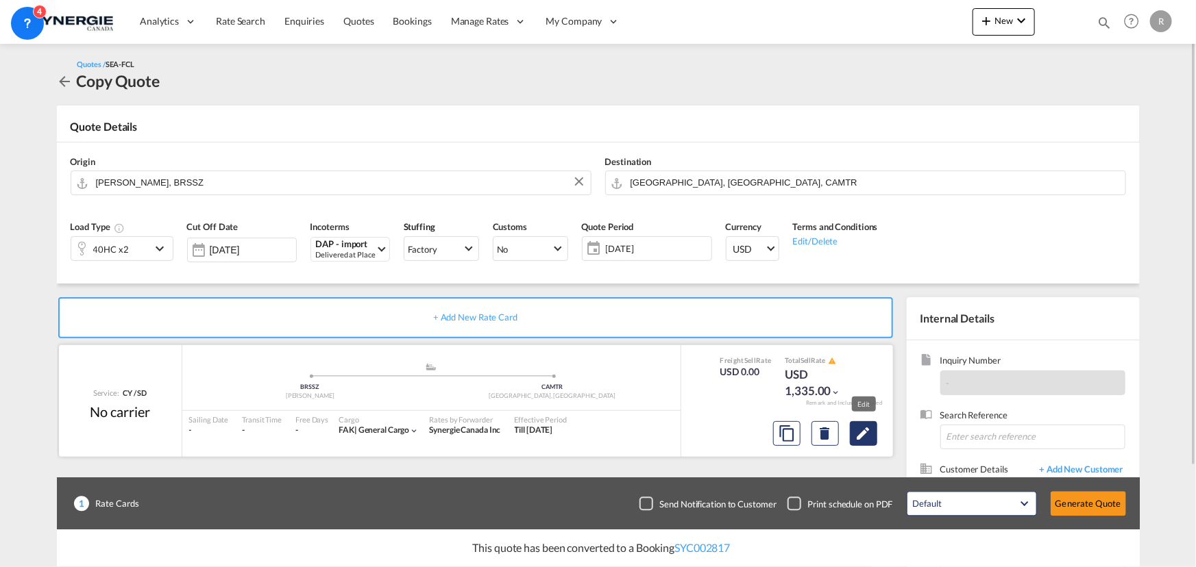
click at [866, 435] on md-icon "Edit" at bounding box center [863, 433] width 16 height 16
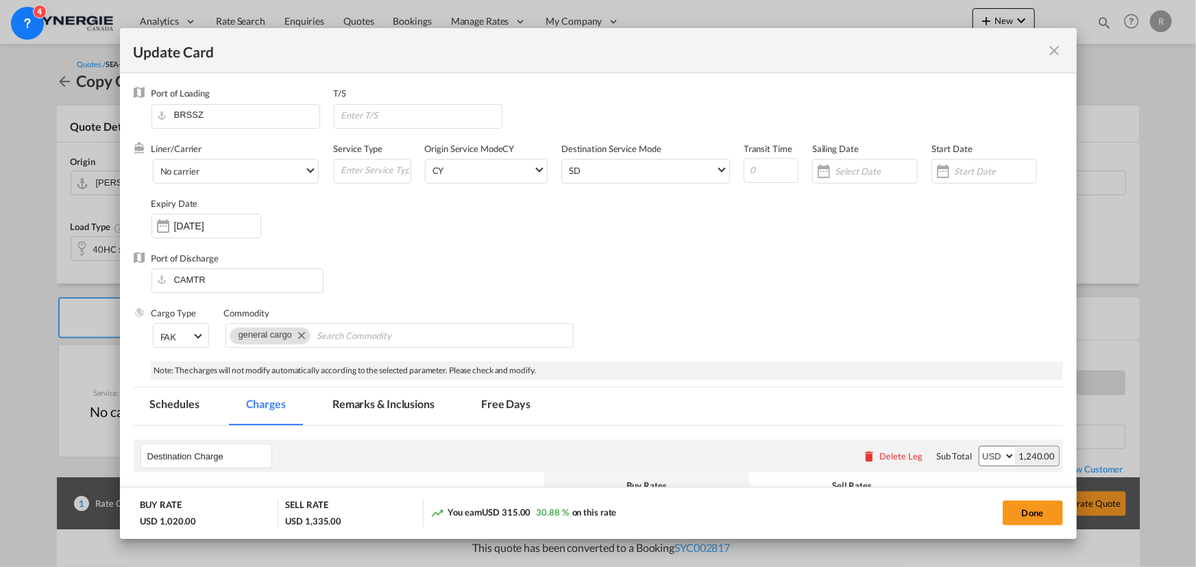
select select "per container"
select select "per B/L"
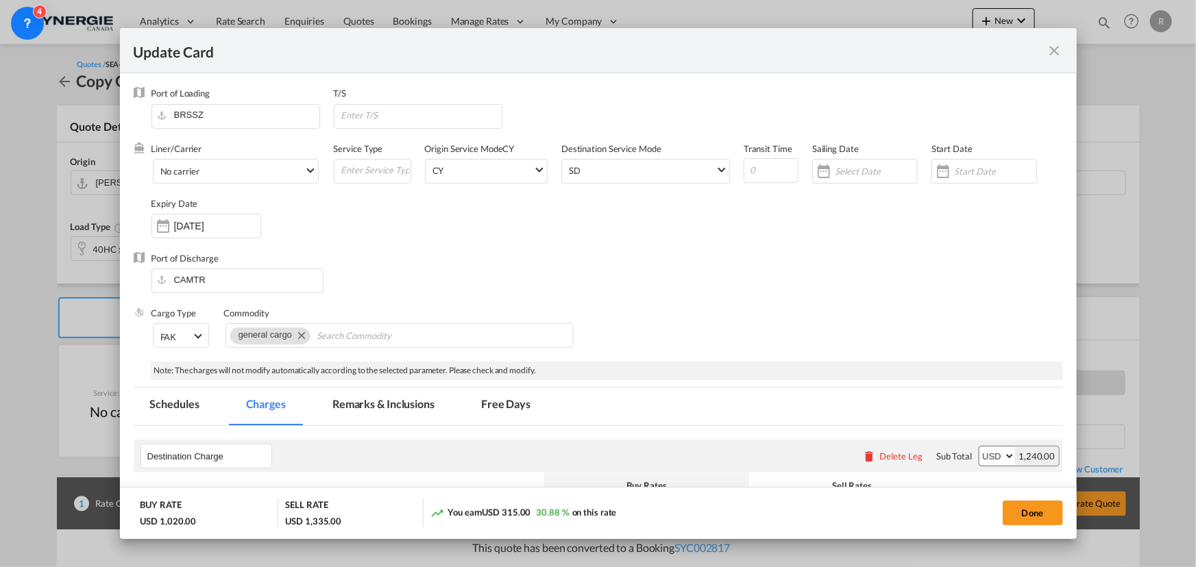
select select "per B/L"
select select "per container"
select select "per shipment"
click at [192, 228] on input "13 Sep 2025" at bounding box center [217, 226] width 86 height 11
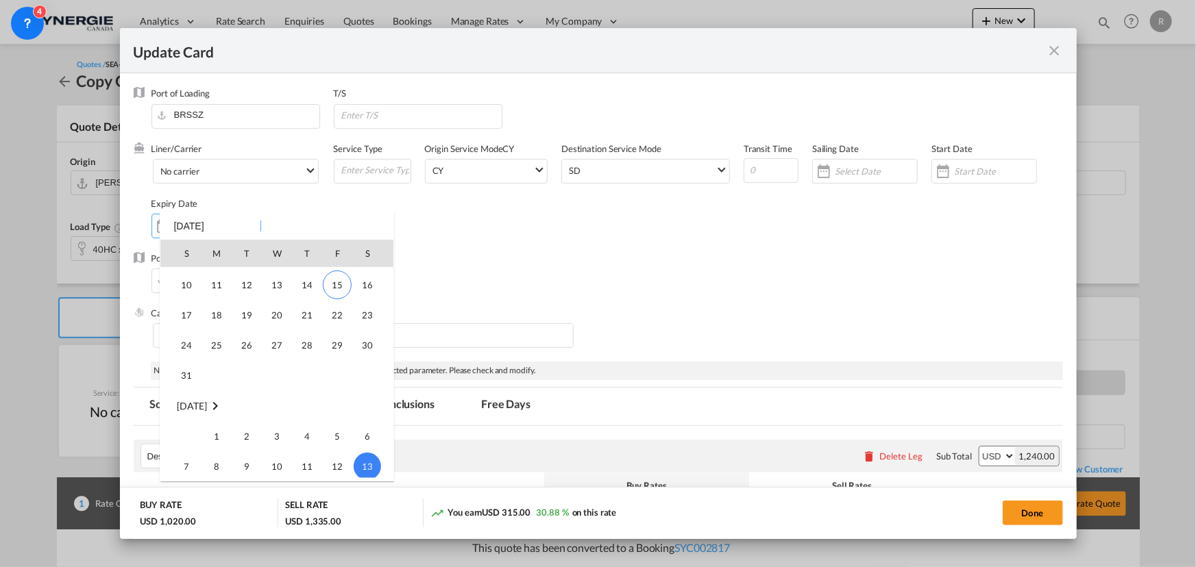
scroll to position [317257, 0]
click at [190, 382] on span "31" at bounding box center [186, 376] width 27 height 27
type input "31 Aug 2025"
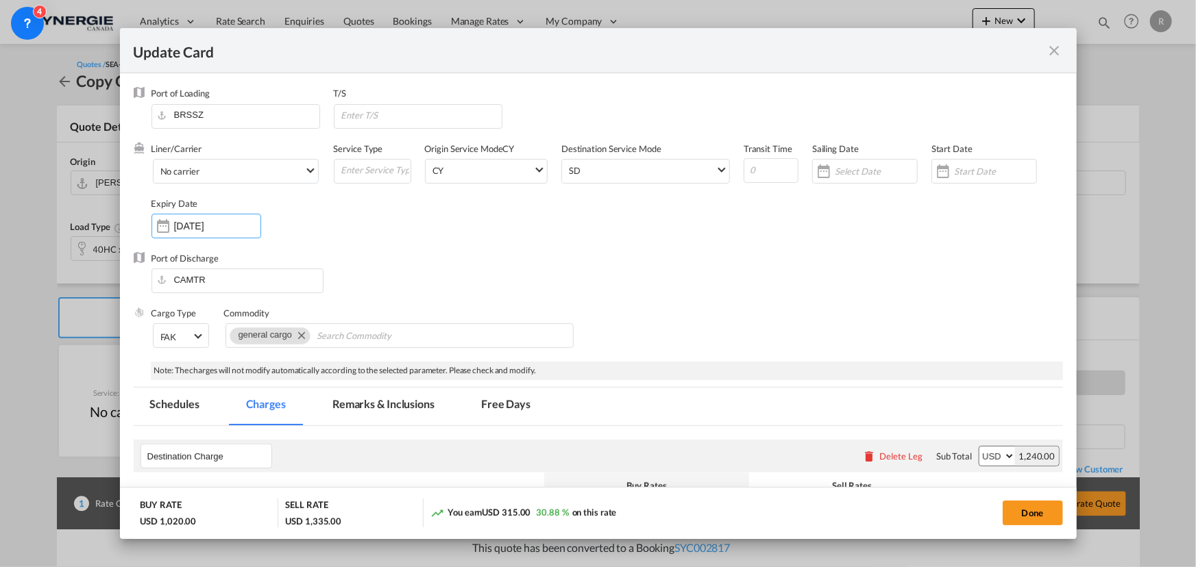
click at [752, 304] on div "Port of Discharge CAMTR" at bounding box center [598, 279] width 929 height 55
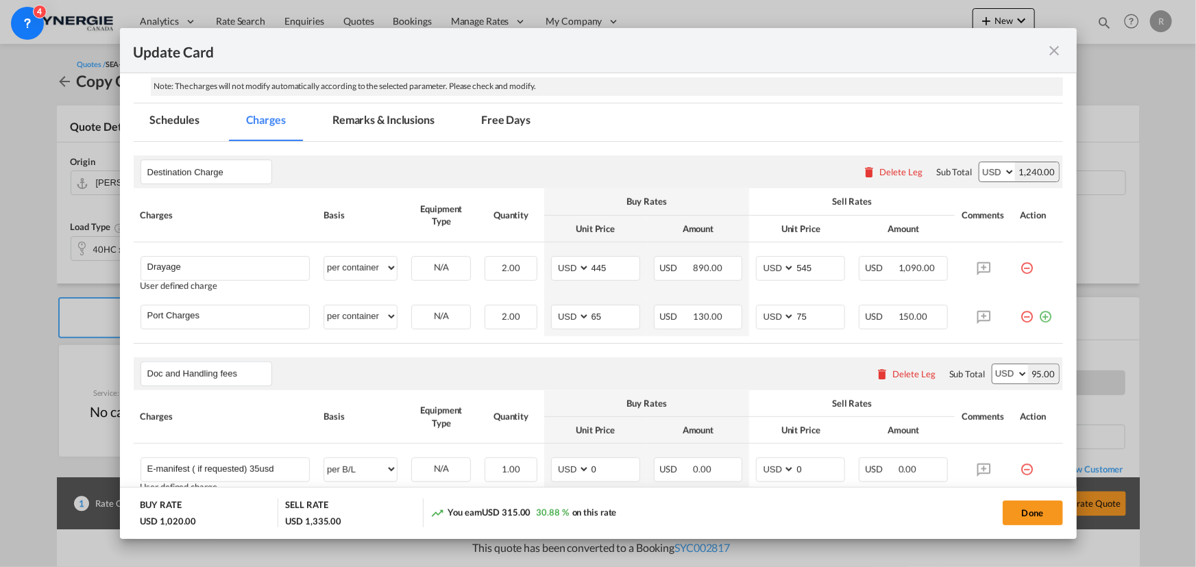
scroll to position [311, 0]
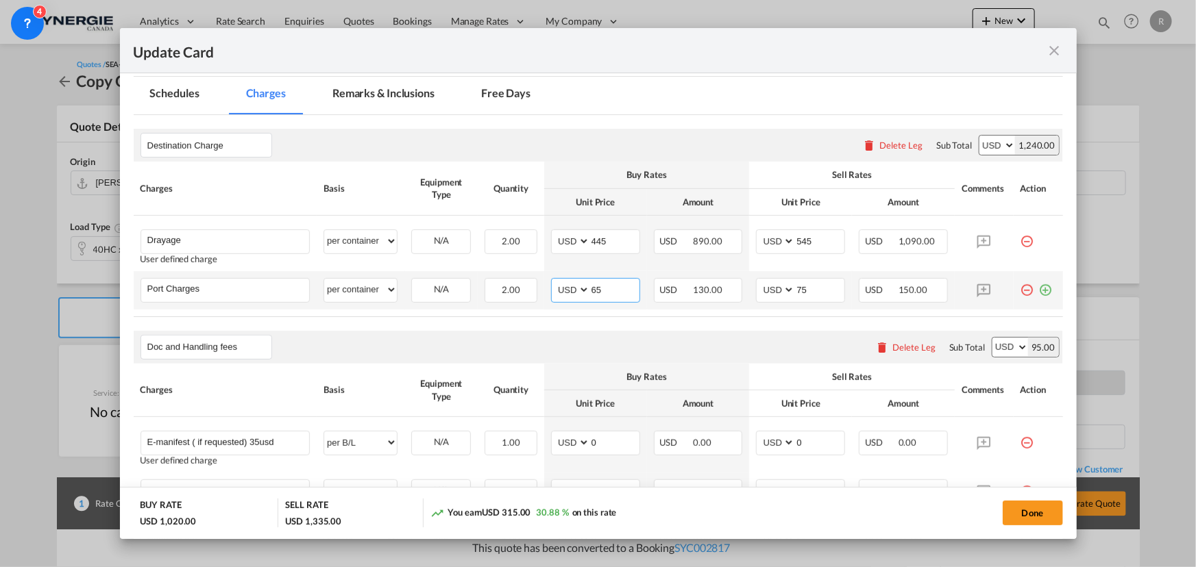
drag, startPoint x: 606, startPoint y: 286, endPoint x: 555, endPoint y: 284, distance: 51.4
click at [555, 284] on md-input-container "AED AFN ALL AMD ANG AOA ARS AUD AWG AZN BAM BBD BDT BGN BHD BIF BMD BND BOB BRL…" at bounding box center [595, 290] width 89 height 25
type input "55"
drag, startPoint x: 799, startPoint y: 294, endPoint x: 733, endPoint y: 264, distance: 72.1
click at [750, 277] on td "AED AFN ALL AMD ANG AOA ARS AUD AWG AZN BAM BBD BDT BGN BHD BIF BMD BND BOB BRL…" at bounding box center [800, 290] width 103 height 38
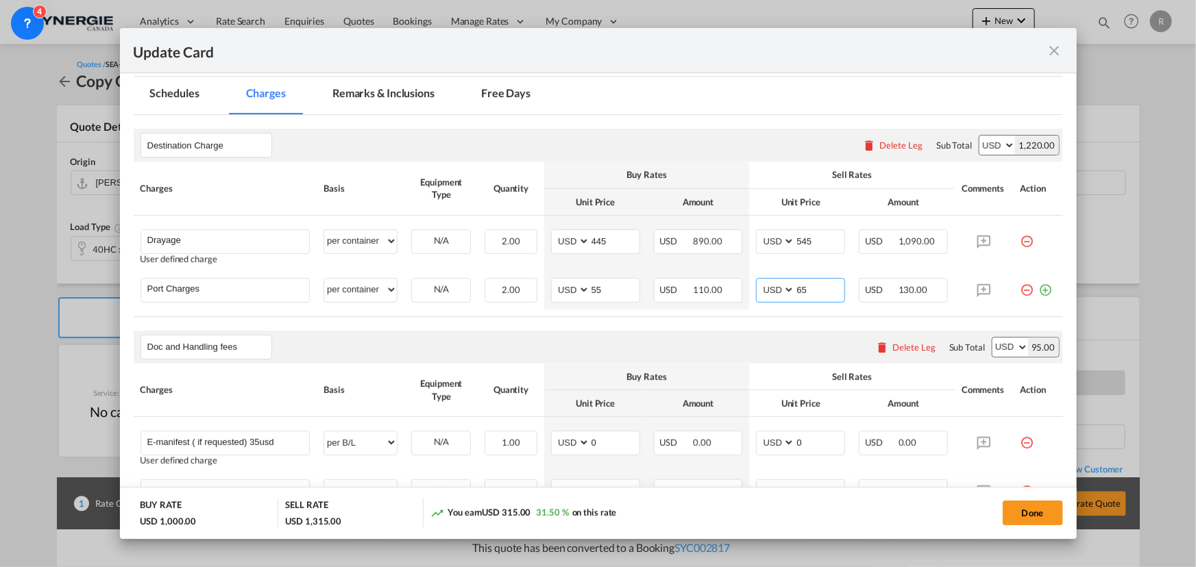
type input "65"
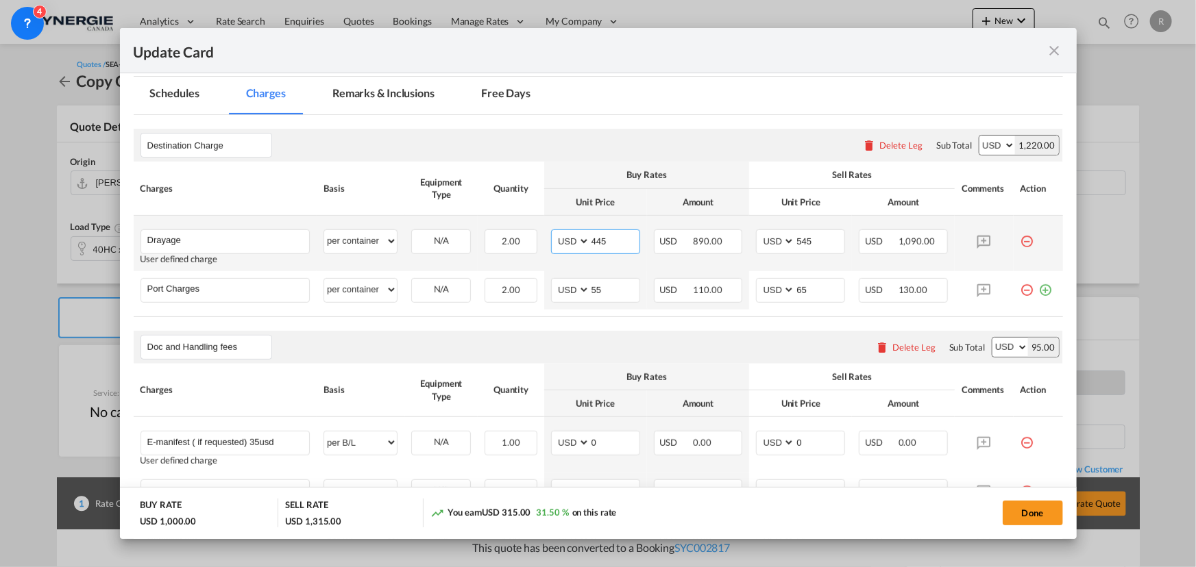
drag, startPoint x: 611, startPoint y: 237, endPoint x: 501, endPoint y: 219, distance: 111.7
click at [501, 219] on tr "Drayage Please Enter User Defined Charges Cannot Be Published User defined char…" at bounding box center [598, 243] width 929 height 55
type input "380"
drag, startPoint x: 815, startPoint y: 238, endPoint x: 706, endPoint y: 225, distance: 109.7
click at [706, 225] on tr "Drayage Please Enter User Defined Charges Cannot Be Published User defined char…" at bounding box center [598, 243] width 929 height 55
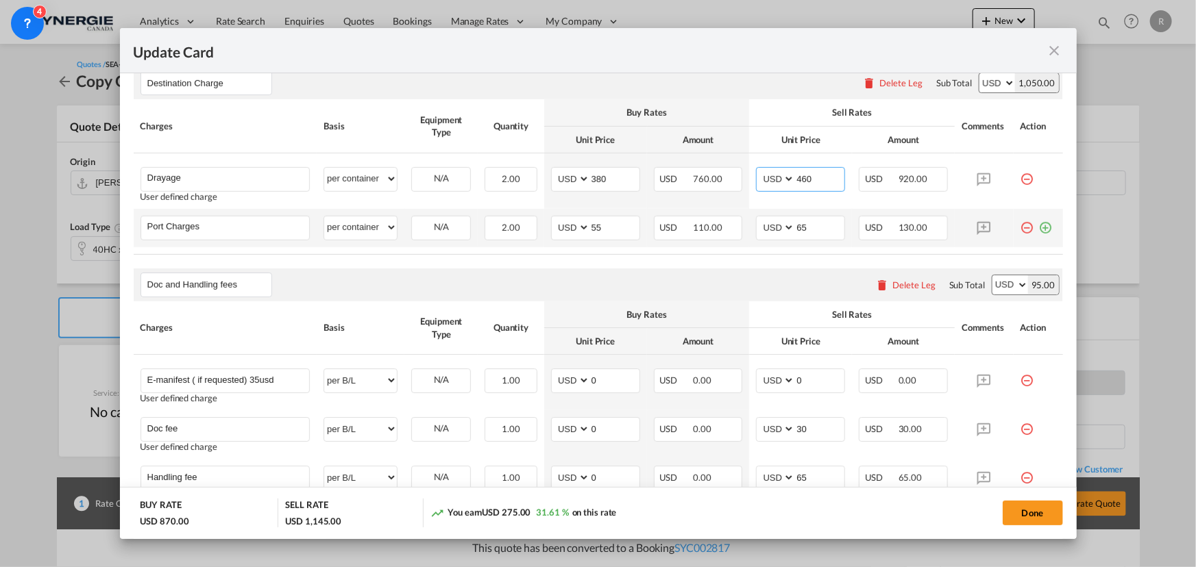
scroll to position [436, 0]
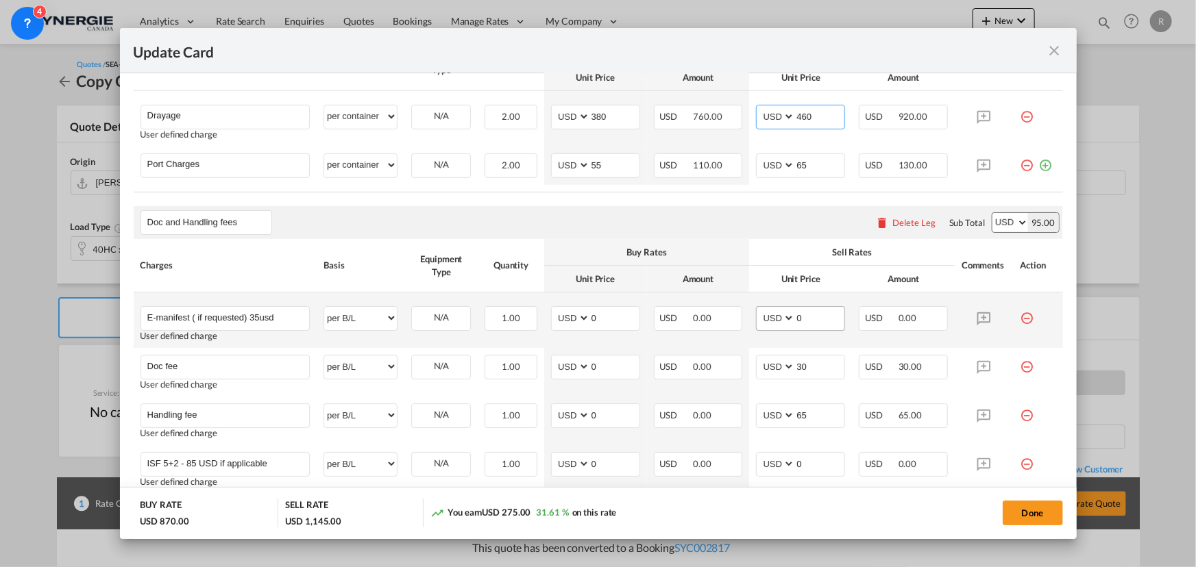
type input "460"
drag, startPoint x: 804, startPoint y: 318, endPoint x: 732, endPoint y: 314, distance: 71.3
click at [732, 314] on tr "E-manifest ( if requested) 35usd Please Enter User Defined Charges Cannot Be Pu…" at bounding box center [598, 320] width 929 height 55
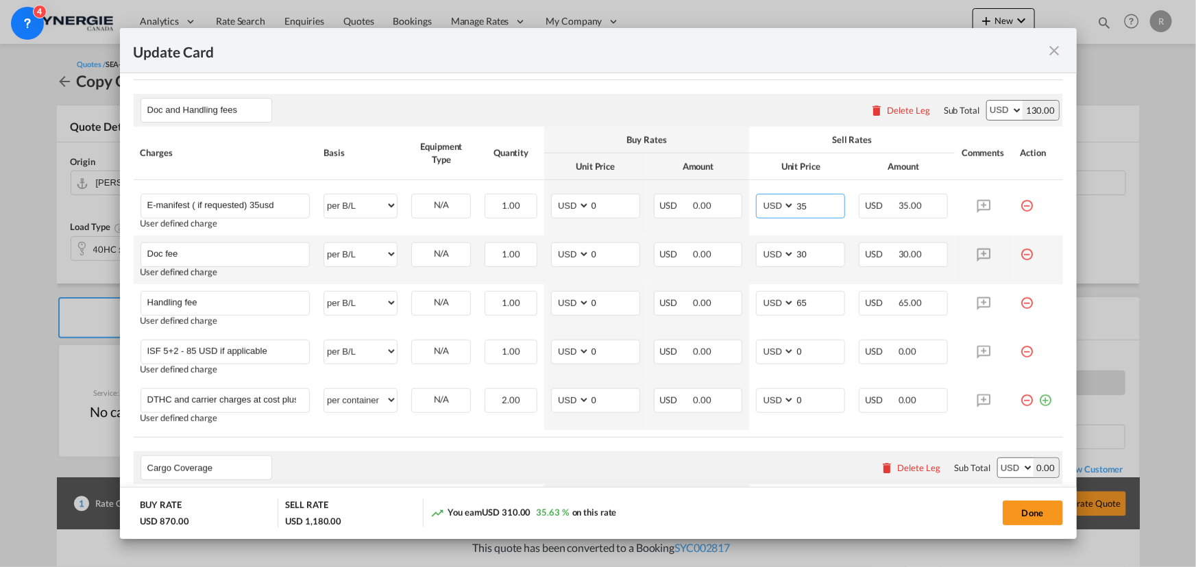
scroll to position [560, 0]
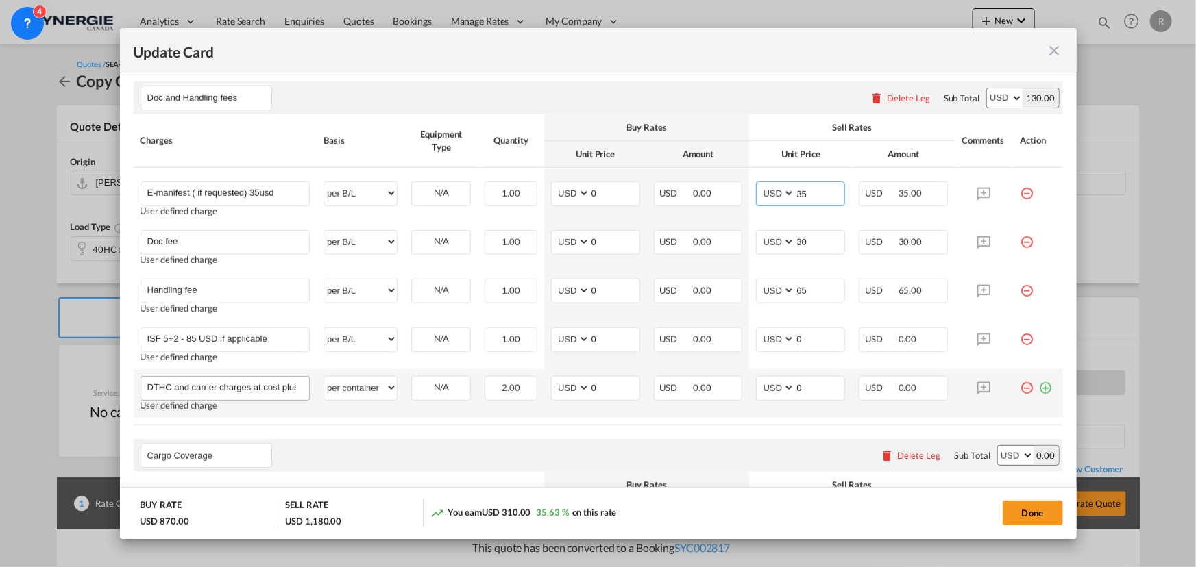
type input "35"
click at [185, 388] on input "DTHC and carrier charges at cost plus disbursement 3pct min 25usd" at bounding box center [228, 387] width 162 height 21
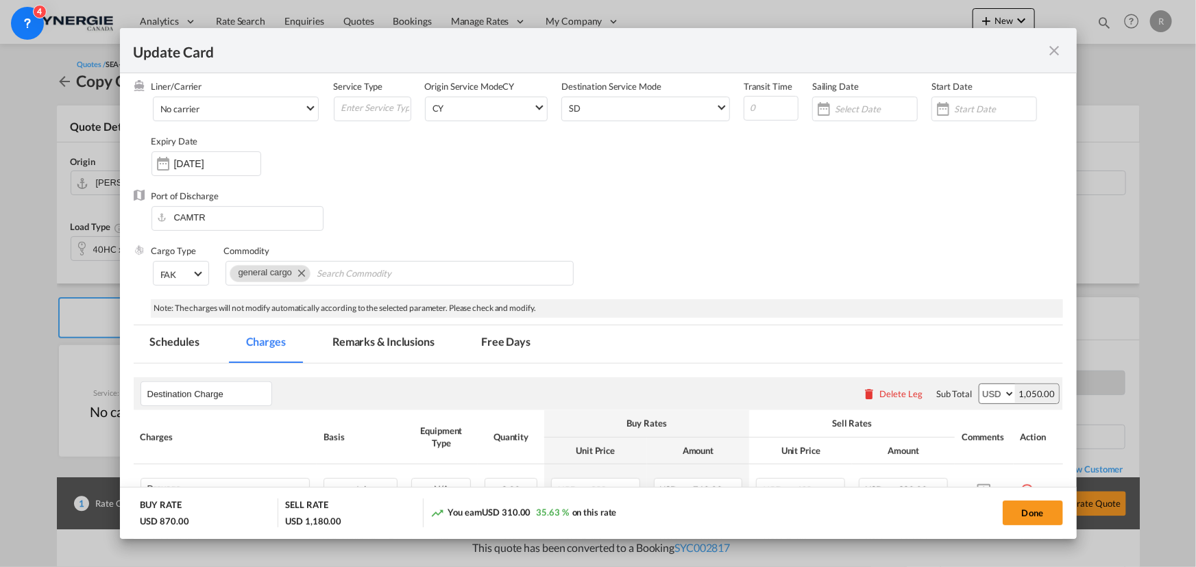
scroll to position [62, 0]
click at [366, 345] on md-tab-item "Remarks & Inclusions" at bounding box center [383, 345] width 135 height 38
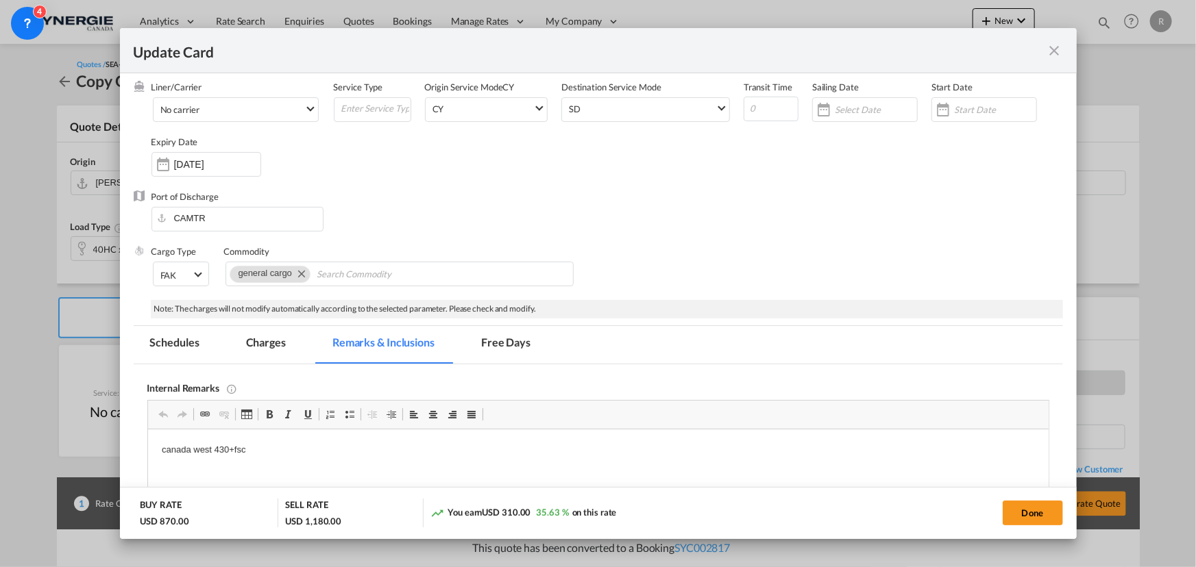
scroll to position [0, 0]
drag, startPoint x: 158, startPoint y: 447, endPoint x: 345, endPoint y: 452, distance: 186.4
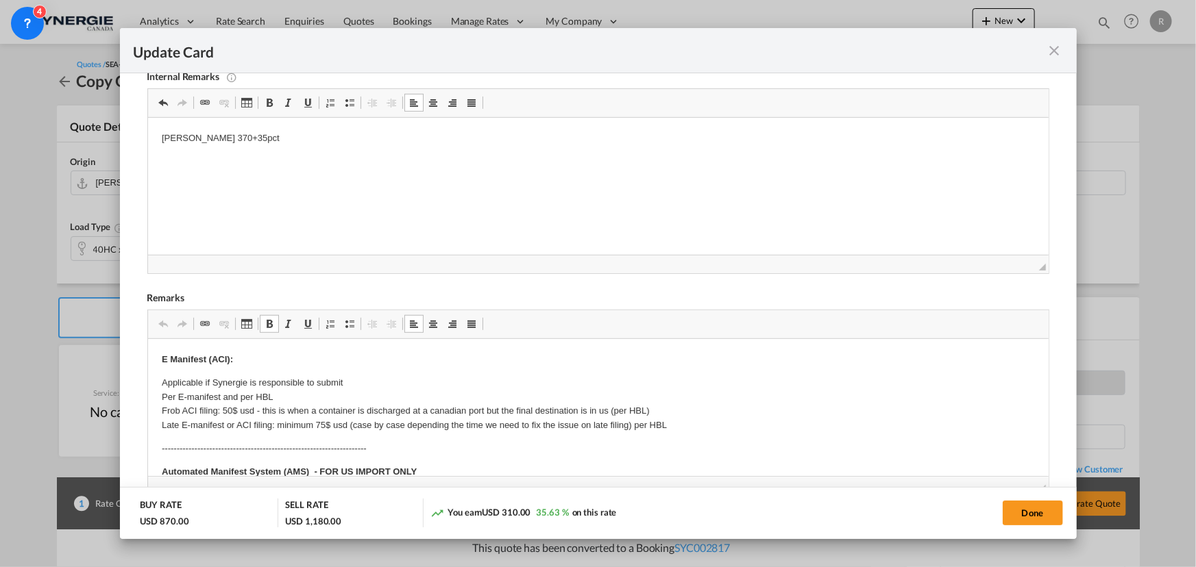
drag, startPoint x: 205, startPoint y: 390, endPoint x: 227, endPoint y: 390, distance: 21.9
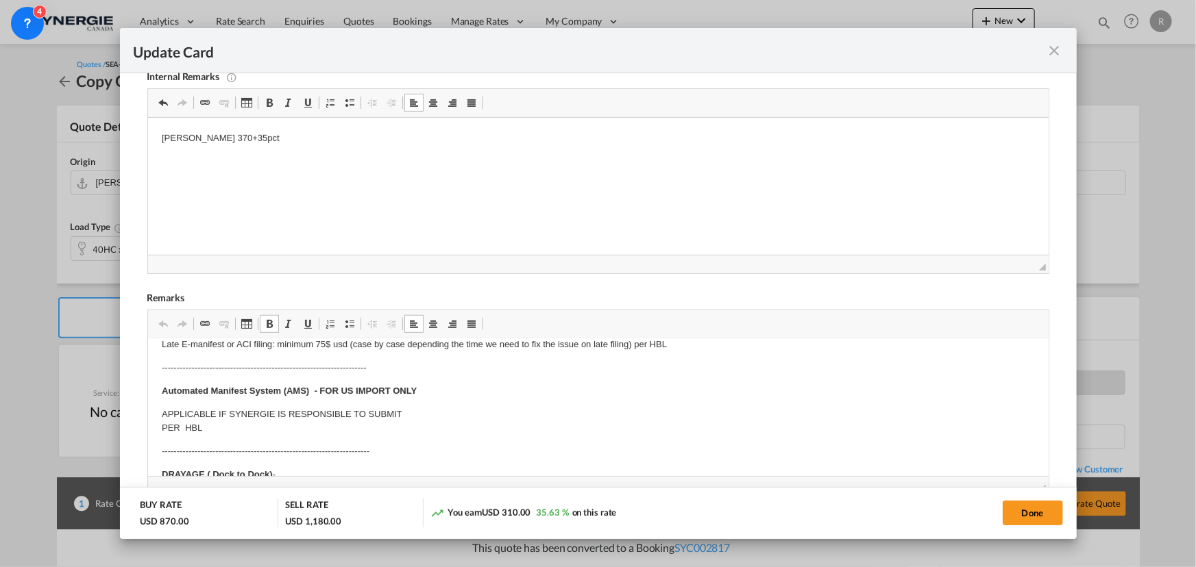
scroll to position [124, 0]
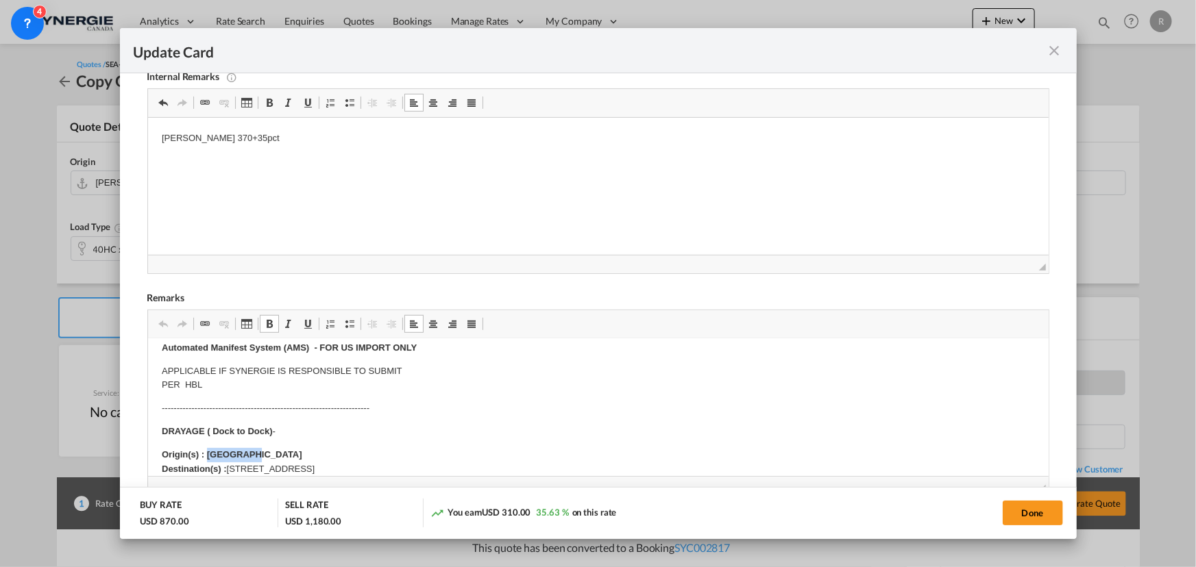
drag, startPoint x: 206, startPoint y: 452, endPoint x: 276, endPoint y: 452, distance: 70.6
click at [276, 452] on p "Origin(s) : Vancouver Destination(s) : Richmond, BC V7A 4V9" at bounding box center [597, 462] width 873 height 29
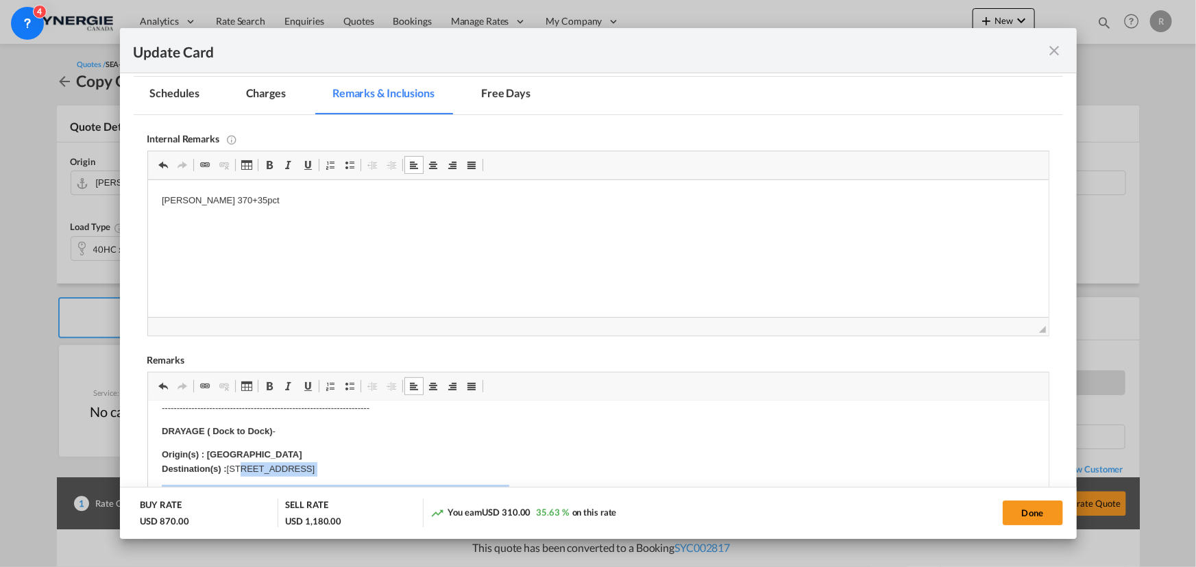
scroll to position [186, 0]
click at [259, 461] on body "E Manifest (ACI): Applicable if Synergie is responsible to submit Per E-manifes…" at bounding box center [597, 538] width 873 height 621
drag, startPoint x: 224, startPoint y: 465, endPoint x: 322, endPoint y: 461, distance: 98.1
click at [322, 461] on p "Origin(s) : Montreal Destination(s) : Richmond, BC V7A 4V9" at bounding box center [597, 461] width 873 height 29
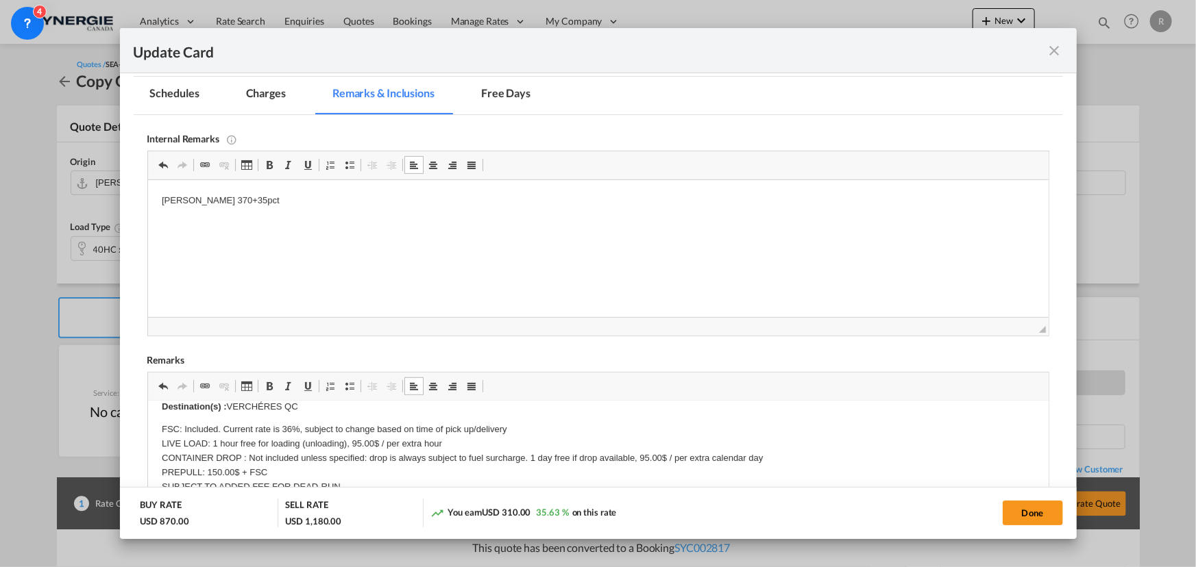
click at [286, 428] on p "FSC: Included. Current rate is 36%, subject to change based on time of pick up/…" at bounding box center [597, 465] width 873 height 86
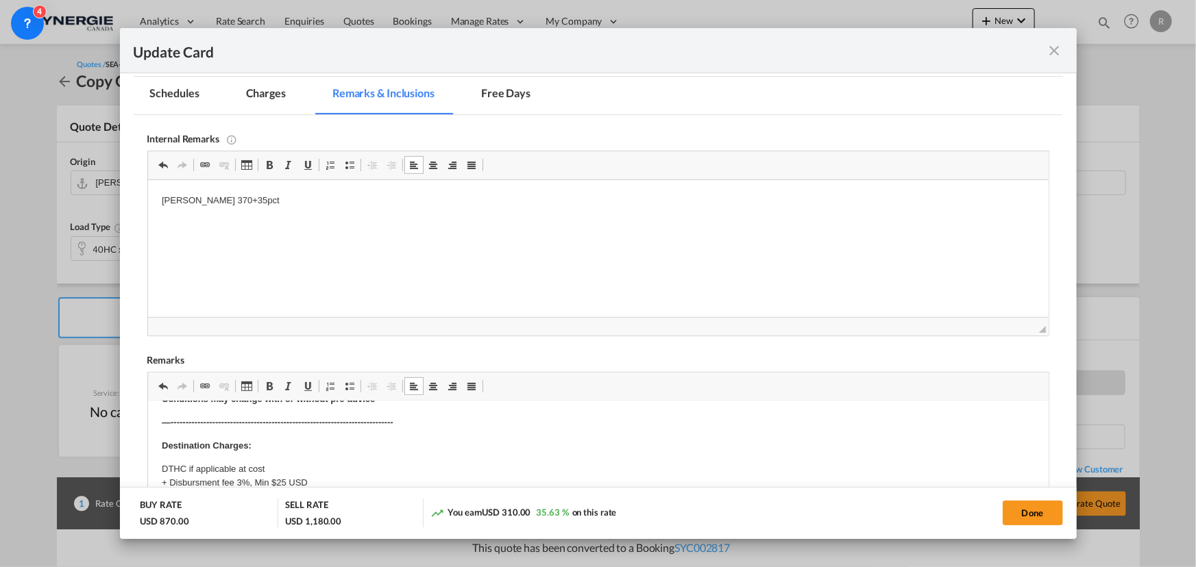
scroll to position [436, 0]
click at [325, 425] on p "DTHC if applicable at cost + Disbursment fee 3%, Min $25 USD" at bounding box center [597, 413] width 873 height 29
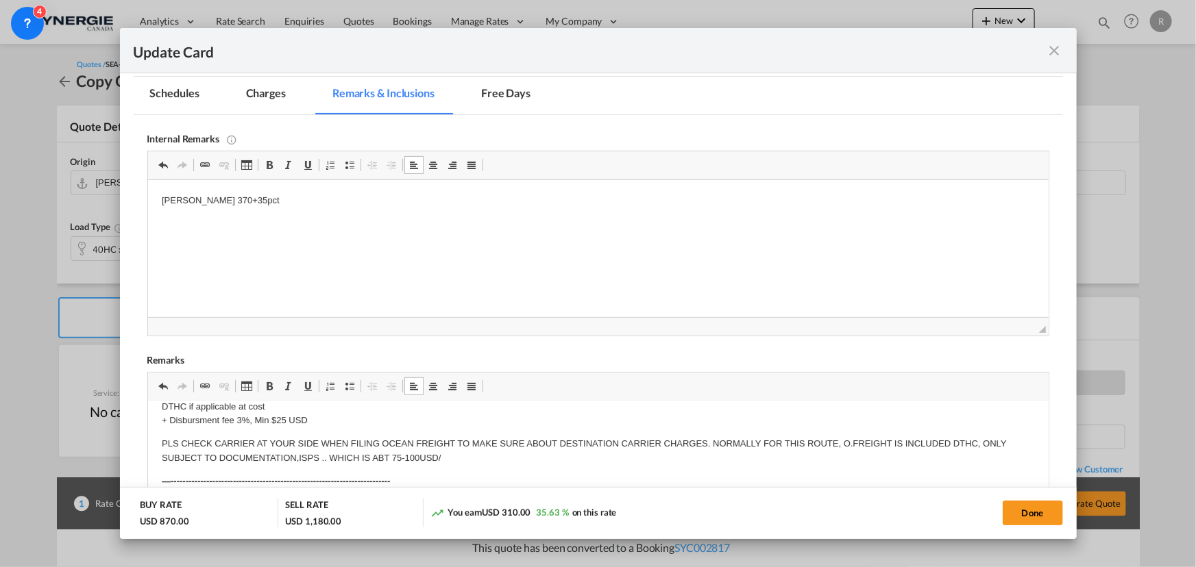
scroll to position [365, 0]
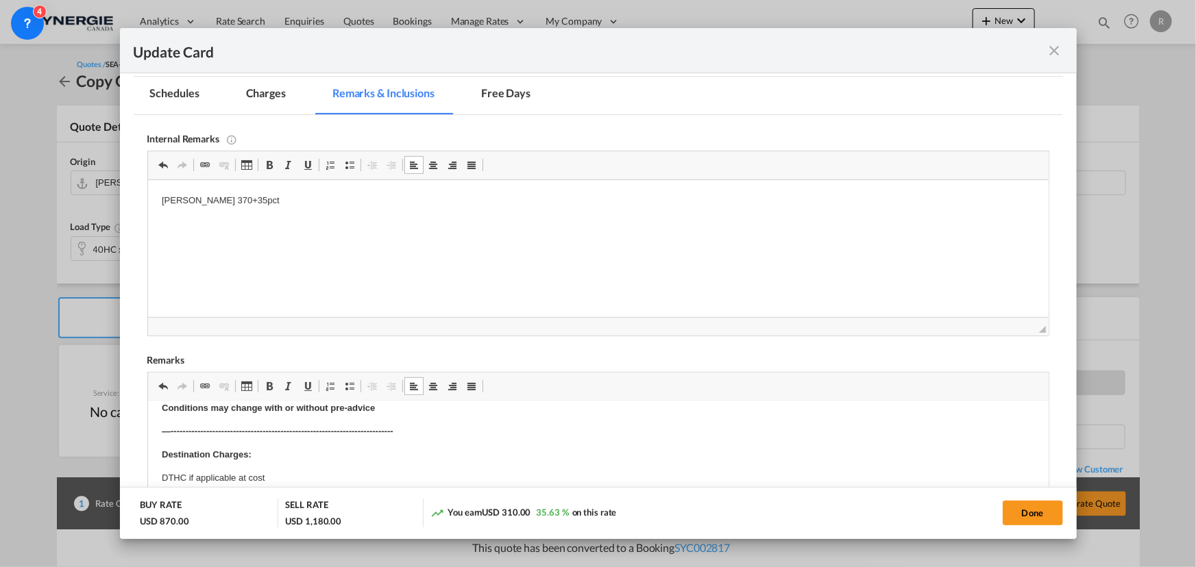
click at [462, 458] on body "E Manifest (ACI): Applicable if Synergie is responsible to submit Per E-manifes…" at bounding box center [597, 379] width 873 height 659
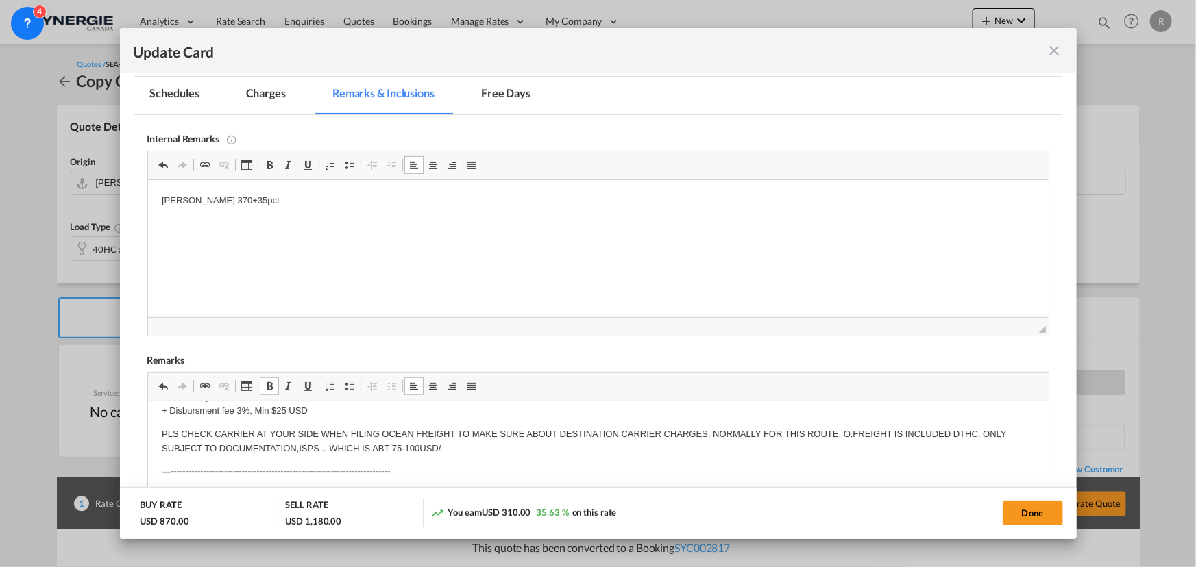
scroll to position [427, 0]
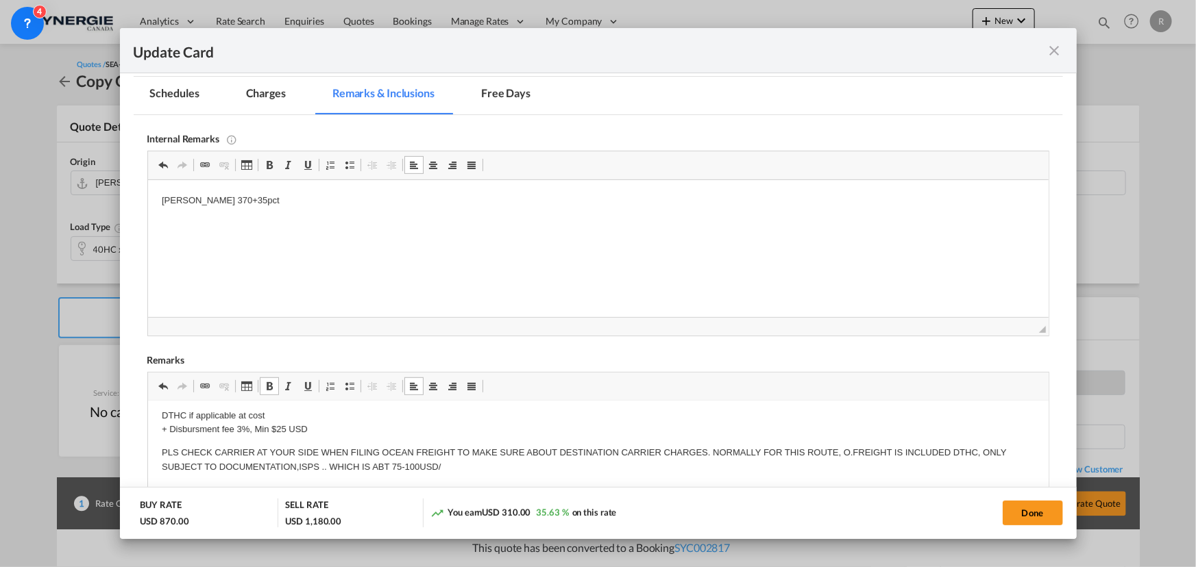
click at [443, 462] on p "PLS CHECK CARRIER AT YOUR SIDE WHEN FILING OCEAN FREIGHT TO MAKE SURE ABOUT DES…" at bounding box center [597, 459] width 873 height 29
drag, startPoint x: 151, startPoint y: 449, endPoint x: 502, endPoint y: 466, distance: 350.5
click at [502, 466] on html "E Manifest (ACI): Applicable if Synergie is responsible to submit Per E-manifes…" at bounding box center [597, 317] width 900 height 687
click at [267, 385] on span "Update CardPort of ..." at bounding box center [269, 386] width 11 height 11
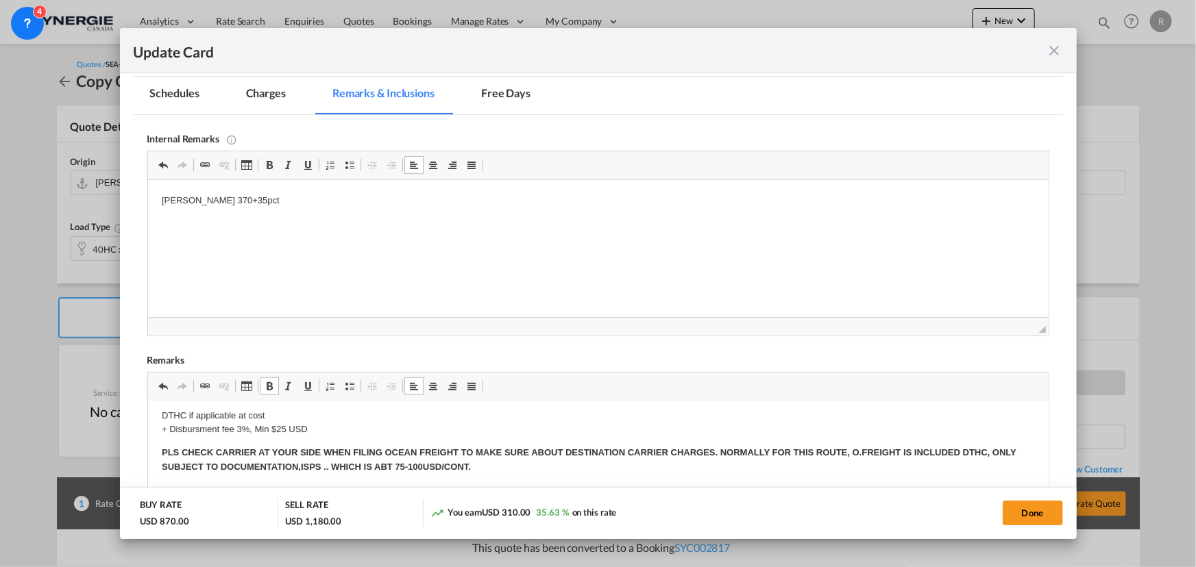
click at [462, 441] on body "E Manifest (ACI): Applicable if Synergie is responsible to submit Per E-manifes…" at bounding box center [597, 317] width 873 height 659
click at [251, 449] on strong "PLS CHECK CARRIER AT YOUR SIDE WHEN FILING OCEAN FREIGHT TO MAKE SURE ABOUT DES…" at bounding box center [588, 459] width 854 height 25
click at [256, 448] on strong "PLS CHECK CARRIER AT YOUR SIDE WHEN FILING OCEAN FREIGHT TO MAKE SURE ABOUT DES…" at bounding box center [588, 459] width 854 height 25
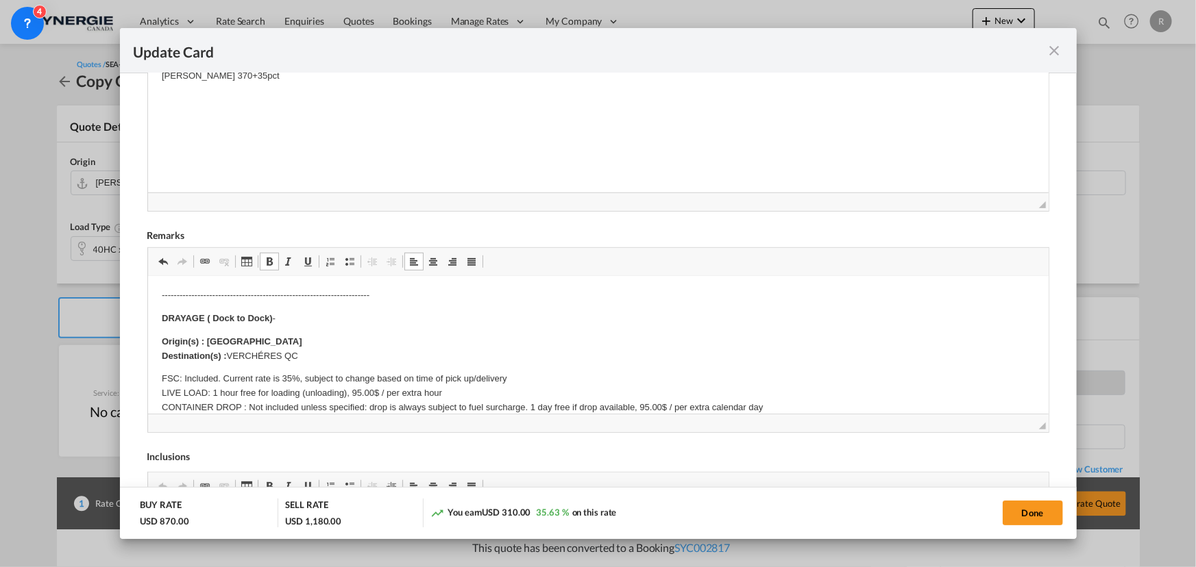
scroll to position [178, 0]
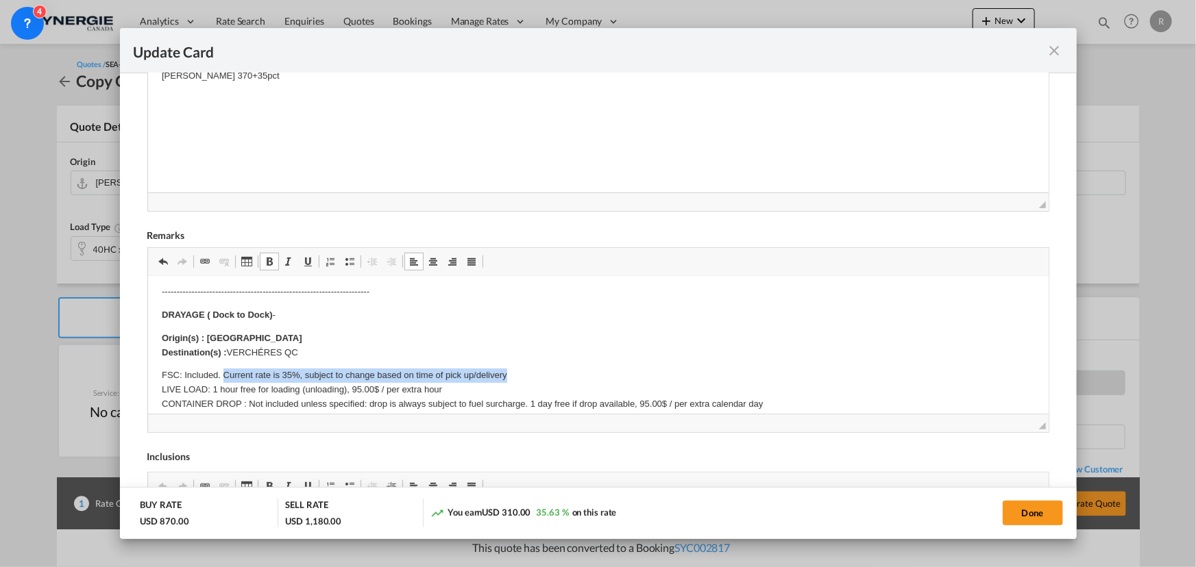
drag, startPoint x: 221, startPoint y: 373, endPoint x: 535, endPoint y: 370, distance: 313.8
click at [535, 370] on p "FSC: Included. Current rate is 35%, subject to change based on time of pick up/…" at bounding box center [597, 412] width 873 height 86
click at [275, 256] on link "Bold Keyboard shortcut Ctrl+B" at bounding box center [269, 262] width 19 height 18
click at [604, 382] on p "FSC: Included. Current rate is 35%, subject to change based on time of pick up/…" at bounding box center [597, 412] width 873 height 86
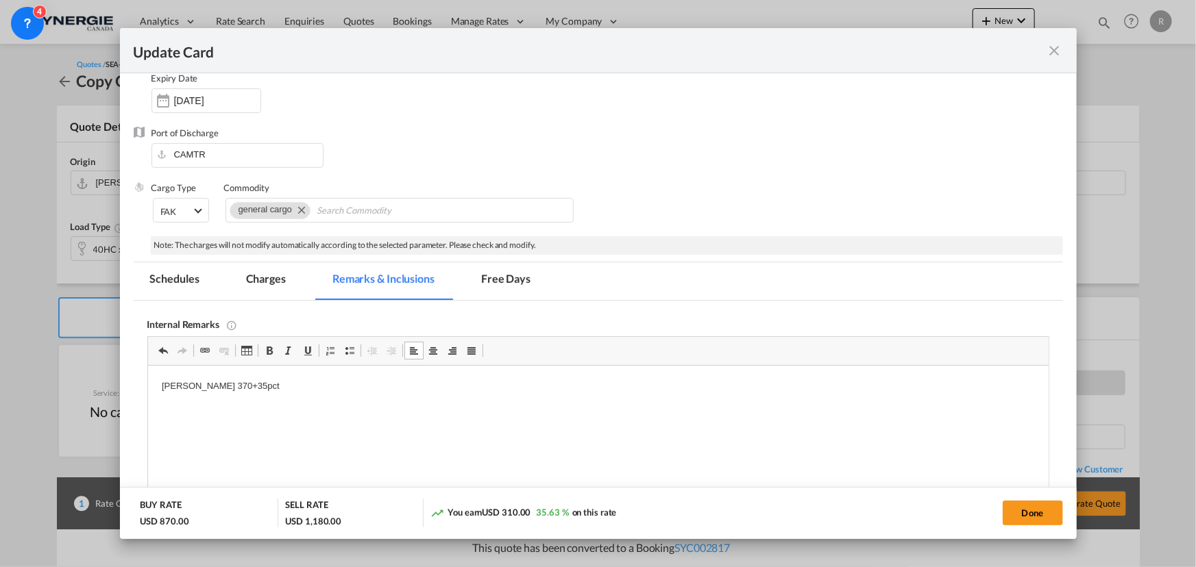
scroll to position [124, 0]
click at [1026, 512] on button "Done" at bounding box center [1032, 513] width 60 height 25
type input "30 Aug 2025"
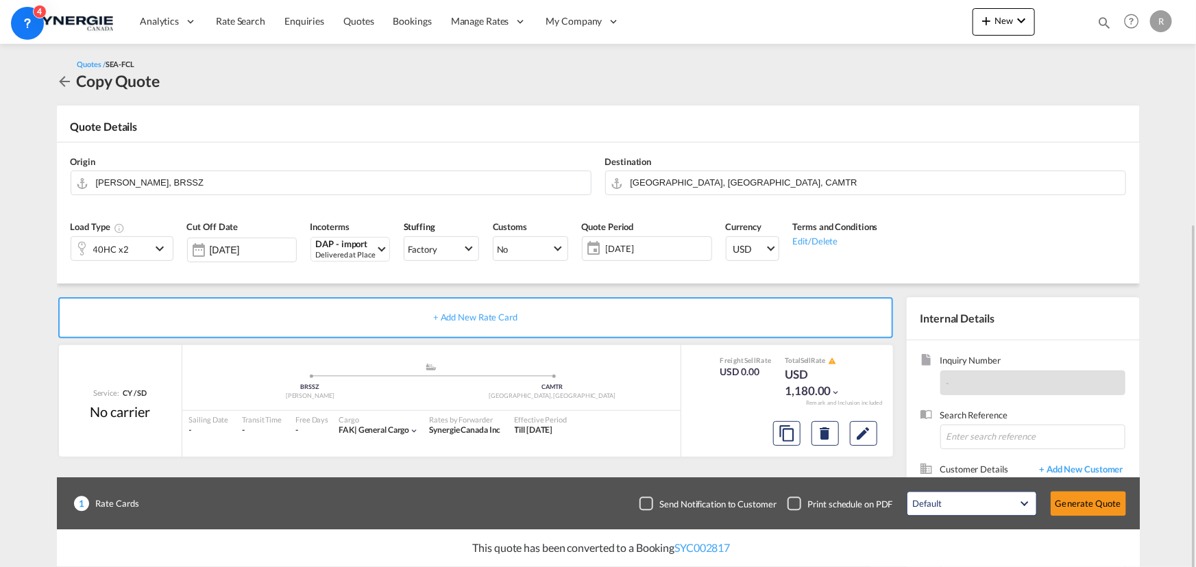
scroll to position [123, 0]
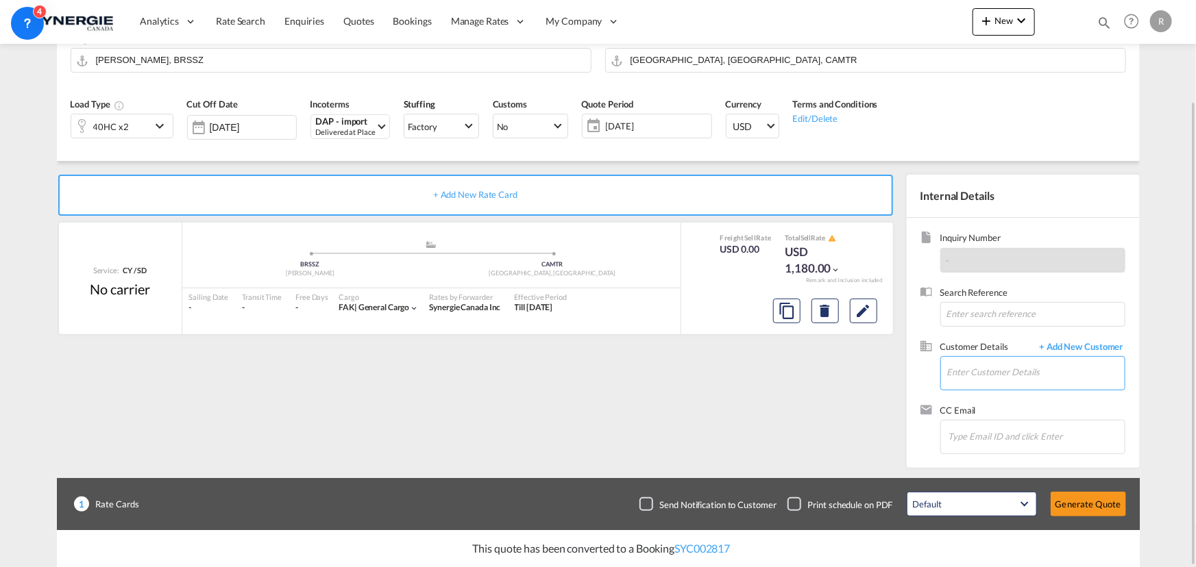
click at [980, 372] on input "Enter Customer Details" at bounding box center [1035, 372] width 177 height 31
paste input "andre.ferreira@dmslog.com"
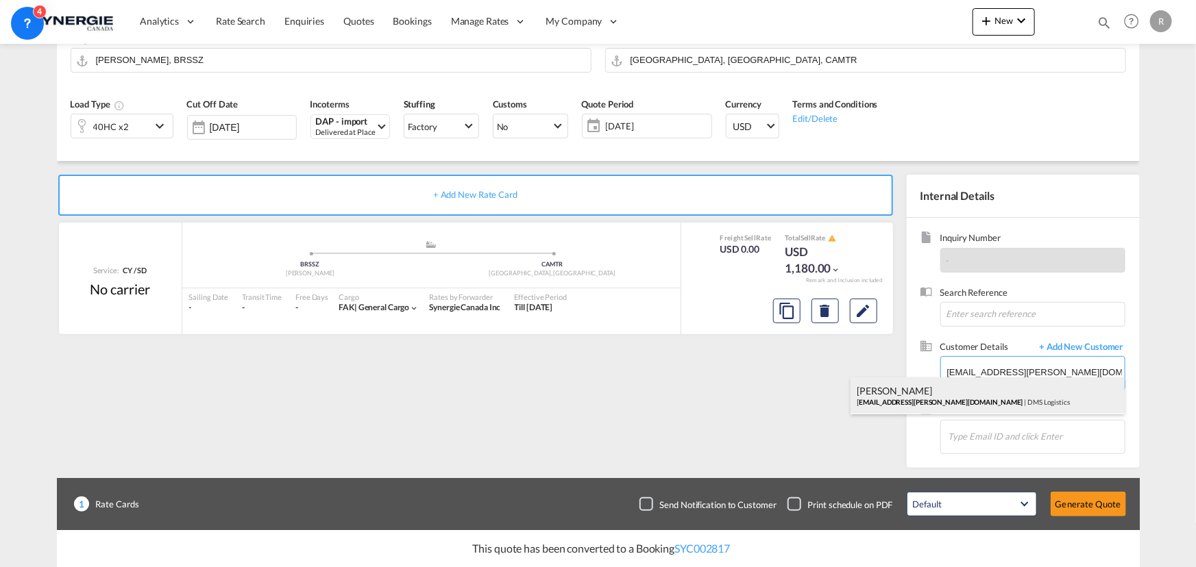
click at [915, 404] on div "Andre Ferreira andre.ferreira@dmslog.com | DMS Logistics" at bounding box center [987, 396] width 274 height 37
type input "DMS Logistics, Andre Ferreira, andre.ferreira@dmslog.com"
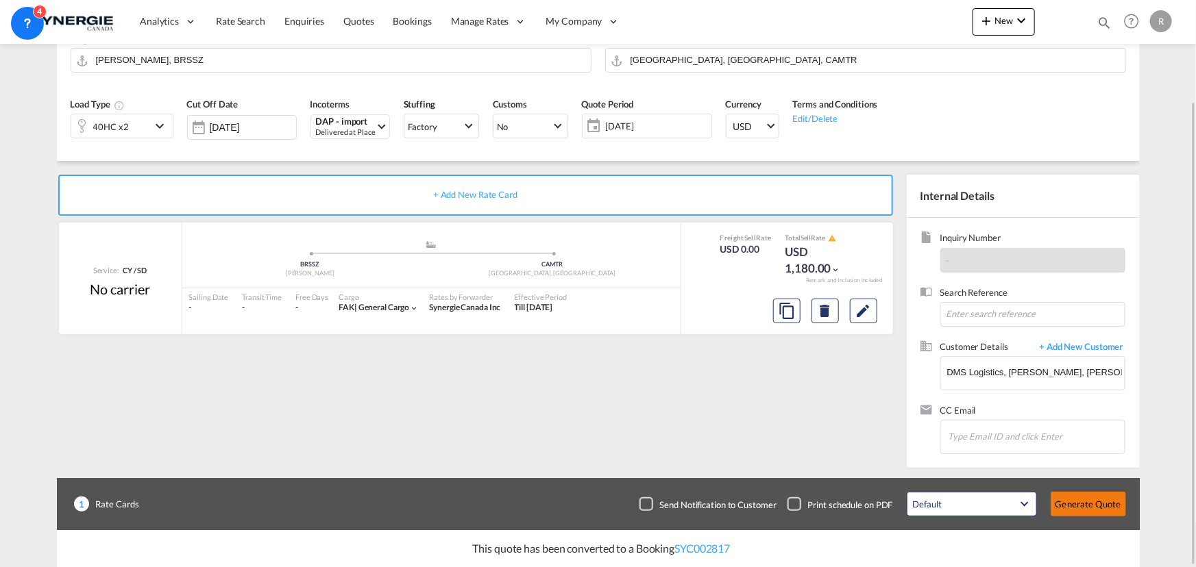
click at [1082, 500] on button "Generate Quote" at bounding box center [1087, 504] width 75 height 25
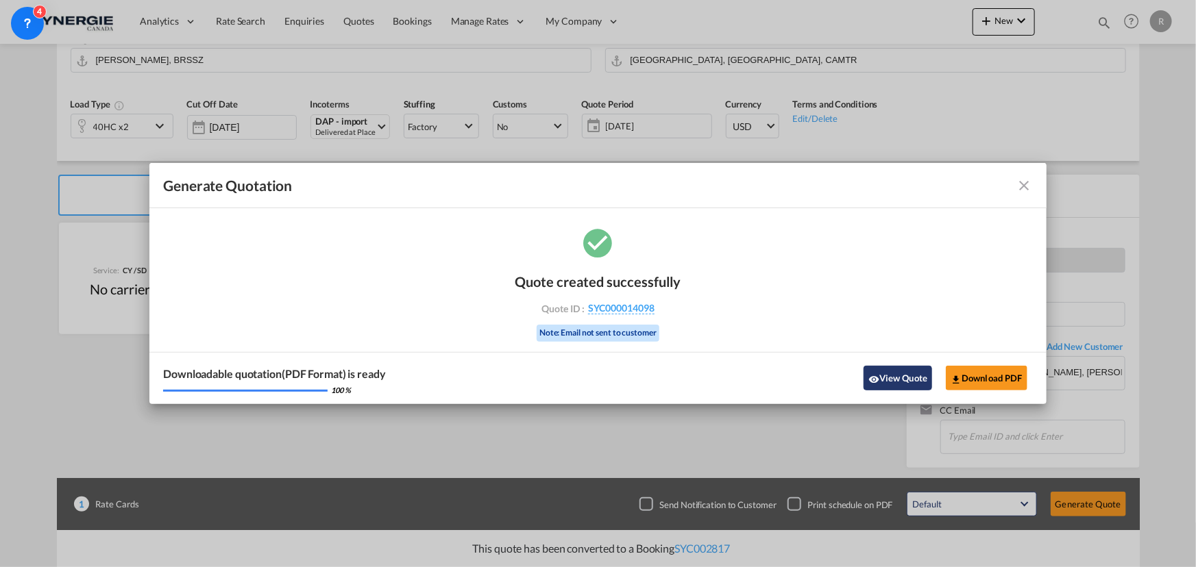
click at [885, 380] on button "View Quote" at bounding box center [897, 378] width 69 height 25
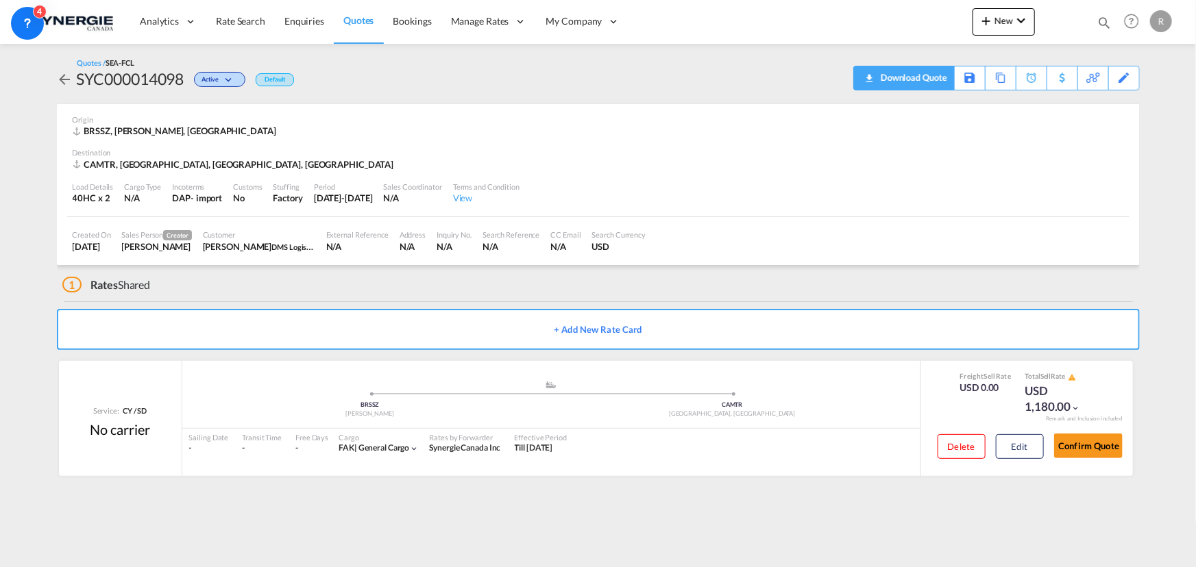
click at [930, 82] on div "Download Quote" at bounding box center [912, 77] width 70 height 22
click at [991, 81] on div "Copy Quote" at bounding box center [984, 77] width 47 height 23
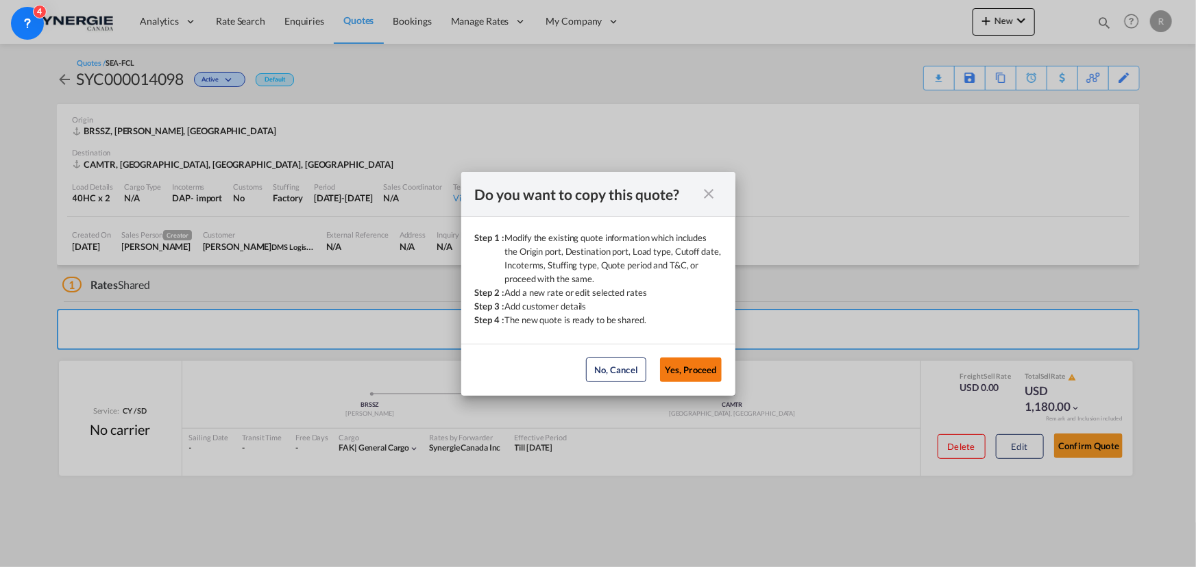
click at [691, 375] on button "Yes, Proceed" at bounding box center [691, 370] width 62 height 25
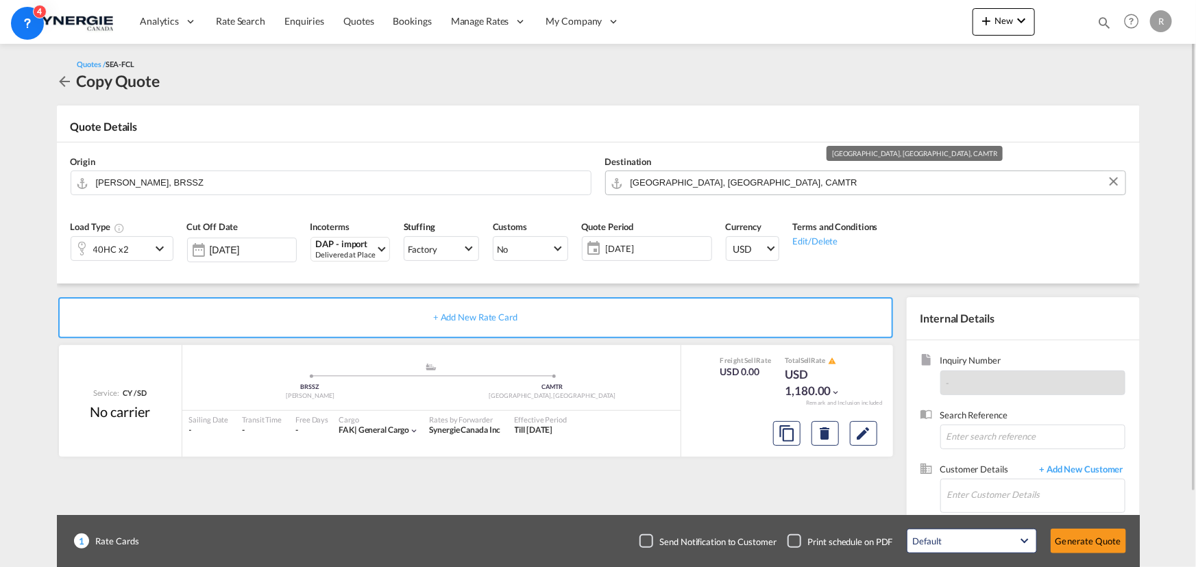
click at [758, 182] on input "Montreal, QC, CAMTR" at bounding box center [874, 183] width 488 height 24
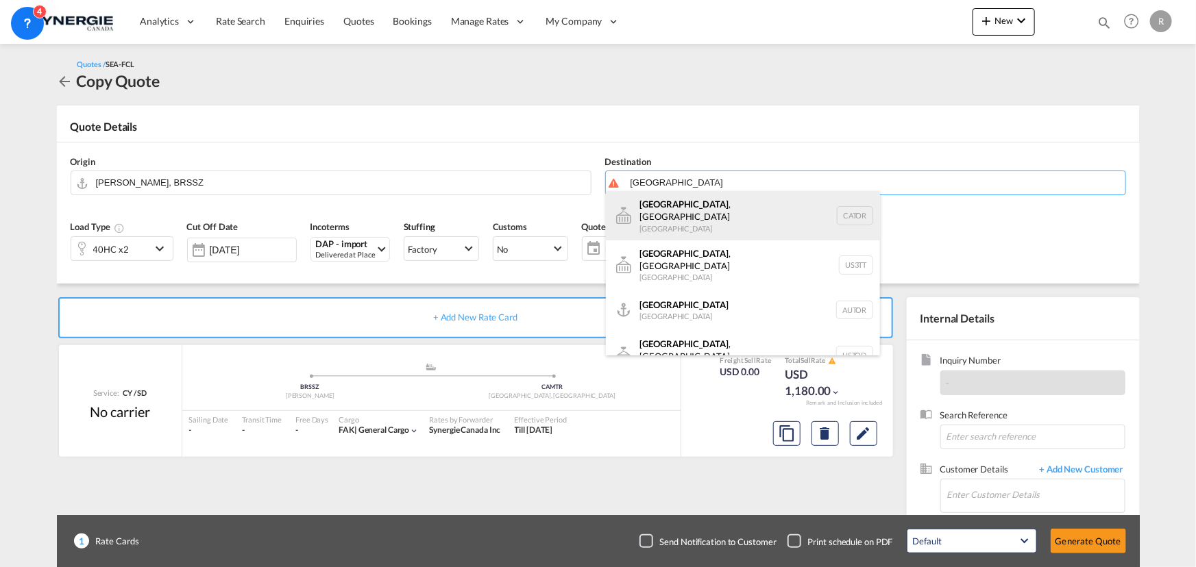
click at [676, 212] on div "Toronto , ON Canada CATOR" at bounding box center [743, 215] width 274 height 49
type input "Toronto, ON, CATOR"
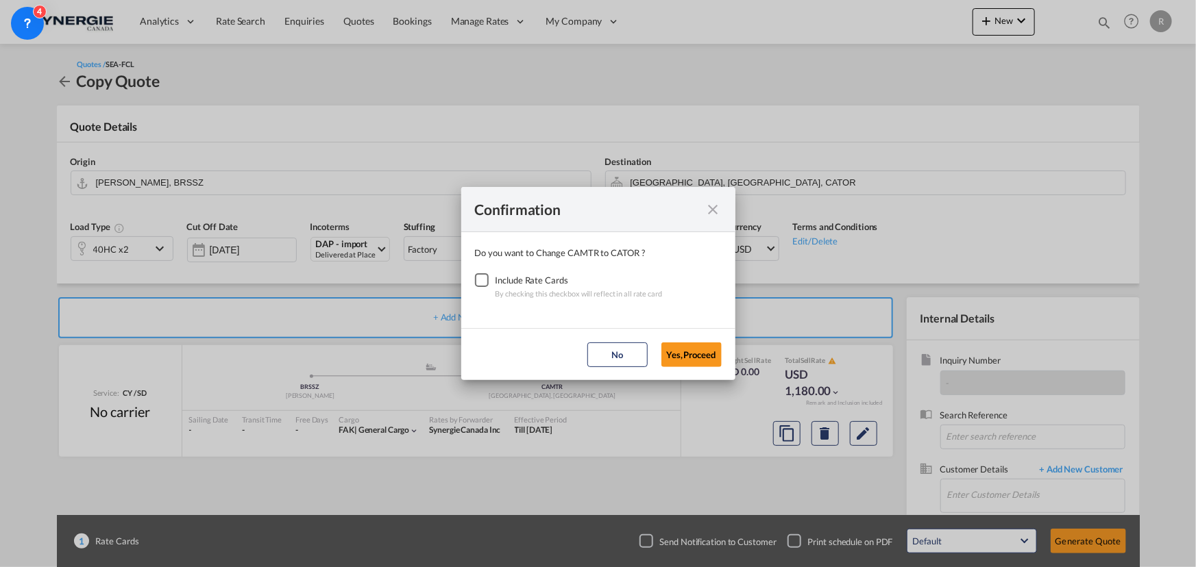
click at [478, 281] on div "Checkbox No Ink" at bounding box center [482, 280] width 14 height 14
click at [689, 358] on button "Yes,Proceed" at bounding box center [691, 355] width 60 height 25
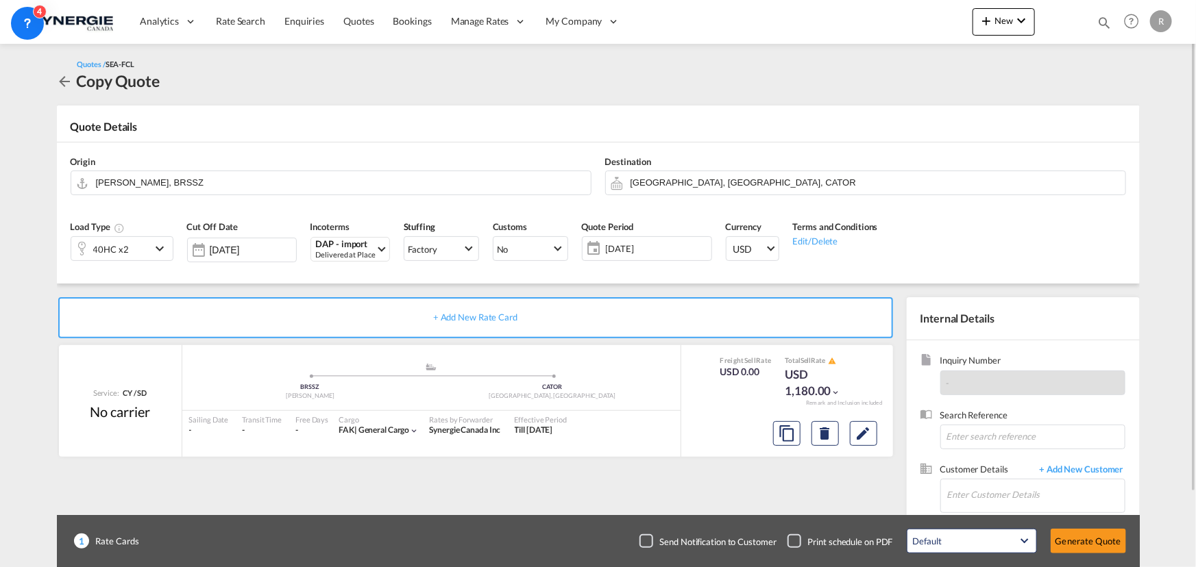
click at [137, 250] on div "40HC x2" at bounding box center [110, 248] width 79 height 23
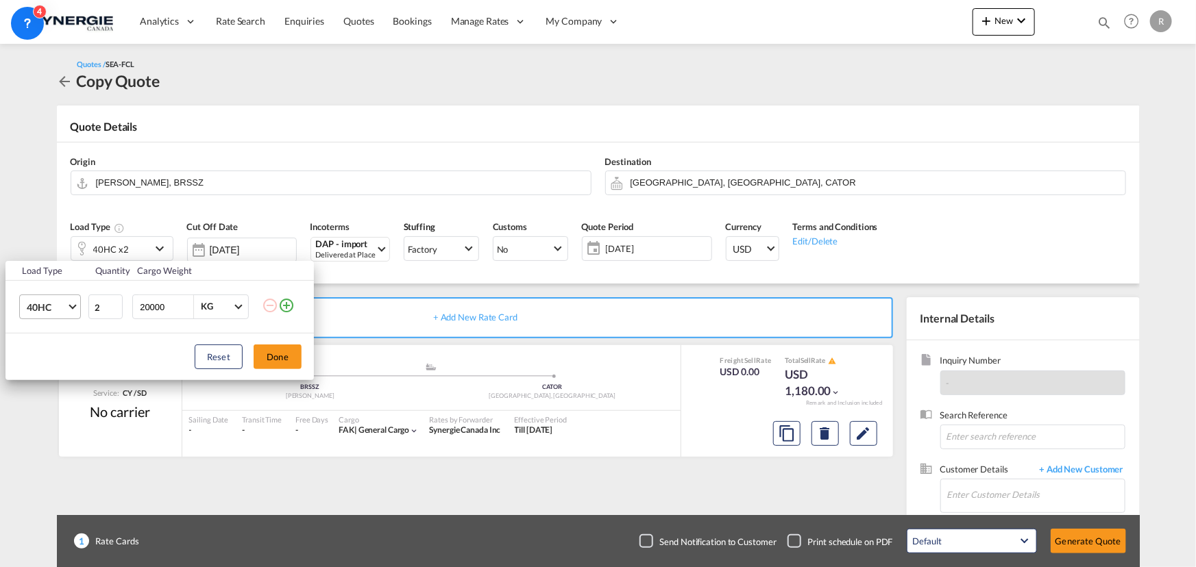
click at [72, 309] on span "Choose: \a40HC" at bounding box center [73, 305] width 8 height 8
click at [53, 275] on md-option "40GP" at bounding box center [61, 274] width 93 height 33
click at [284, 308] on md-icon "icon-plus-circle-outline" at bounding box center [286, 305] width 16 height 16
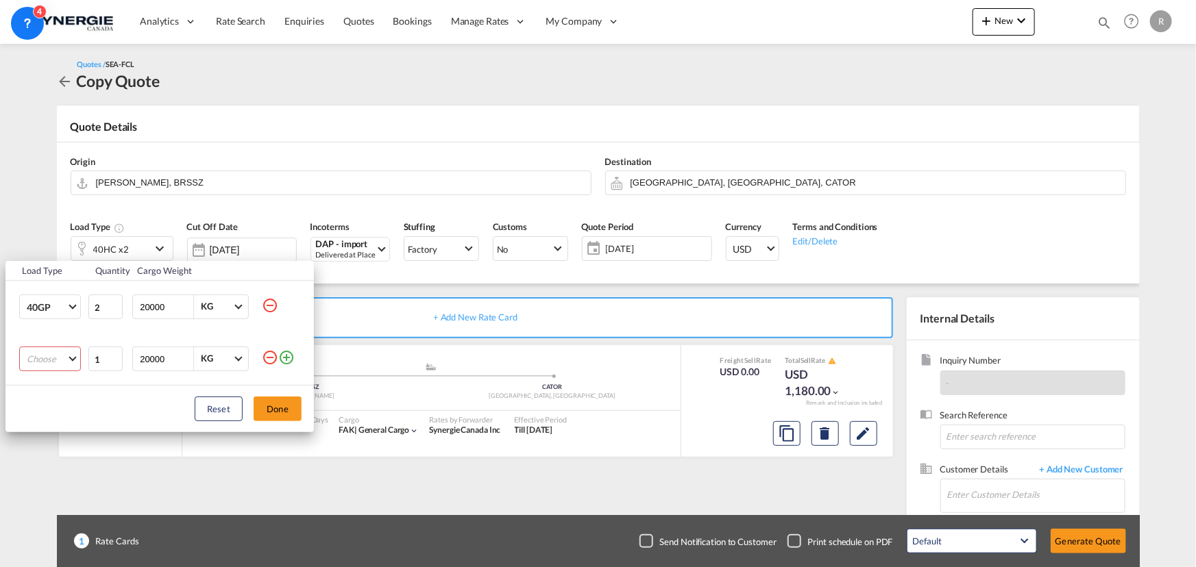
click at [63, 363] on md-select "Choose 20GP 40GP 40HC 45HC 20RE 40RE 40HR 20OT 40OT 20FR 40FR 40NR 20NR 45S 20T…" at bounding box center [50, 359] width 62 height 25
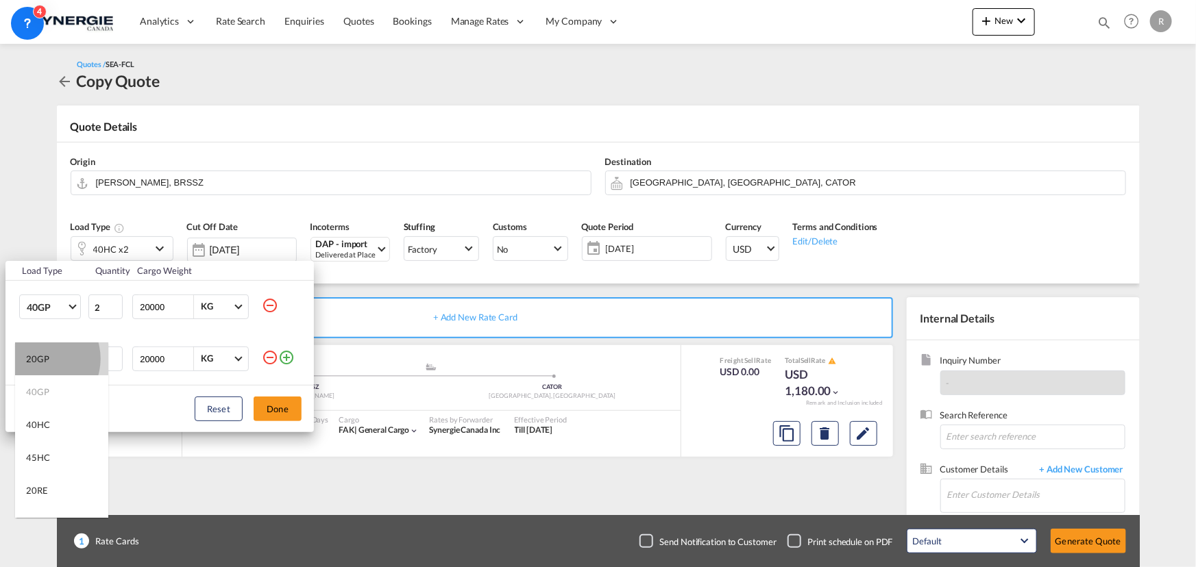
click at [39, 359] on div "20GP" at bounding box center [37, 359] width 23 height 12
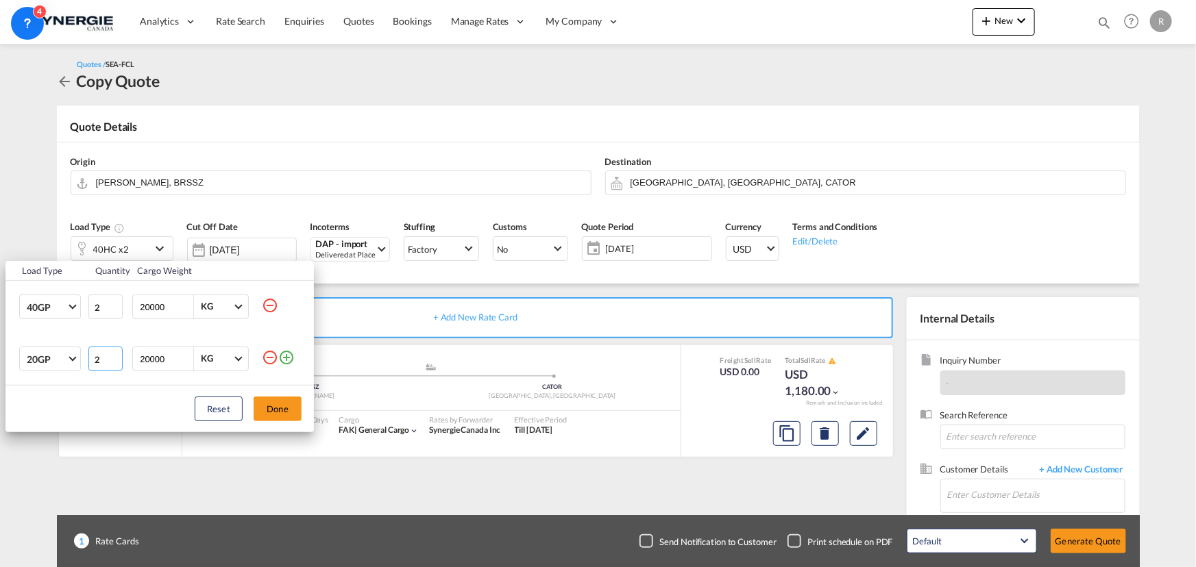
type input "2"
click at [110, 356] on input "2" at bounding box center [105, 359] width 34 height 25
click at [265, 407] on button "Done" at bounding box center [278, 409] width 48 height 25
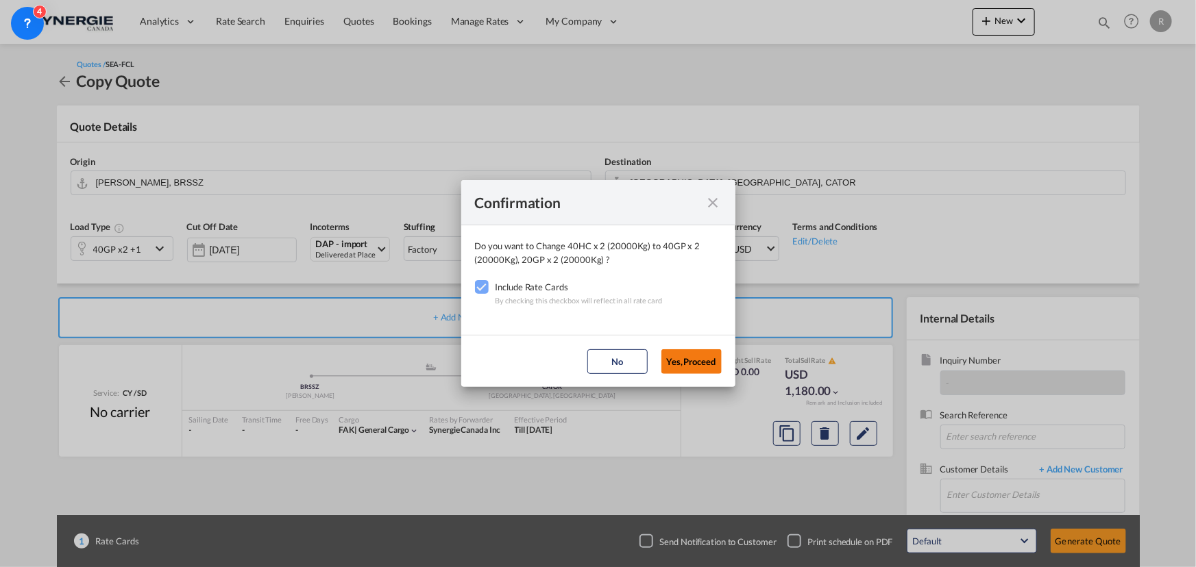
click at [691, 369] on button "Yes,Proceed" at bounding box center [691, 361] width 60 height 25
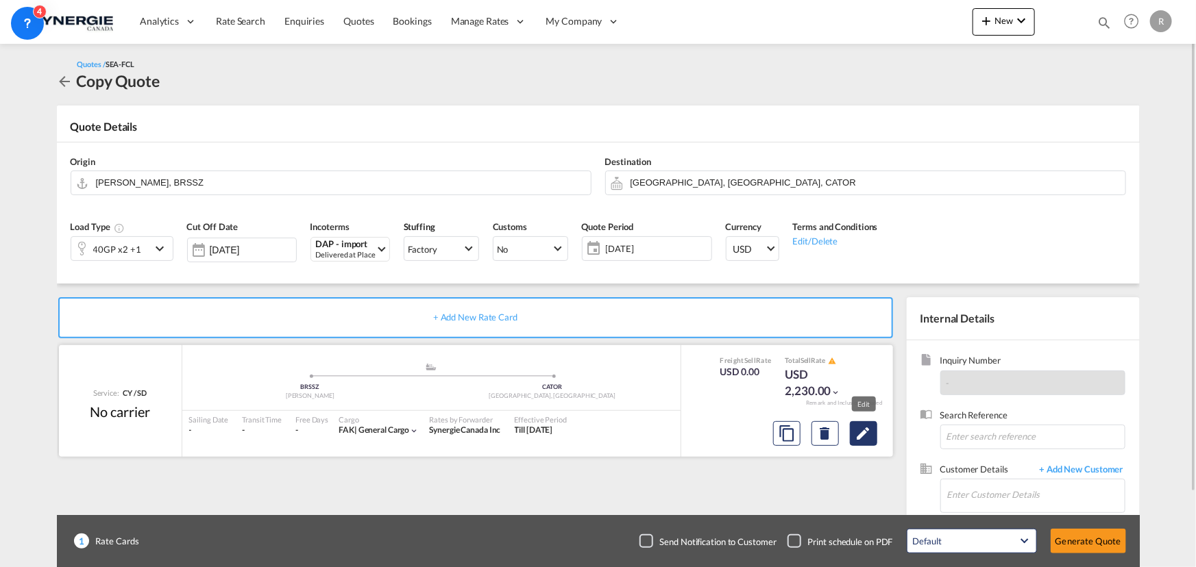
click at [856, 435] on md-icon "Edit" at bounding box center [863, 433] width 16 height 16
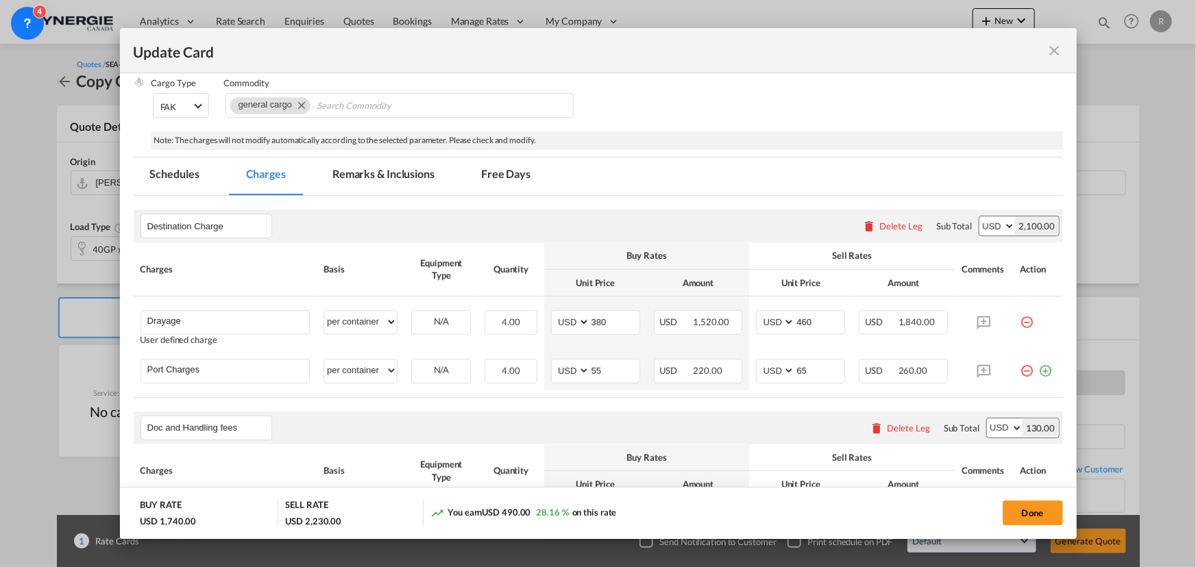
scroll to position [249, 0]
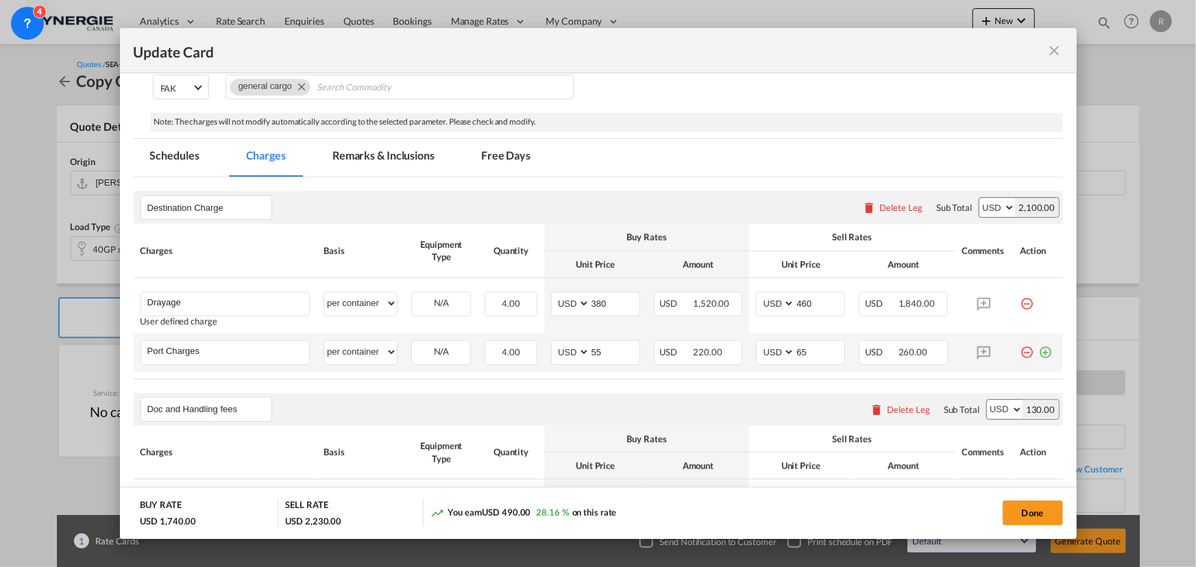
click at [1020, 352] on md-icon "icon-minus-circle-outline red-400-fg" at bounding box center [1027, 348] width 14 height 14
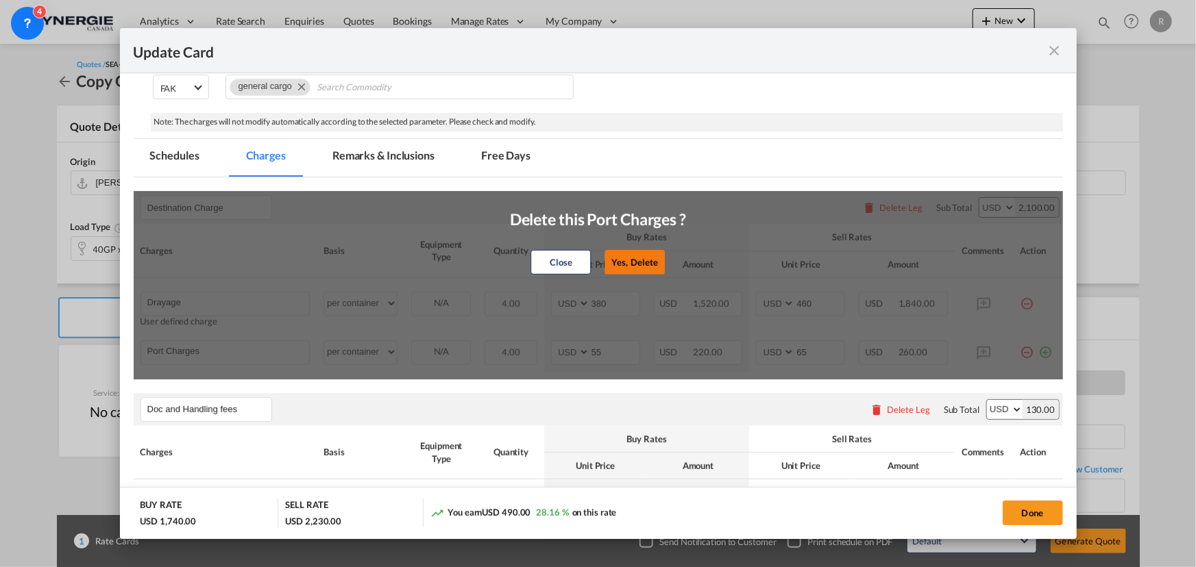
click at [623, 261] on button "Yes, Delete" at bounding box center [635, 262] width 60 height 25
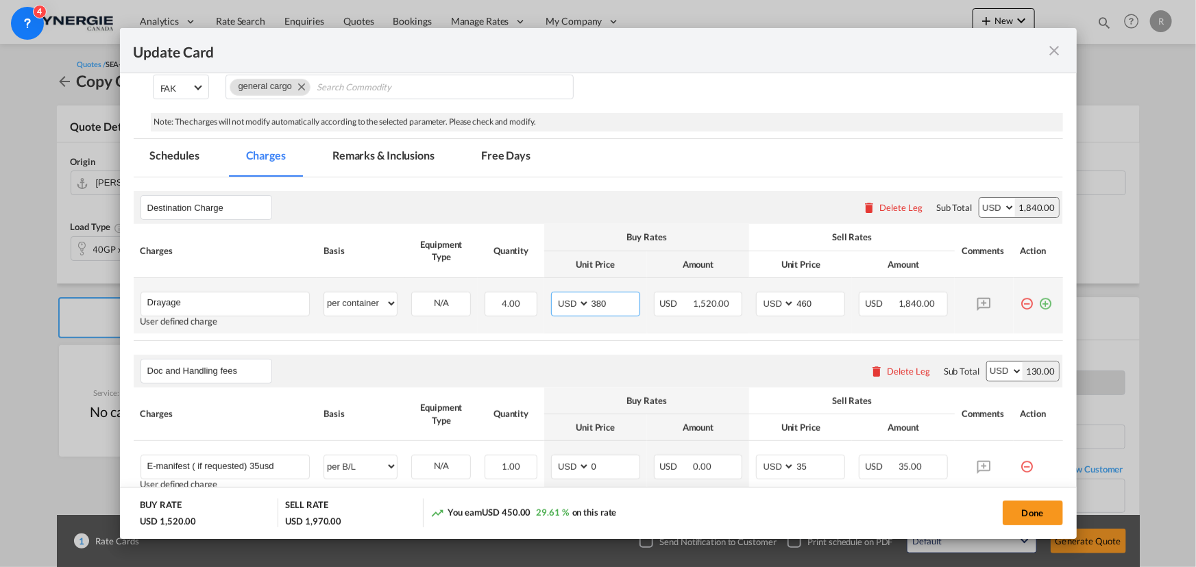
drag, startPoint x: 609, startPoint y: 310, endPoint x: 542, endPoint y: 295, distance: 68.7
click at [544, 295] on td "AED AFN ALL AMD ANG AOA ARS AUD AWG AZN BAM BBD BDT BGN BHD BIF BMD BND BOB BRL…" at bounding box center [595, 305] width 103 height 55
type input "645"
drag, startPoint x: 808, startPoint y: 301, endPoint x: 776, endPoint y: 297, distance: 32.5
click at [776, 297] on md-input-container "AED AFN ALL AMD ANG AOA ARS AUD AWG AZN BAM BBD BDT BGN BHD BIF BMD BND BOB BRL…" at bounding box center [800, 304] width 89 height 25
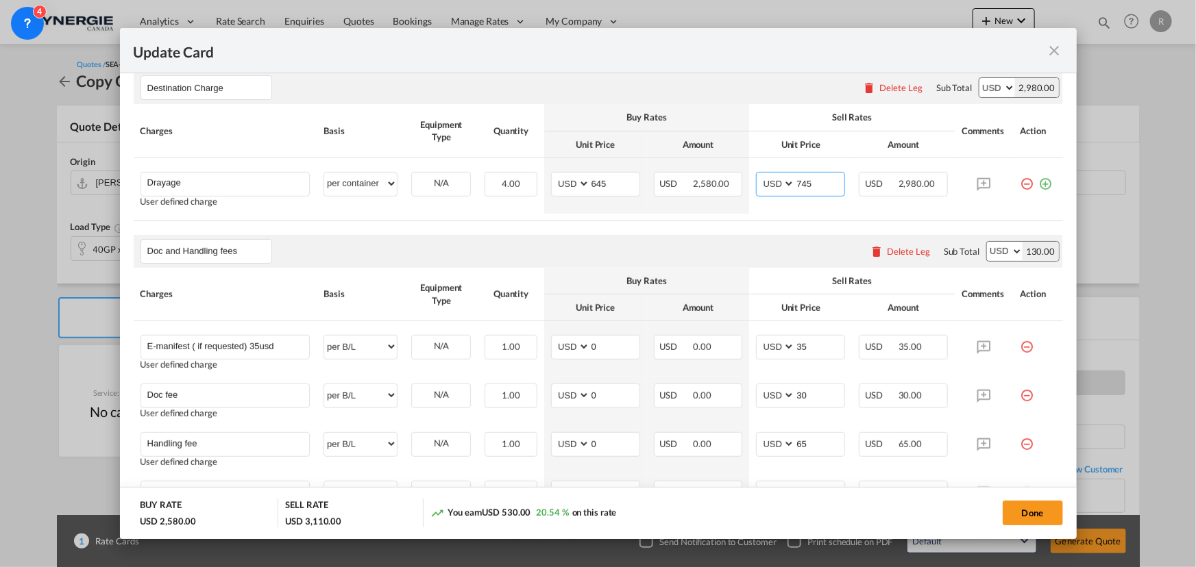
scroll to position [373, 0]
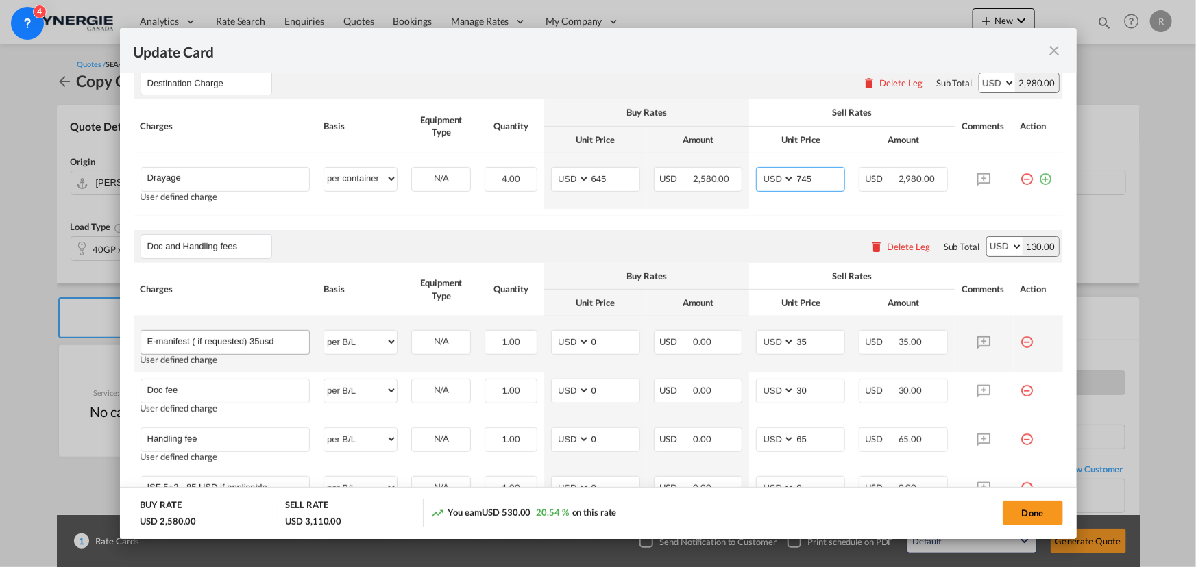
type input "745"
drag, startPoint x: 191, startPoint y: 341, endPoint x: 247, endPoint y: 342, distance: 55.5
click at [247, 342] on input "E-manifest ( if requested) 35usd" at bounding box center [228, 341] width 162 height 21
drag, startPoint x: 193, startPoint y: 341, endPoint x: 251, endPoint y: 347, distance: 59.2
click at [251, 347] on input "E-manifest 35usd" at bounding box center [228, 341] width 162 height 21
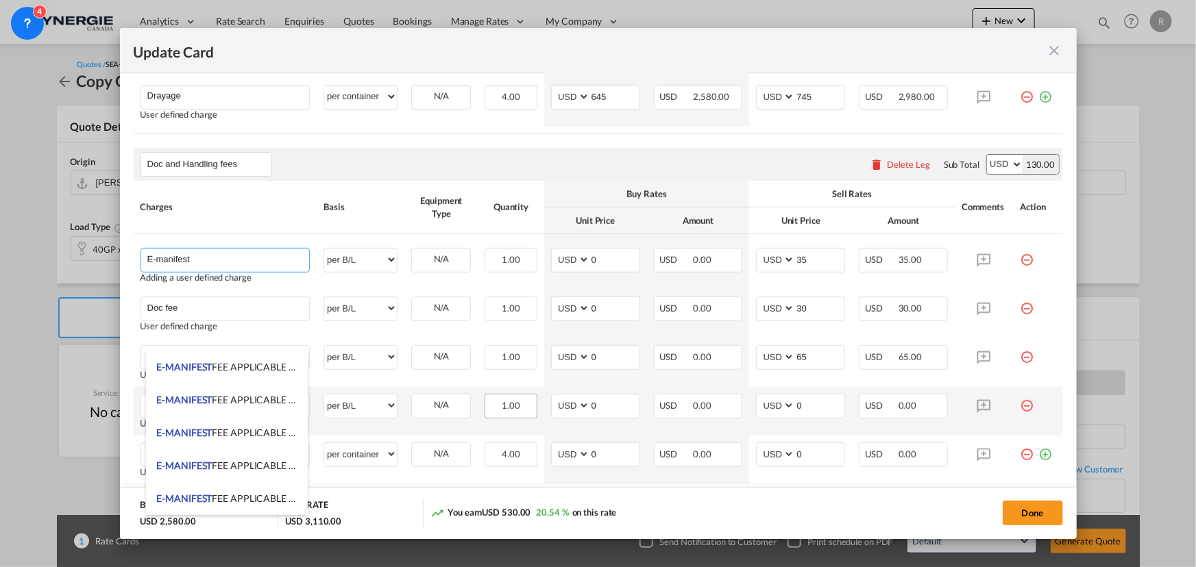
scroll to position [498, 0]
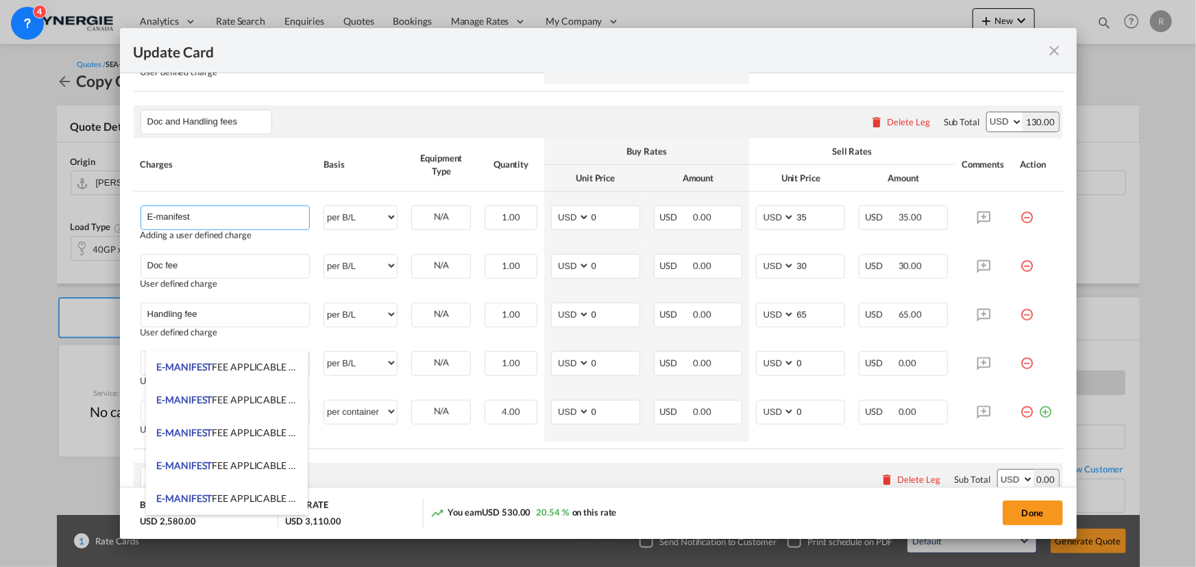
type input "E-manifest"
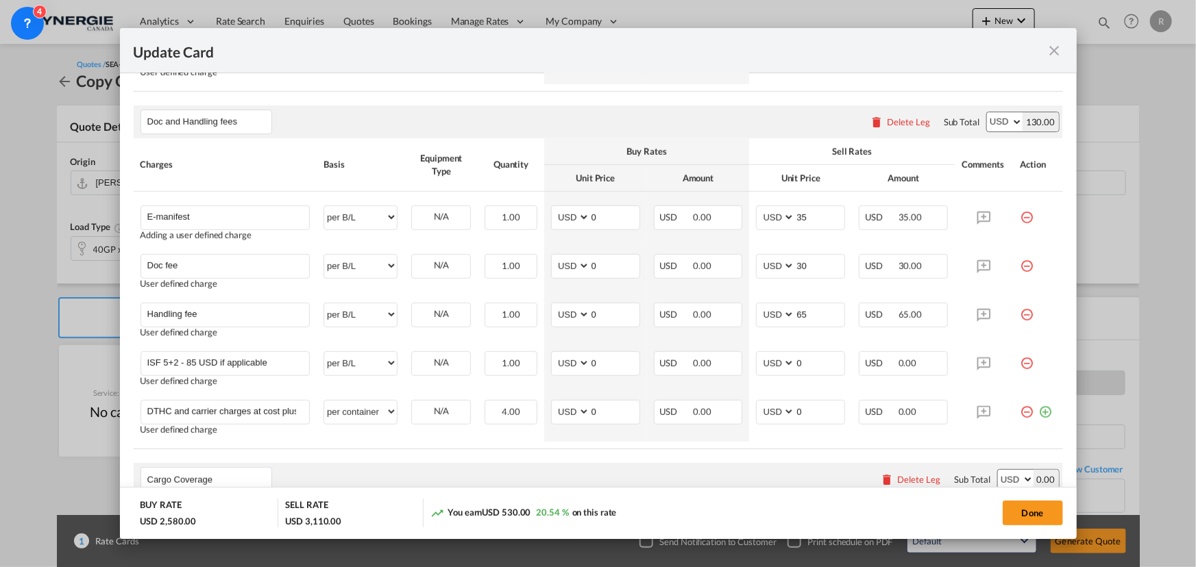
click at [504, 452] on rate-modification "Destination Charge Please enter leg name Leg Name Already Exists Delete Leg Sub…" at bounding box center [598, 290] width 929 height 724
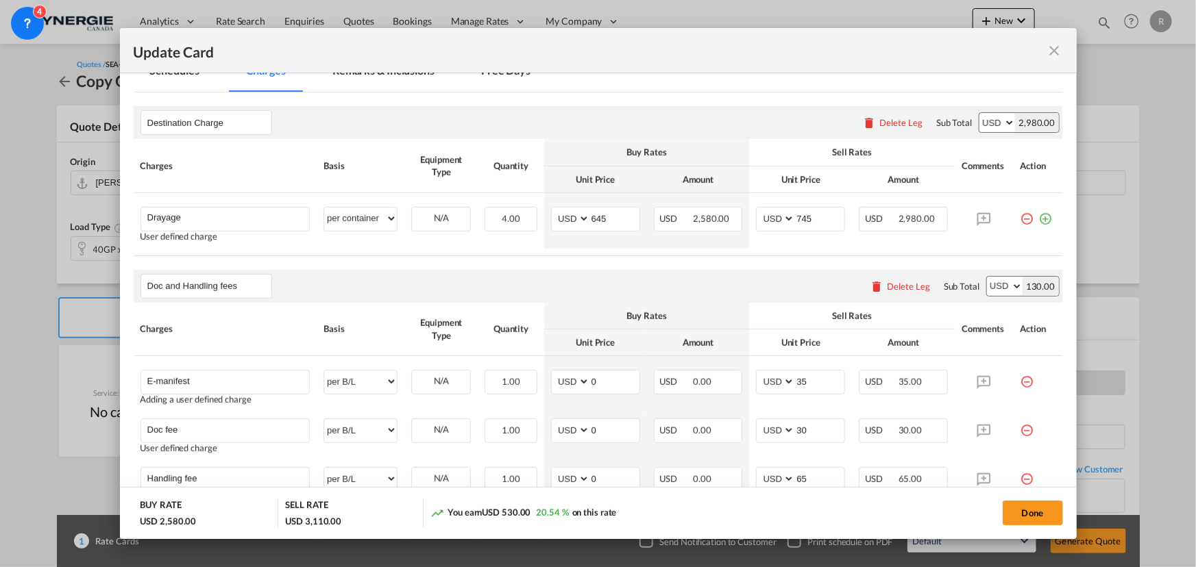
scroll to position [249, 0]
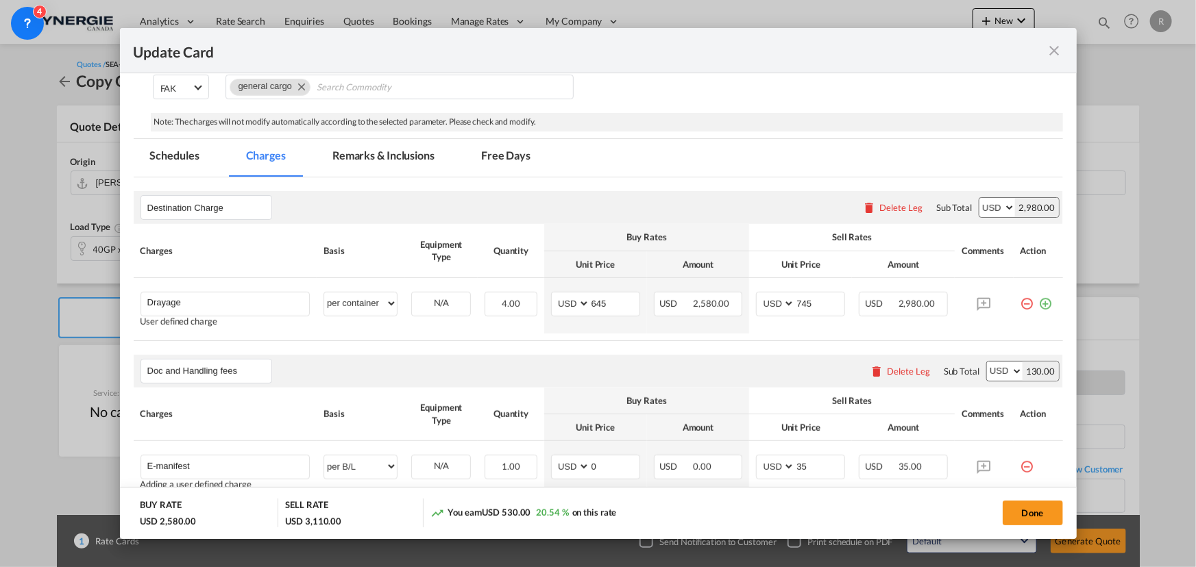
click at [378, 146] on md-tab-item "Remarks & Inclusions" at bounding box center [383, 158] width 135 height 38
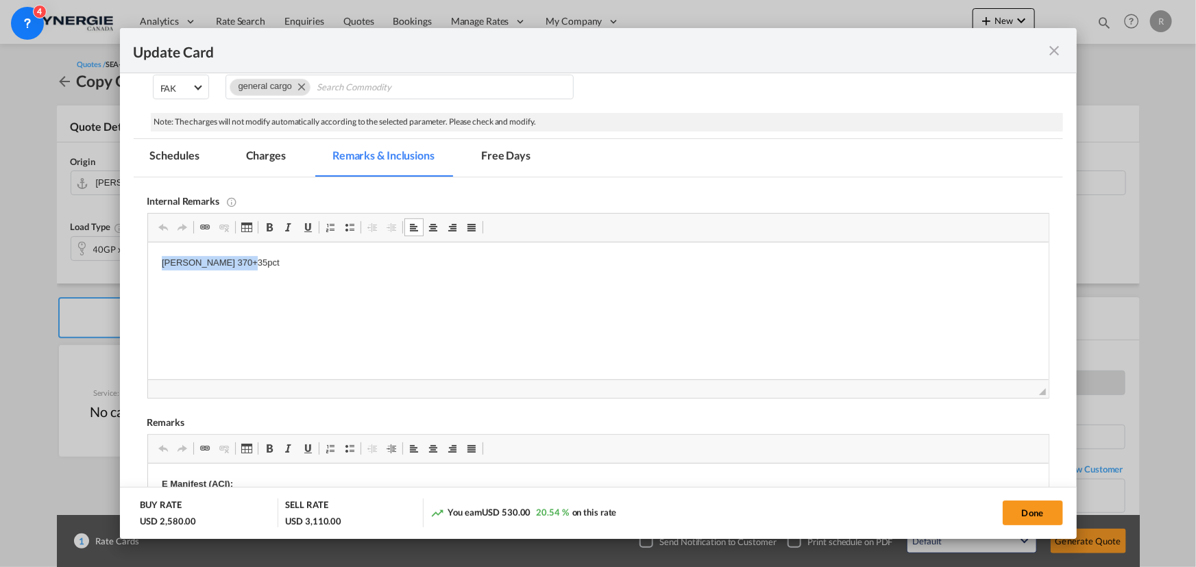
drag, startPoint x: 158, startPoint y: 262, endPoint x: 448, endPoint y: 295, distance: 292.4
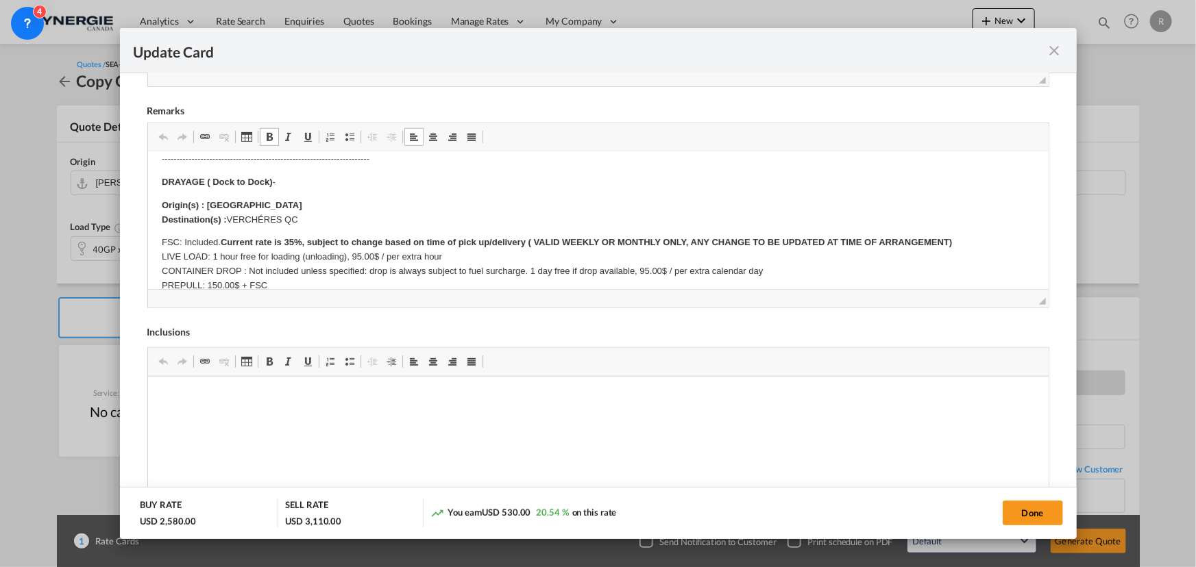
scroll to position [0, 0]
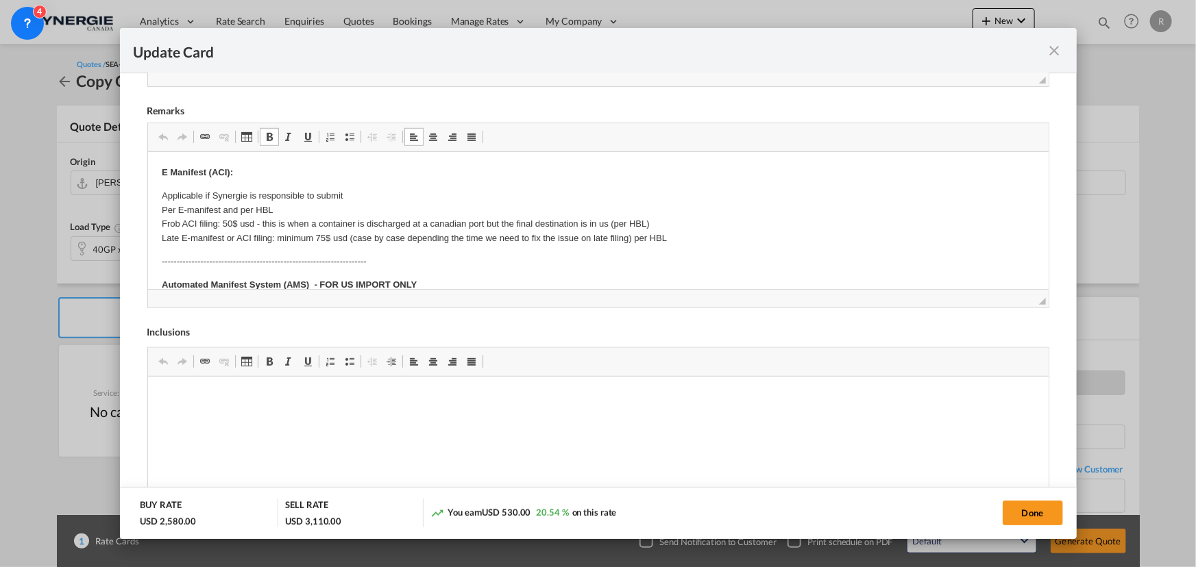
drag, startPoint x: 208, startPoint y: 204, endPoint x: 234, endPoint y: 204, distance: 26.0
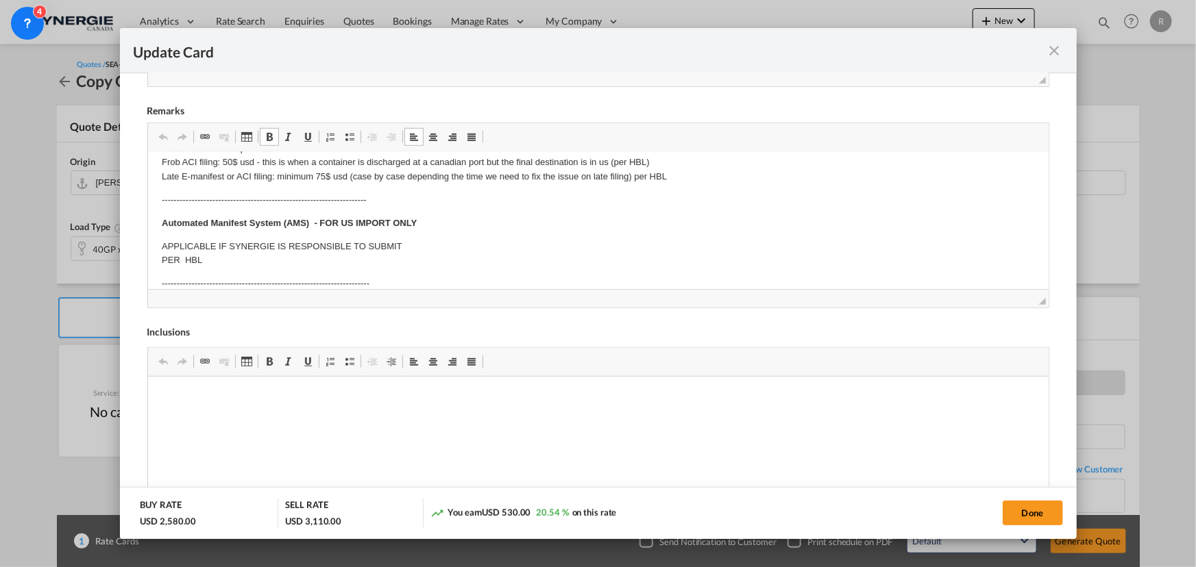
scroll to position [124, 0]
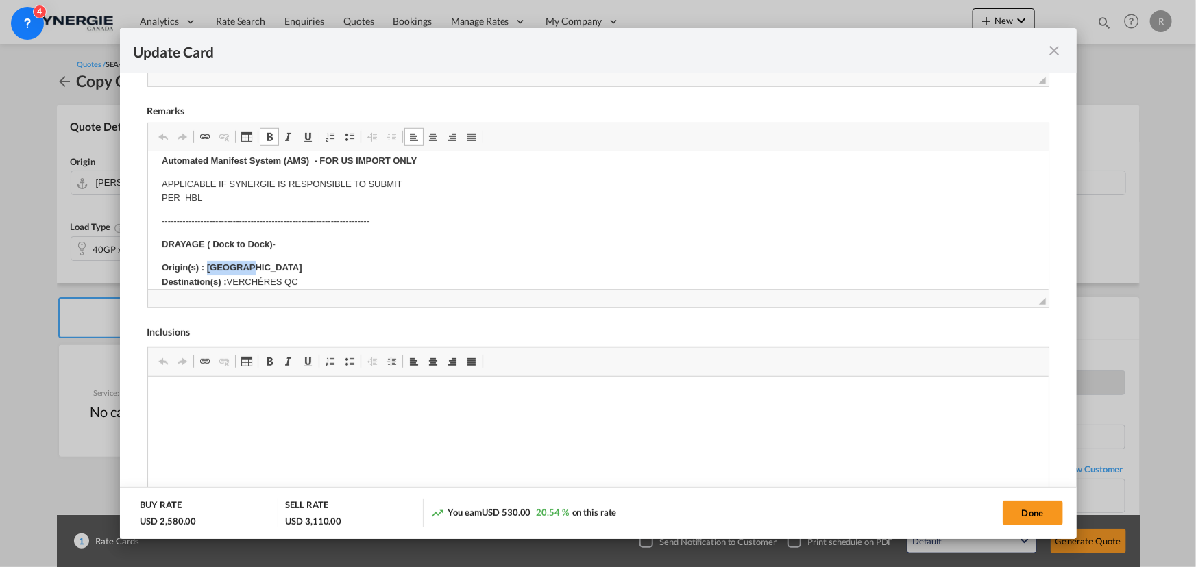
drag, startPoint x: 206, startPoint y: 264, endPoint x: 266, endPoint y: 266, distance: 59.6
click at [266, 266] on p "Origin(s) : Montreal Destination(s) : VERCHÉRES QC" at bounding box center [597, 275] width 873 height 29
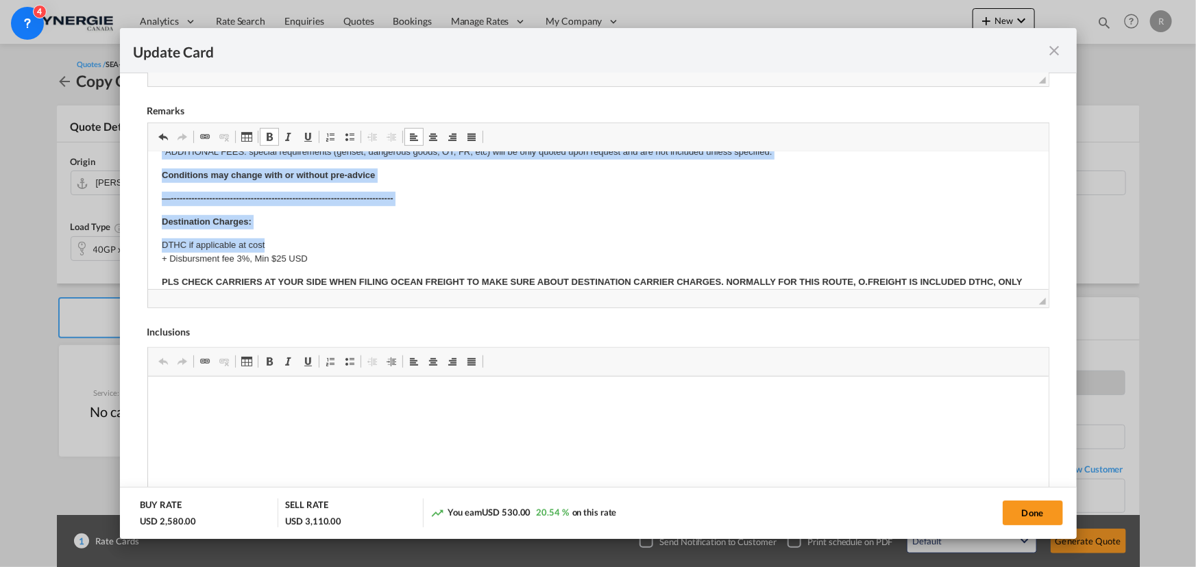
drag, startPoint x: 227, startPoint y: 280, endPoint x: 333, endPoint y: 236, distance: 114.9
click at [333, 236] on body "E Manifest (ACI): Applicable if Synergie is responsible to submit Per E-manifes…" at bounding box center [597, 147] width 873 height 659
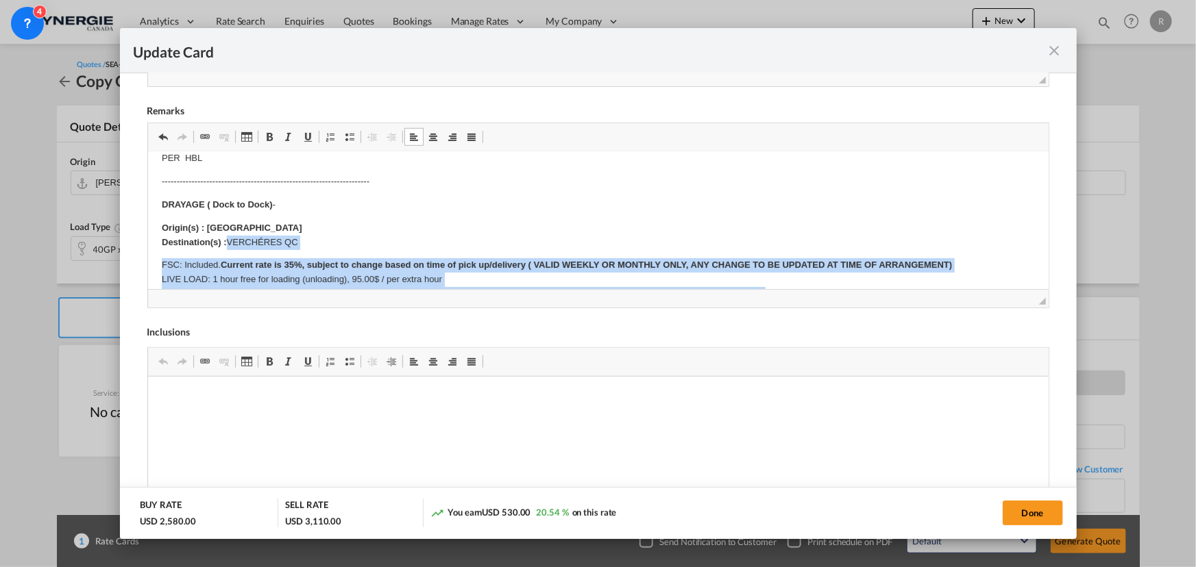
scroll to position [161, 0]
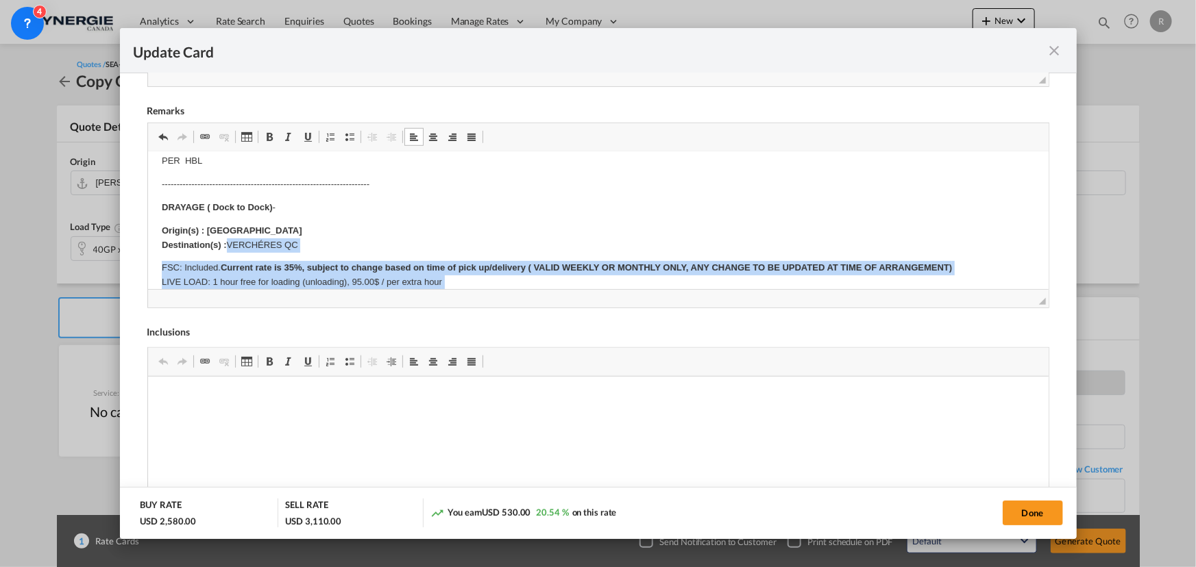
click at [229, 239] on p "Origin(s) : Toronto Destination(s) : VERCHÉRES QC" at bounding box center [597, 238] width 873 height 29
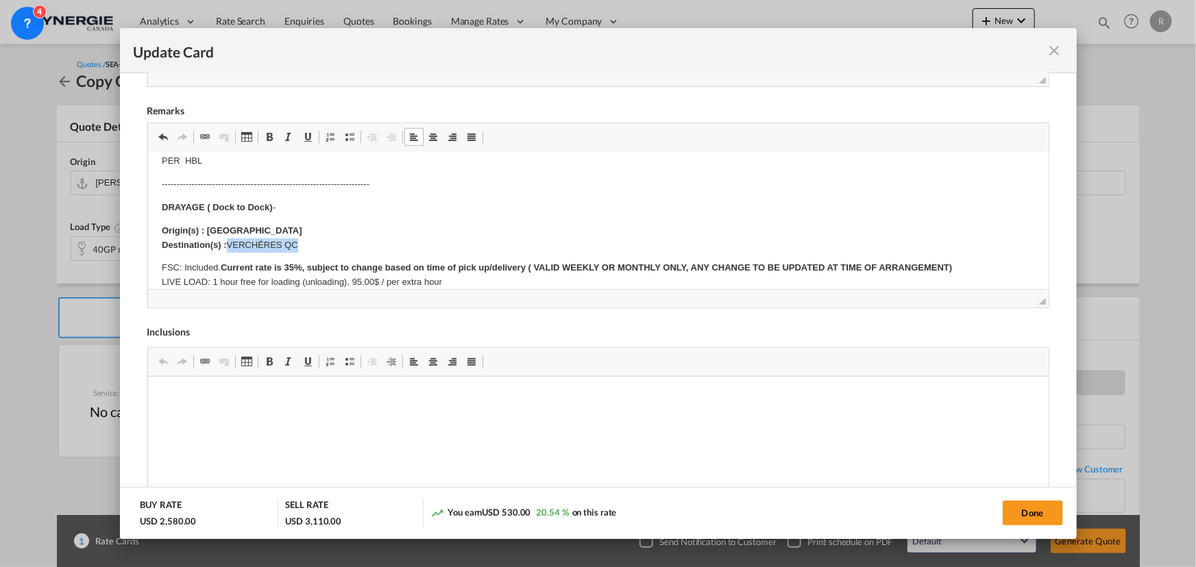
drag, startPoint x: 227, startPoint y: 240, endPoint x: 304, endPoint y: 240, distance: 76.7
click at [304, 240] on p "Origin(s) : Toronto Destination(s) : VERCHÉRES QC" at bounding box center [597, 238] width 873 height 29
click at [288, 264] on body "E Manifest (ACI): Applicable if Synergie is responsible to submit Per E-manifes…" at bounding box center [597, 334] width 873 height 659
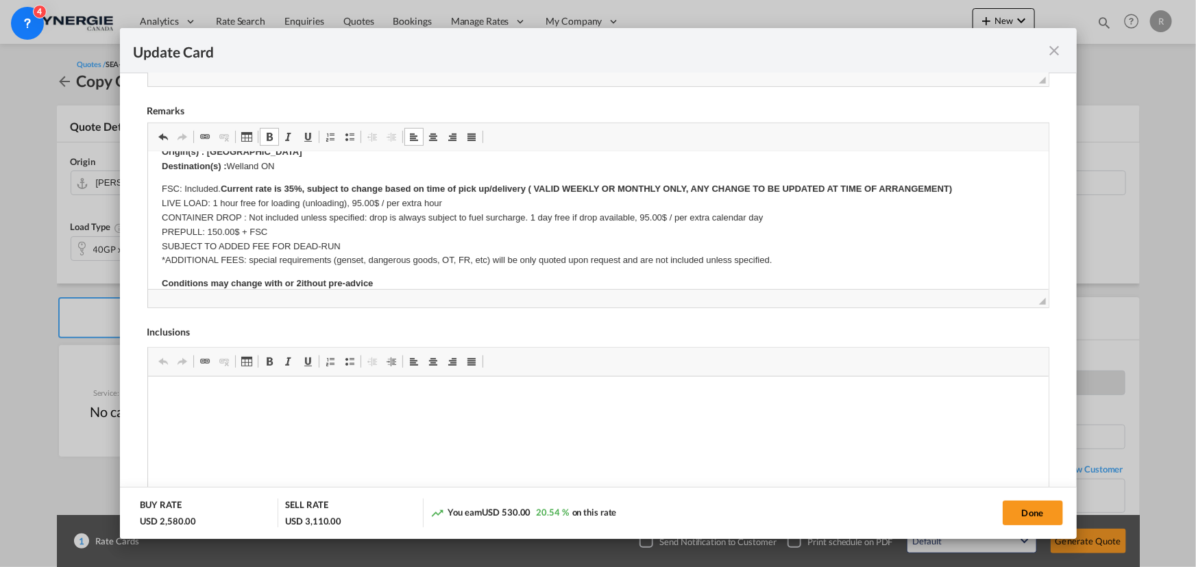
click at [288, 192] on strong "Current rate is 35%, subject to change based on time of pick up/delivery ( VALI…" at bounding box center [585, 189] width 731 height 10
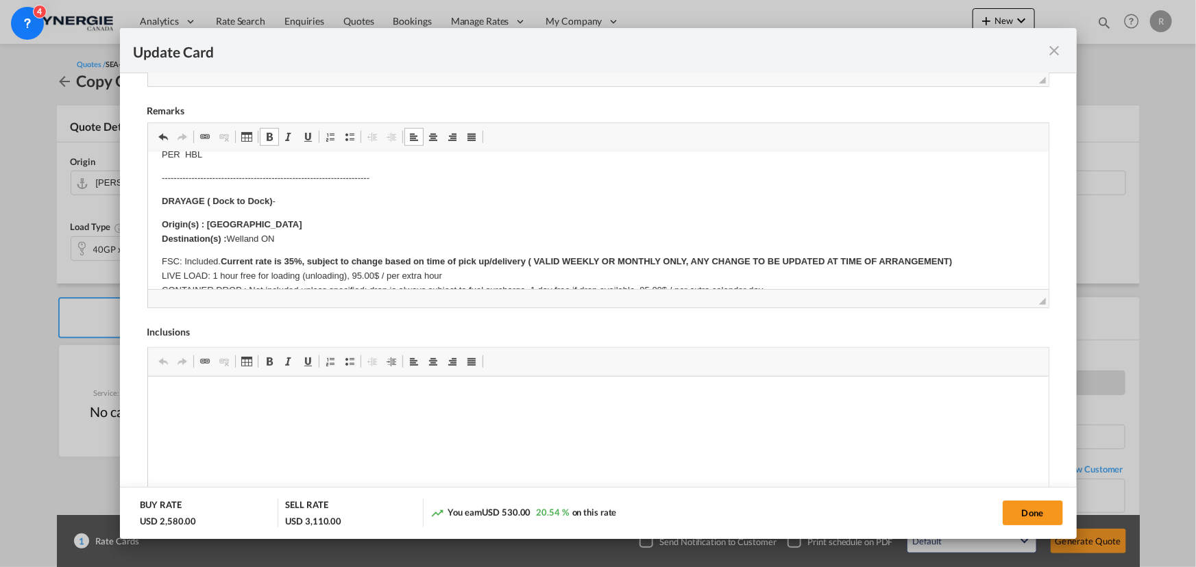
scroll to position [186, 0]
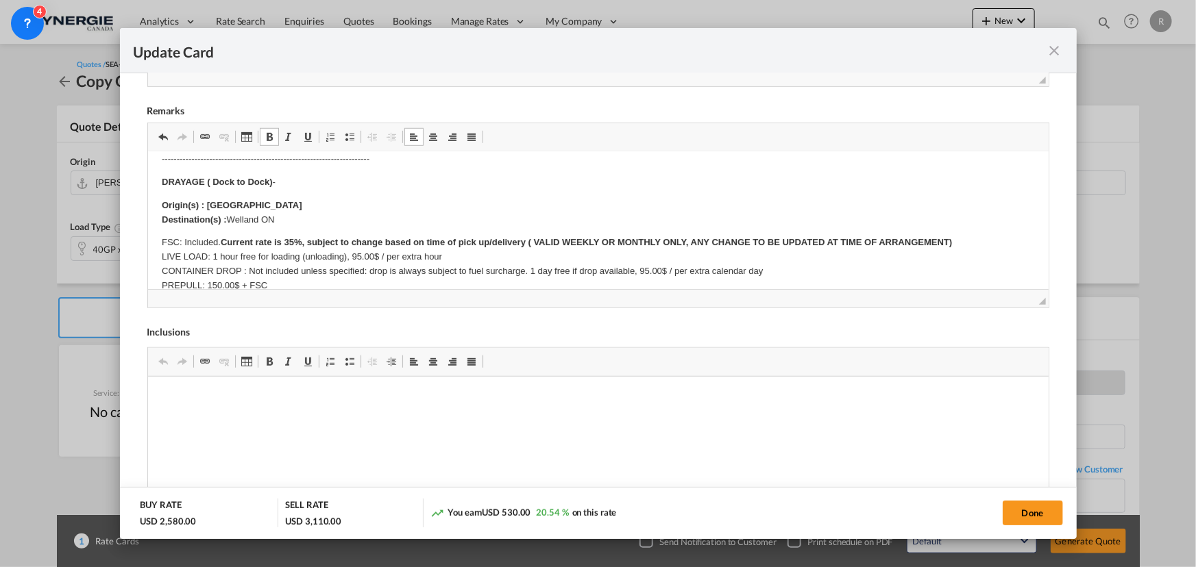
click at [291, 240] on strong "Current rate is 35%, subject to change based on time of pick up/delivery ( VALI…" at bounding box center [585, 242] width 731 height 10
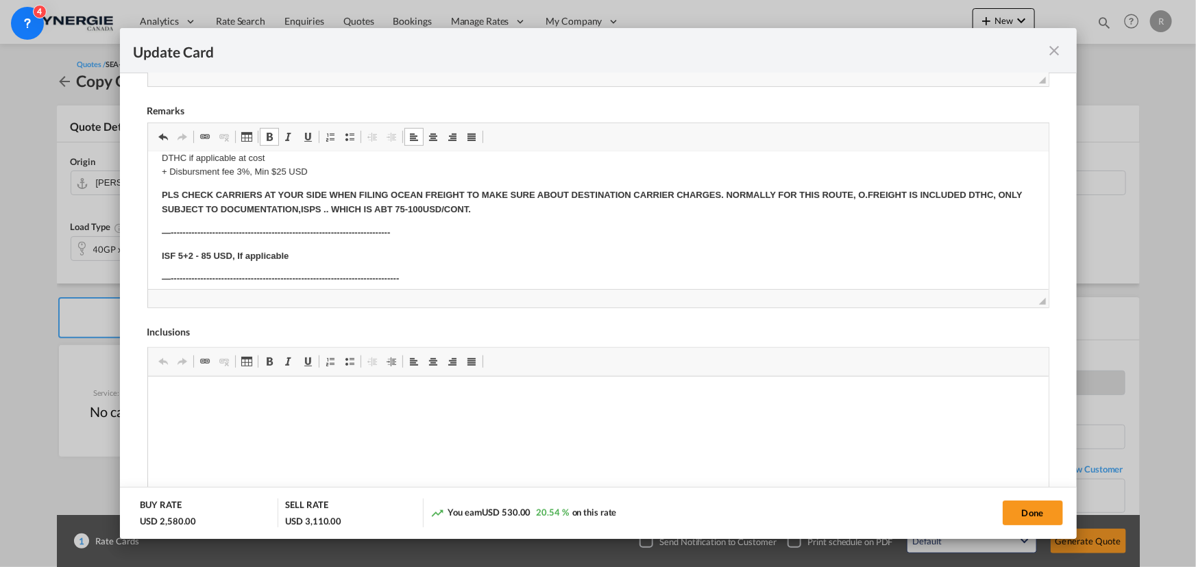
scroll to position [436, 0]
click at [1036, 523] on button "Done" at bounding box center [1032, 513] width 60 height 25
type input "30 Aug 2025"
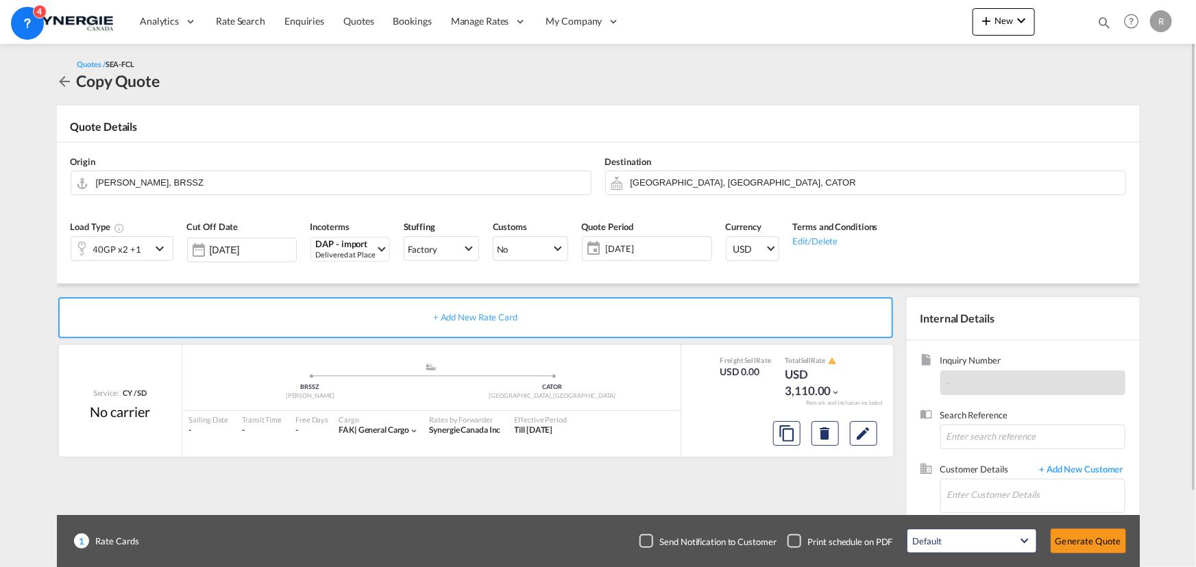
scroll to position [62, 0]
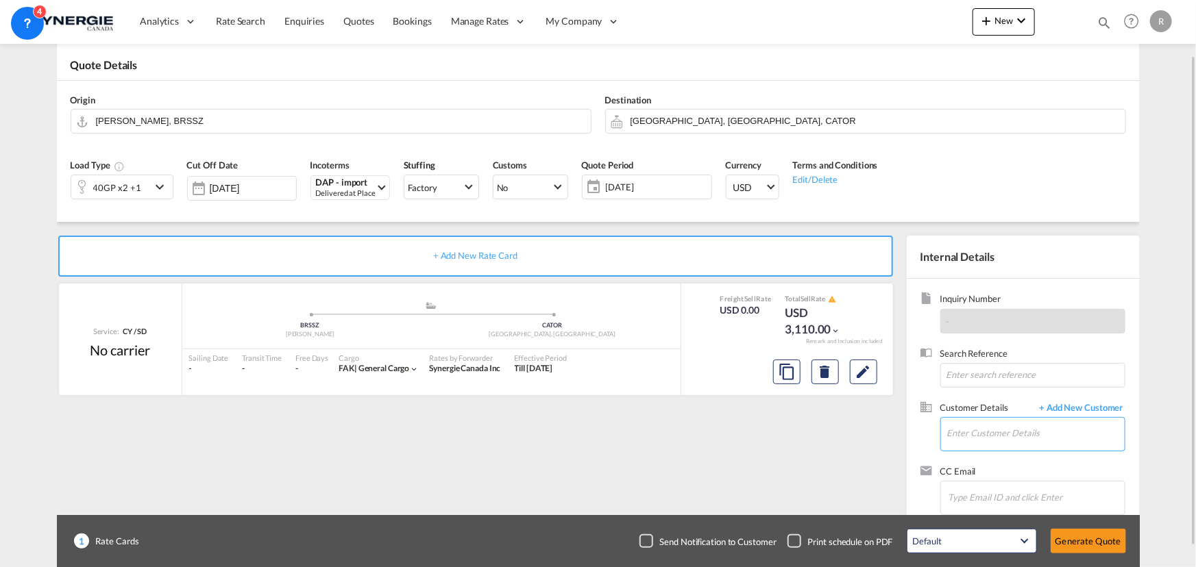
click at [978, 441] on input "Enter Customer Details" at bounding box center [1035, 433] width 177 height 31
click at [952, 439] on input "Enter Customer Details" at bounding box center [1035, 433] width 177 height 31
paste input "andre.ferreira@dmslog.com"
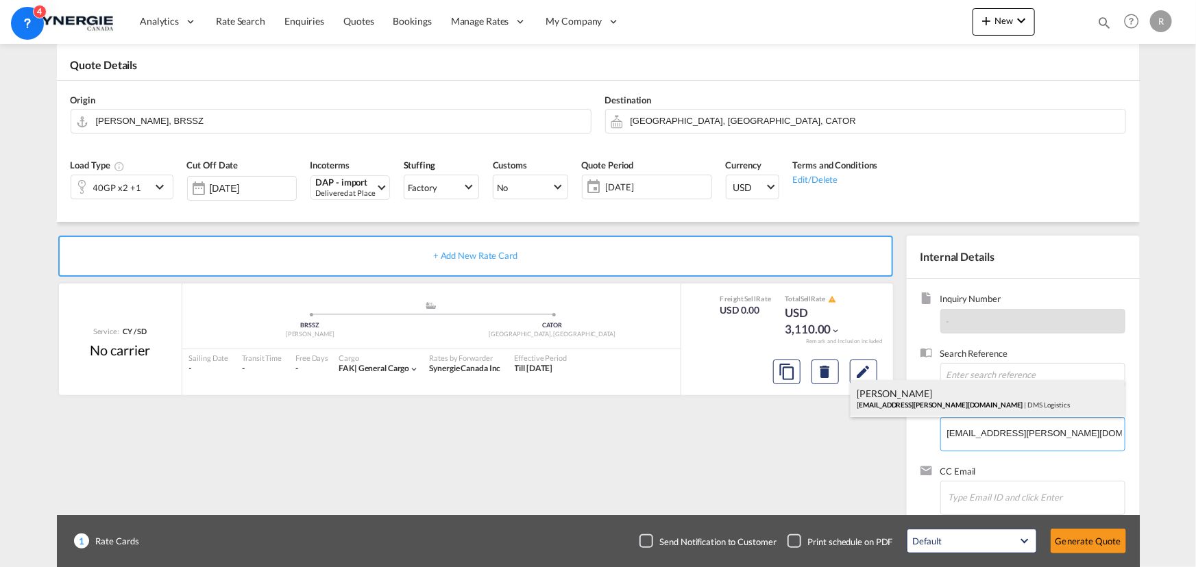
click at [898, 400] on div "Andre Ferreira andre.ferreira@dmslog.com | DMS Logistics" at bounding box center [987, 398] width 274 height 37
type input "DMS Logistics, Andre Ferreira, andre.ferreira@dmslog.com"
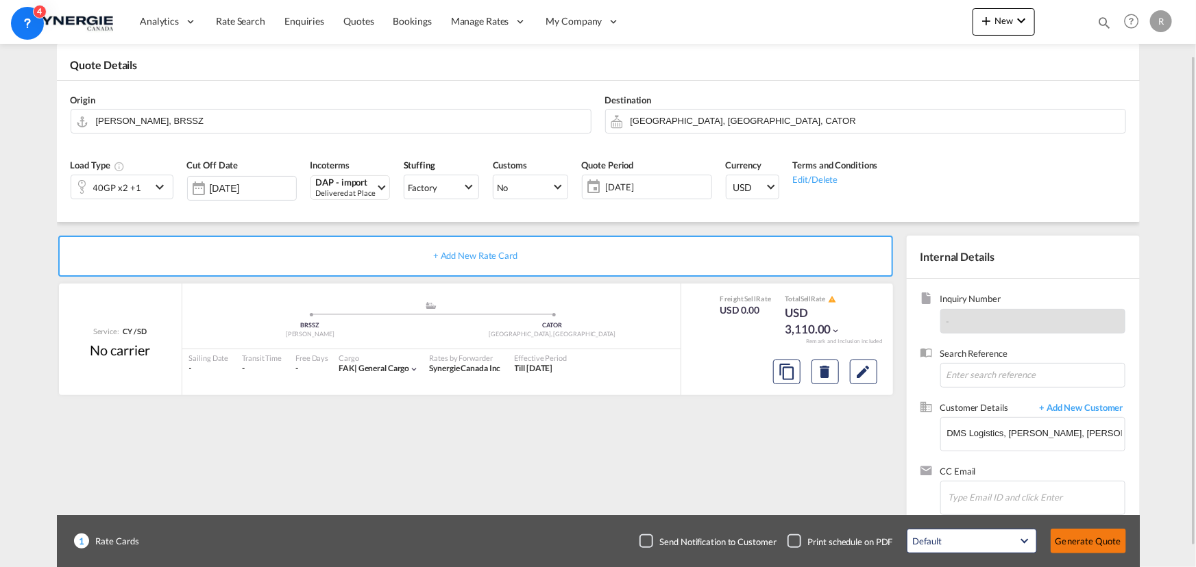
click at [1082, 543] on button "Generate Quote" at bounding box center [1087, 541] width 75 height 25
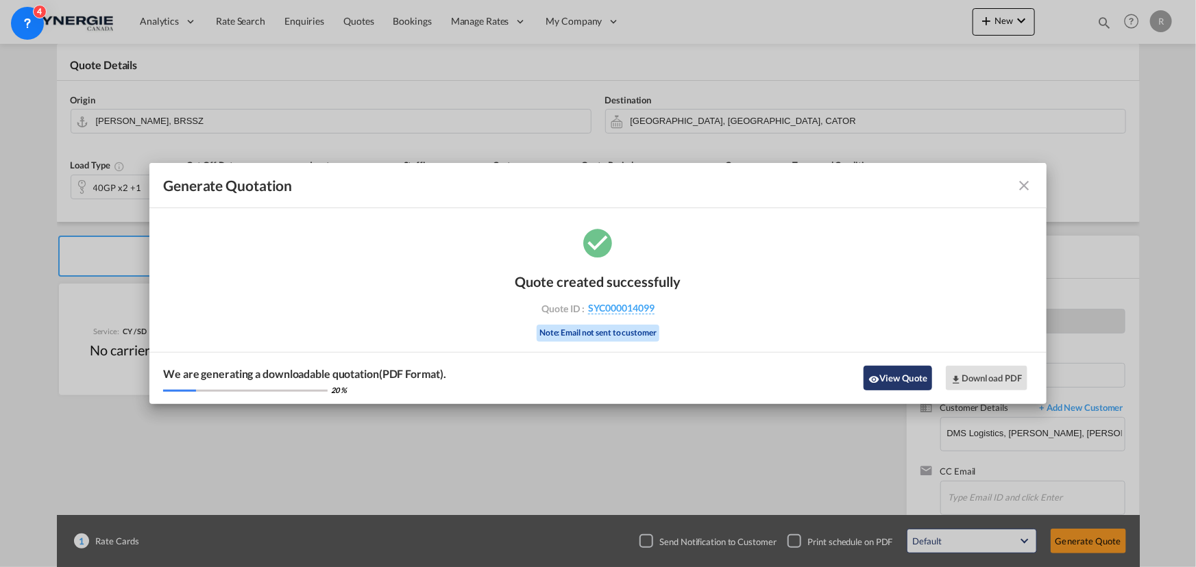
click at [871, 389] on button "View Quote" at bounding box center [897, 378] width 69 height 25
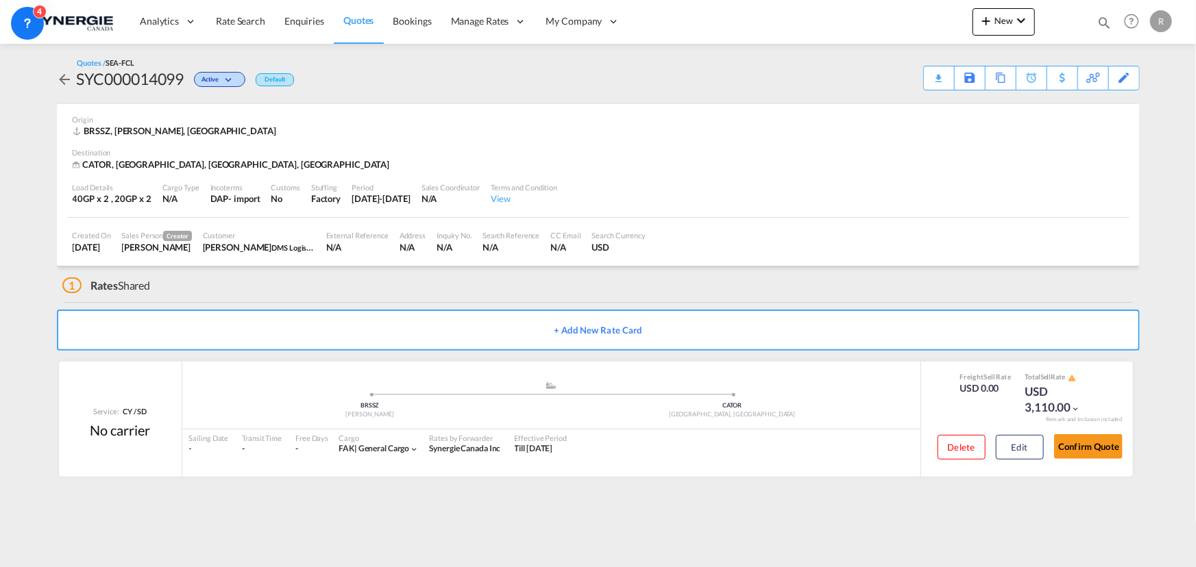
click at [0, 0] on div "Download Quote" at bounding box center [0, 0] width 0 height 0
